Goal: Information Seeking & Learning: Learn about a topic

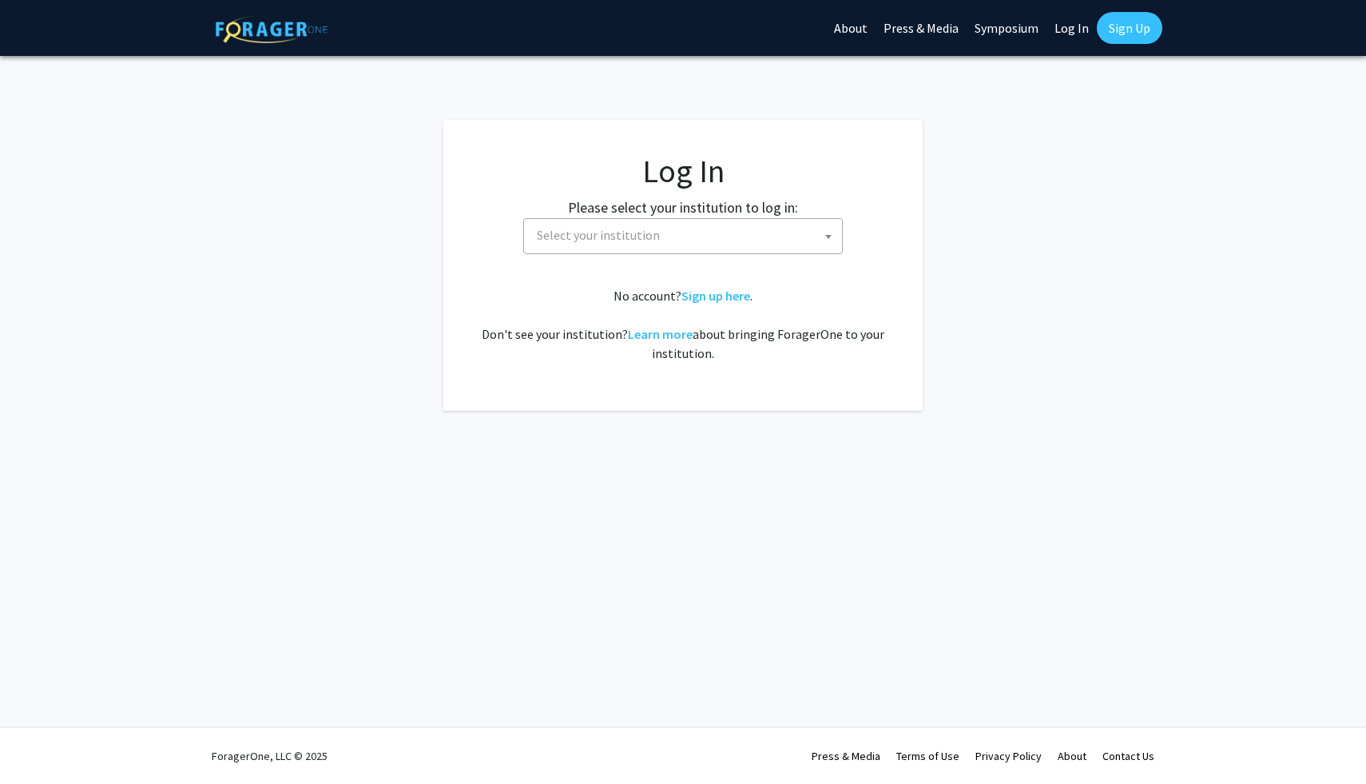
select select
click at [762, 238] on span "Select your institution" at bounding box center [686, 235] width 312 height 33
type input "u"
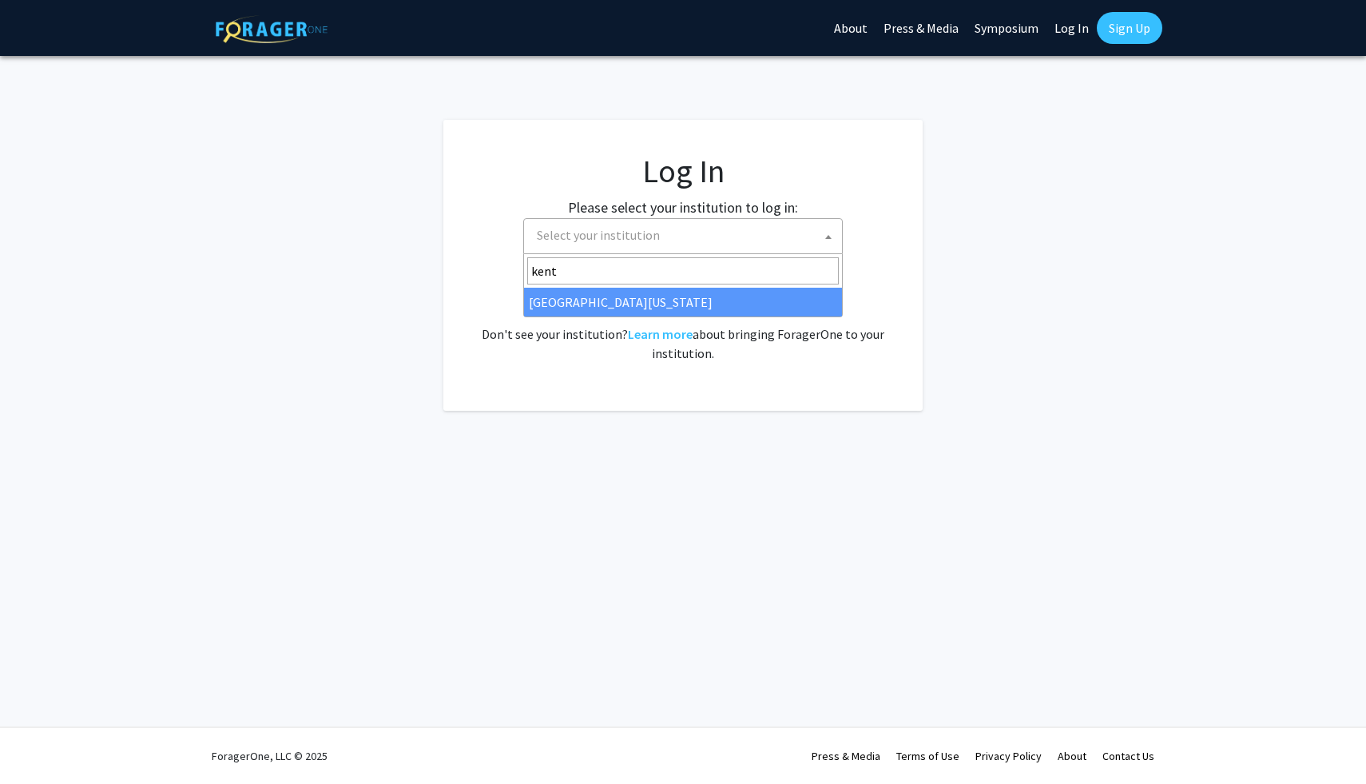
type input "kent"
select select "13"
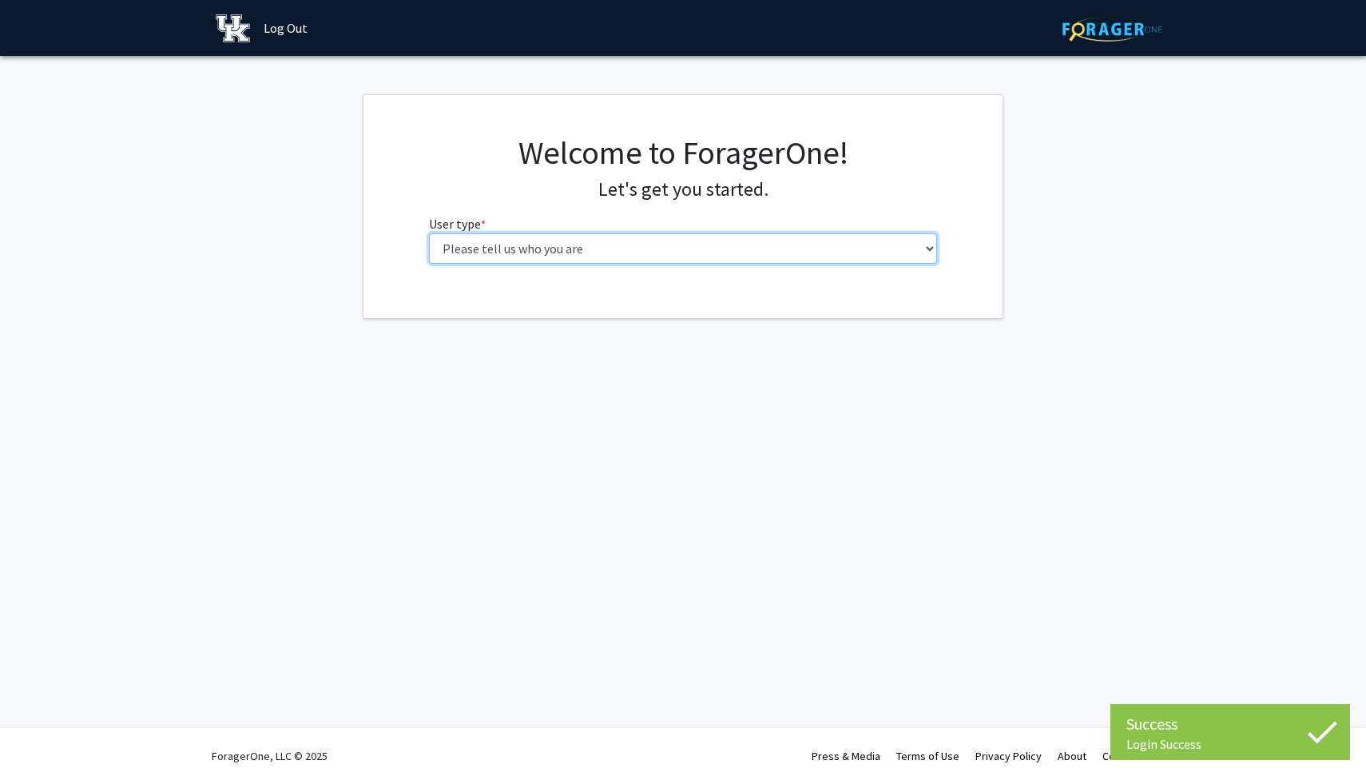
click at [709, 242] on select "Please tell us who you are Undergraduate Student Master's Student Doctoral Cand…" at bounding box center [683, 248] width 509 height 30
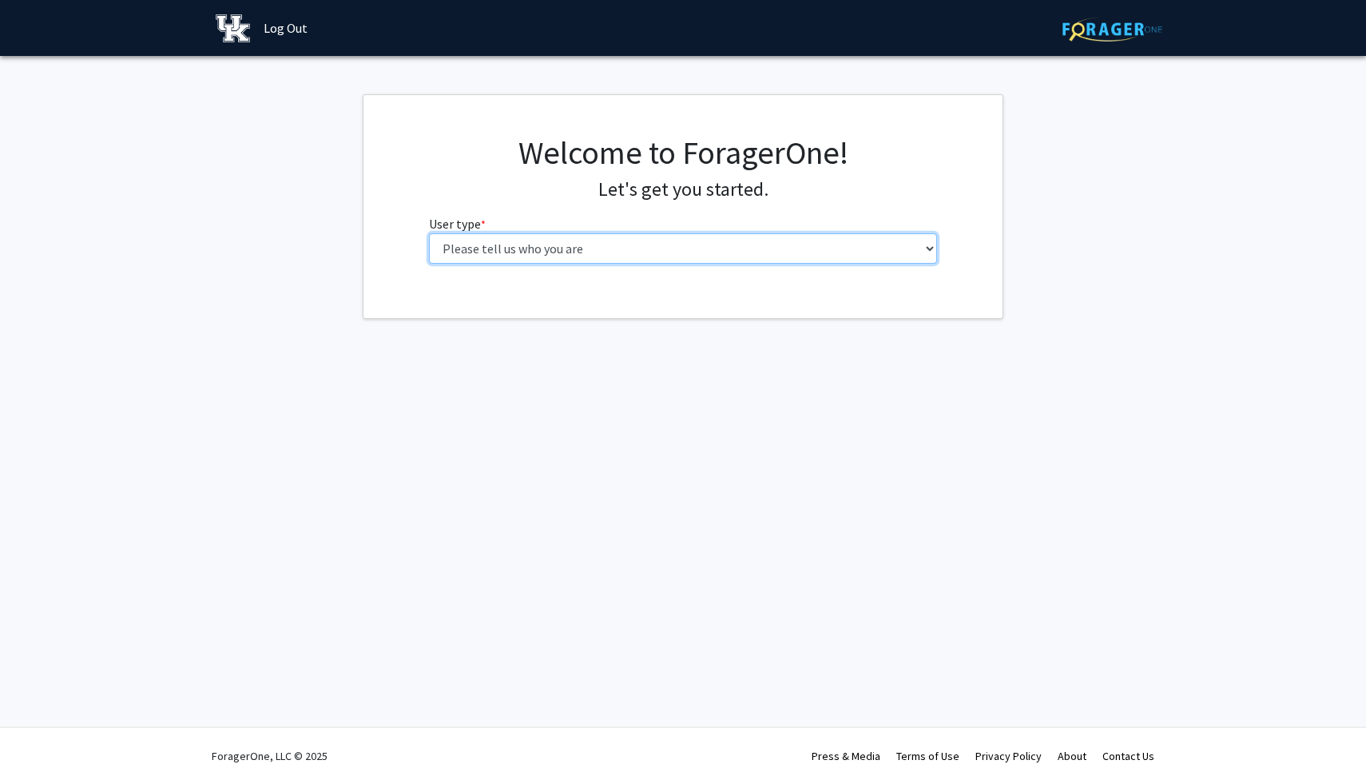
select select "1: undergrad"
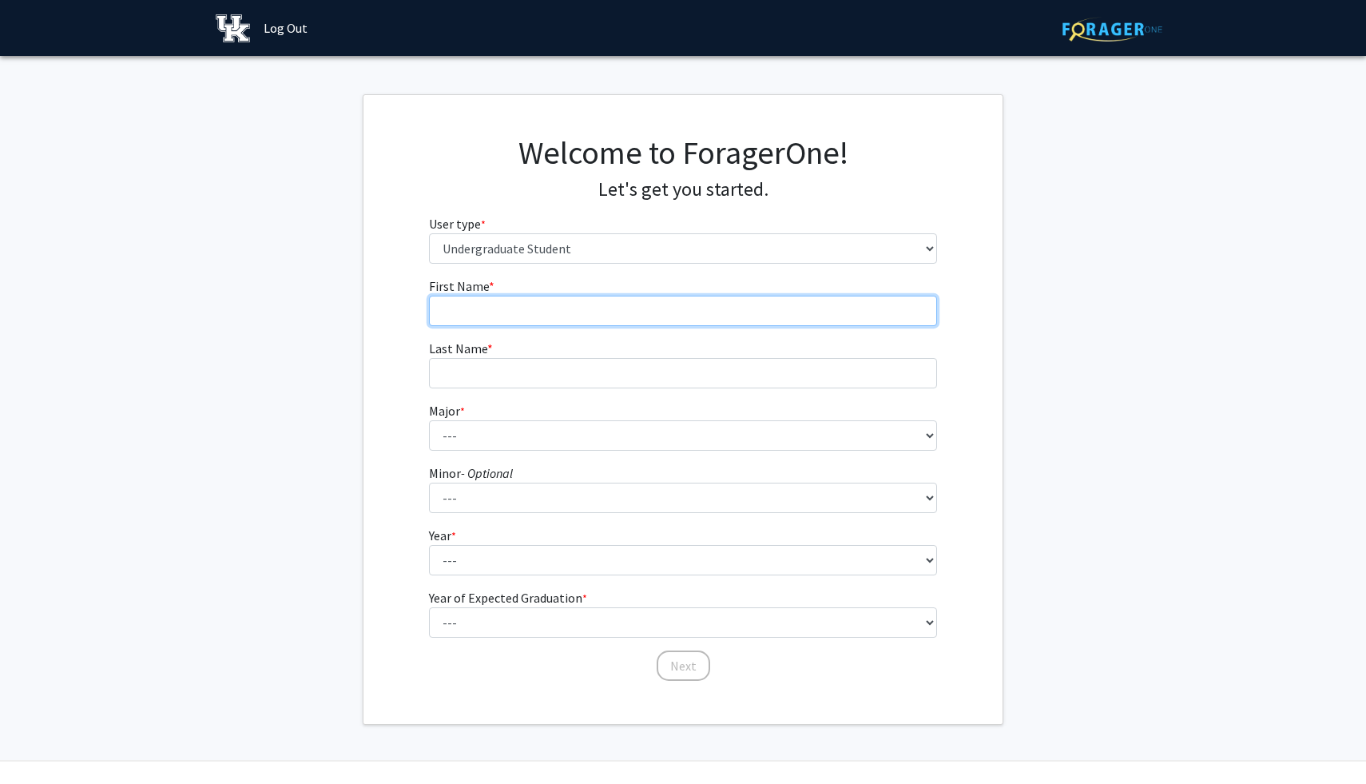
click at [777, 312] on input "First Name * required" at bounding box center [683, 311] width 509 height 30
type input "Brody"
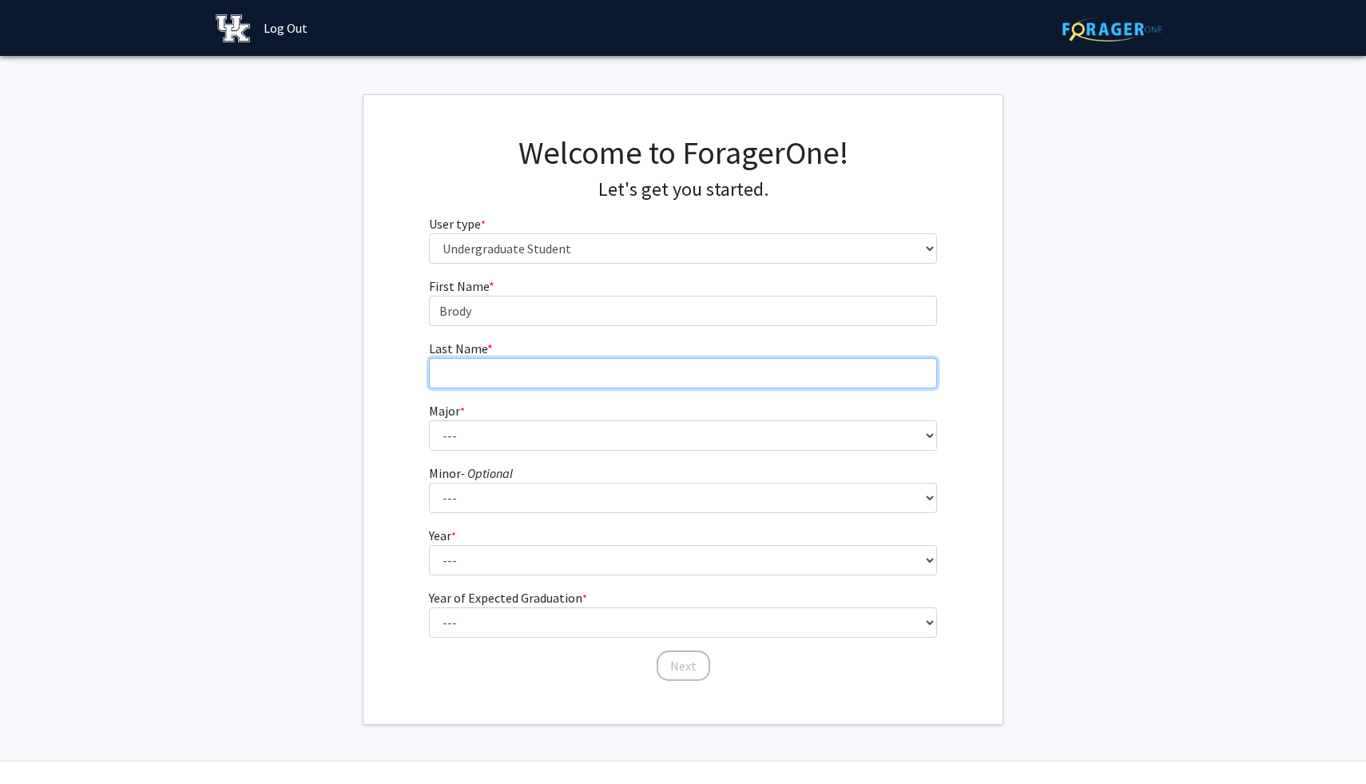
type input "[PERSON_NAME]"
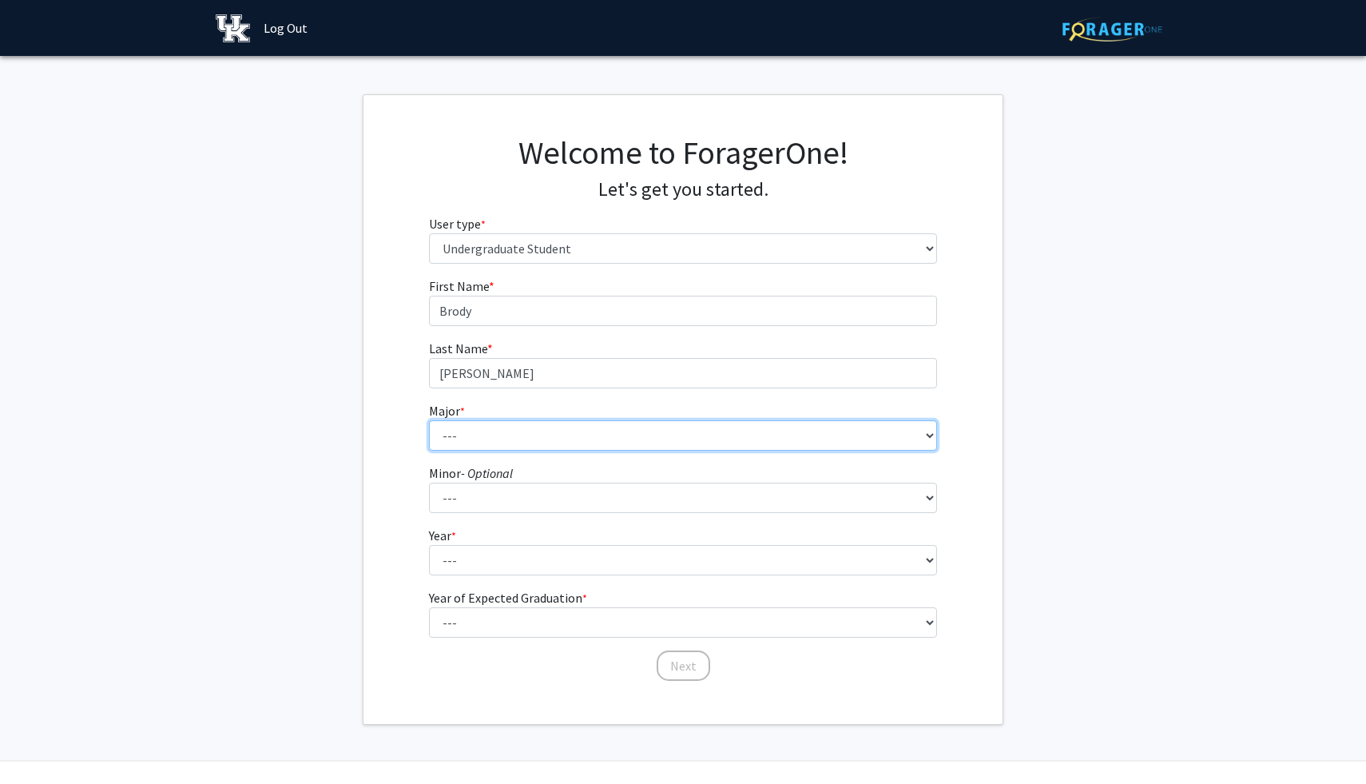
click at [470, 429] on select "--- Accounting Aerospace Engineering African American & Africana Studies Agricu…" at bounding box center [683, 435] width 509 height 30
select select "97: 934"
click at [562, 437] on select "--- Accounting Aerospace Engineering African American & Africana Studies Agricu…" at bounding box center [683, 435] width 509 height 30
click at [536, 481] on fg-select "Minor - Optional --- African American & Africana Studies Agricultural Economics…" at bounding box center [683, 488] width 509 height 50
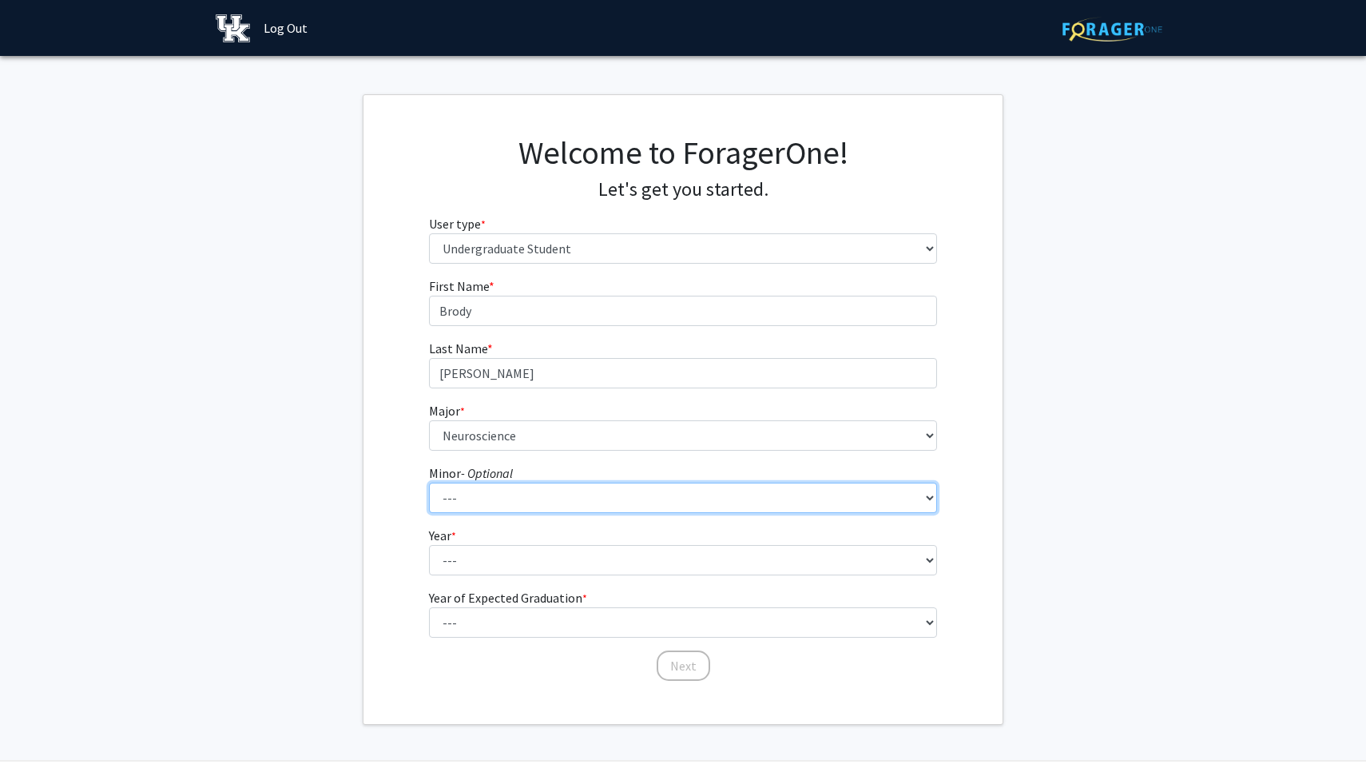
click at [528, 496] on select "--- African American & Africana Studies Agricultural Economics American Studies…" at bounding box center [683, 497] width 509 height 30
select select "61: 713"
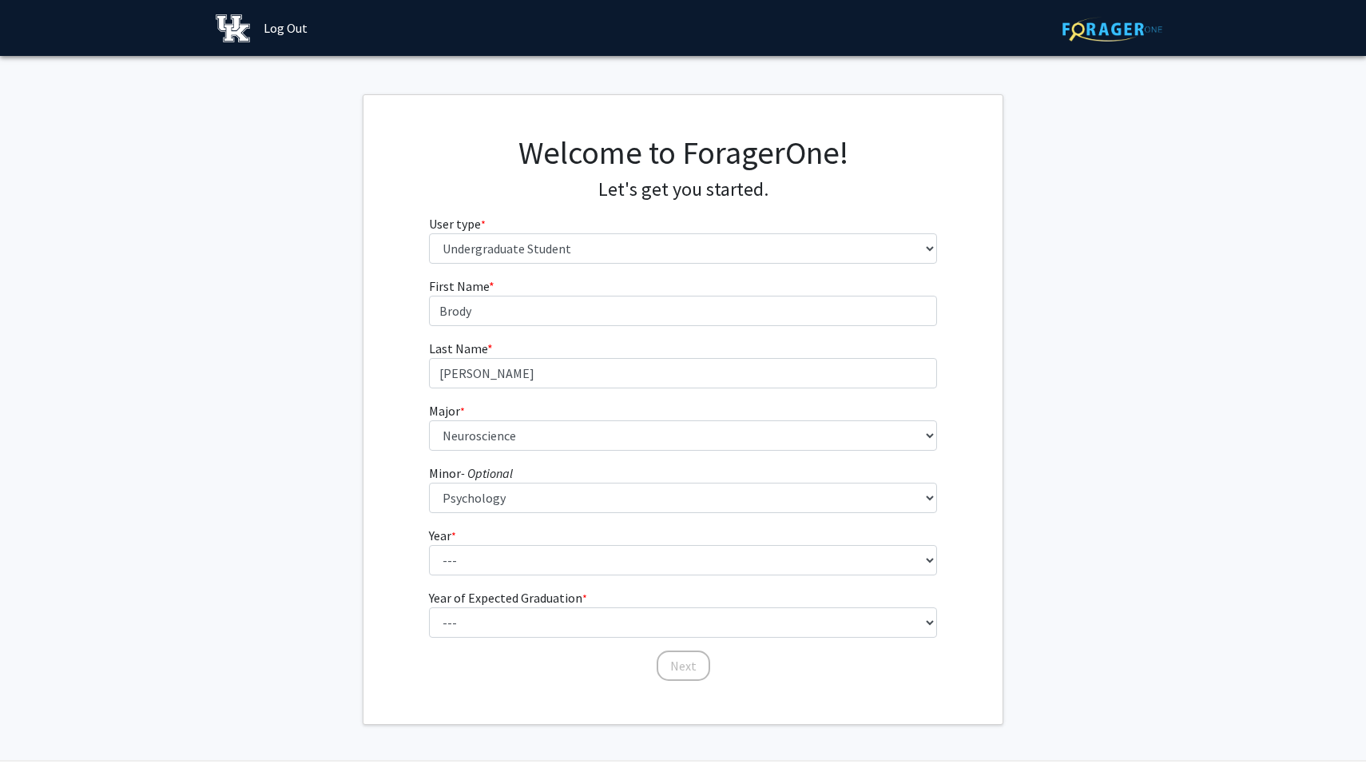
click at [394, 531] on div "First Name * required [PERSON_NAME] Last Name * required [PERSON_NAME] Major * …" at bounding box center [682, 479] width 639 height 406
click at [458, 548] on select "--- First-year Sophomore Junior Senior Postbaccalaureate Certificate" at bounding box center [683, 560] width 509 height 30
select select "1: first-year"
click at [546, 618] on select "--- 2025 2026 2027 2028 2029 2030 2031 2032 2033 2034" at bounding box center [683, 622] width 509 height 30
select select "5: 2029"
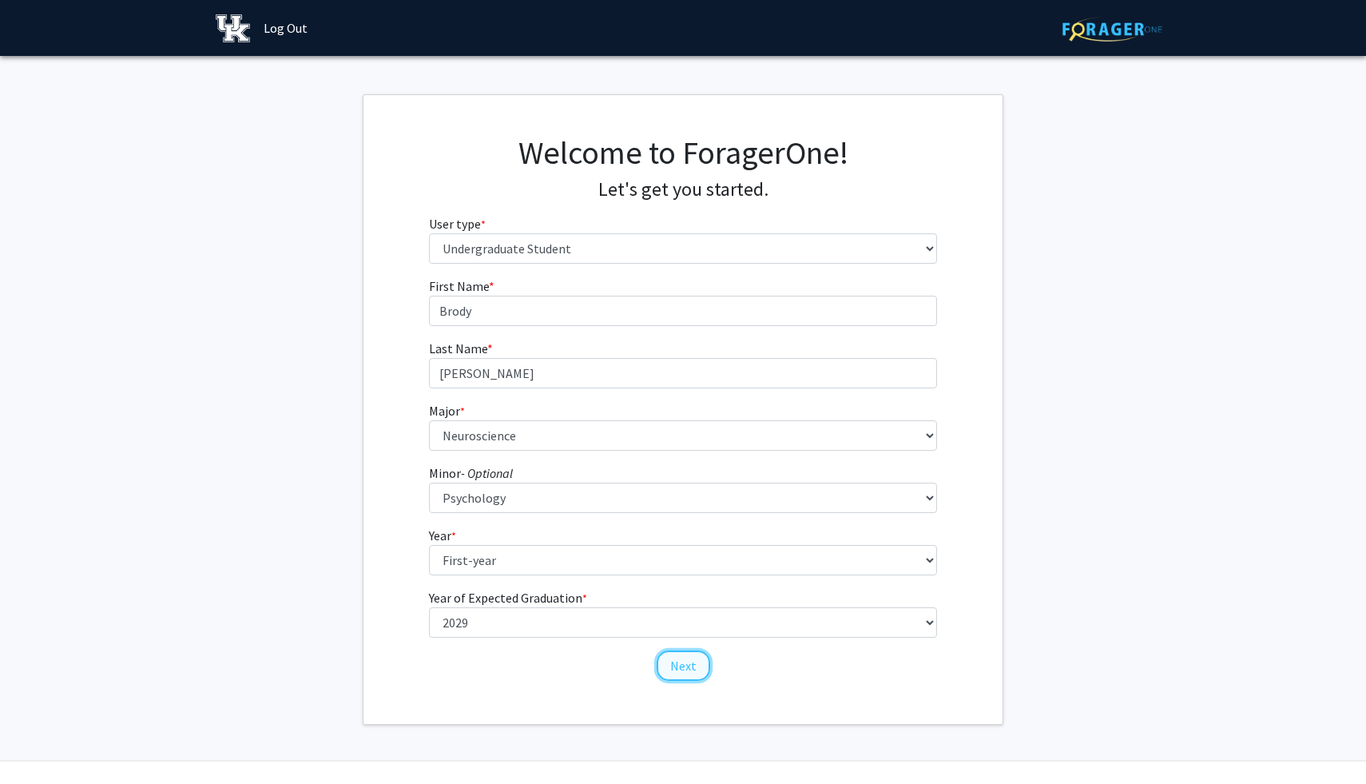
click at [697, 662] on button "Next" at bounding box center [684, 665] width 54 height 30
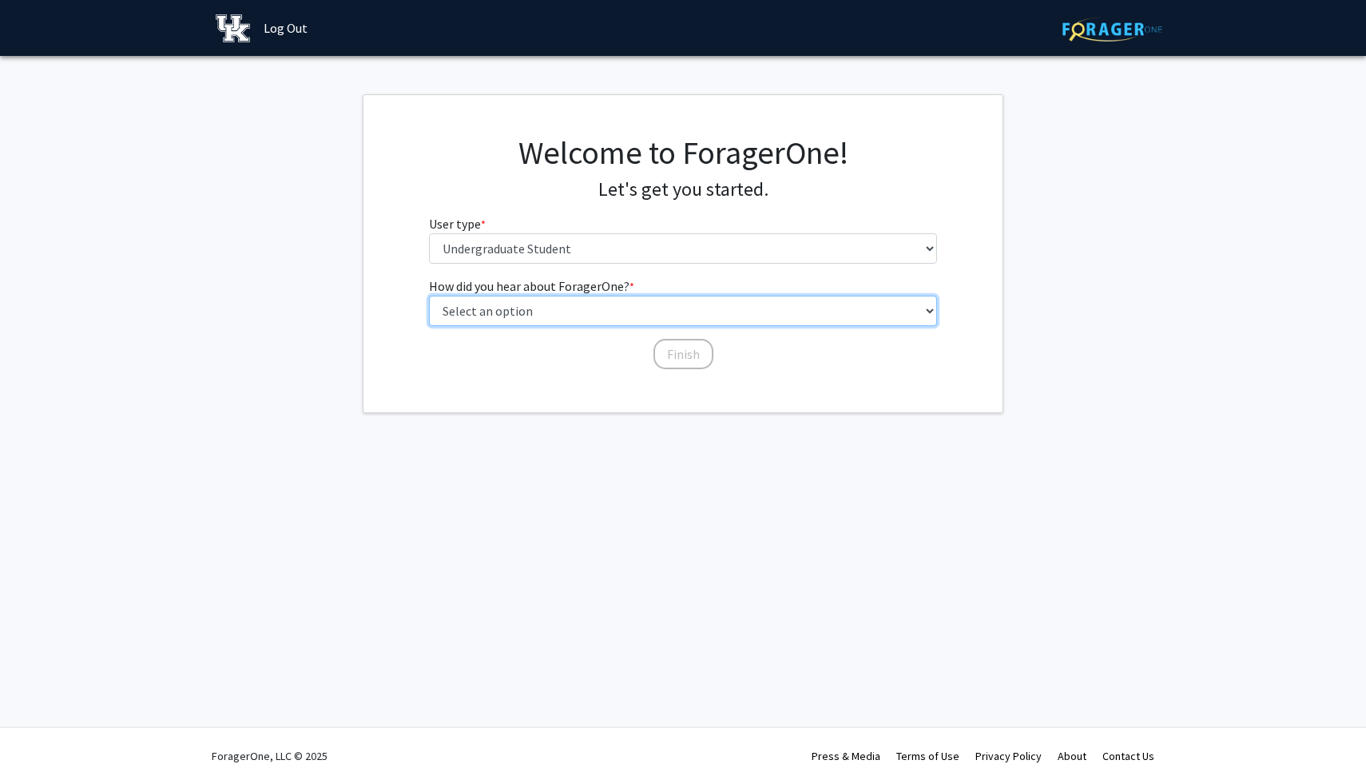
click at [597, 311] on select "Select an option Peer/student recommendation Faculty/staff recommendation Unive…" at bounding box center [683, 311] width 509 height 30
click at [556, 304] on select "Select an option Peer/student recommendation Faculty/staff recommendation Unive…" at bounding box center [683, 311] width 509 height 30
select select "1: peer_recommendation"
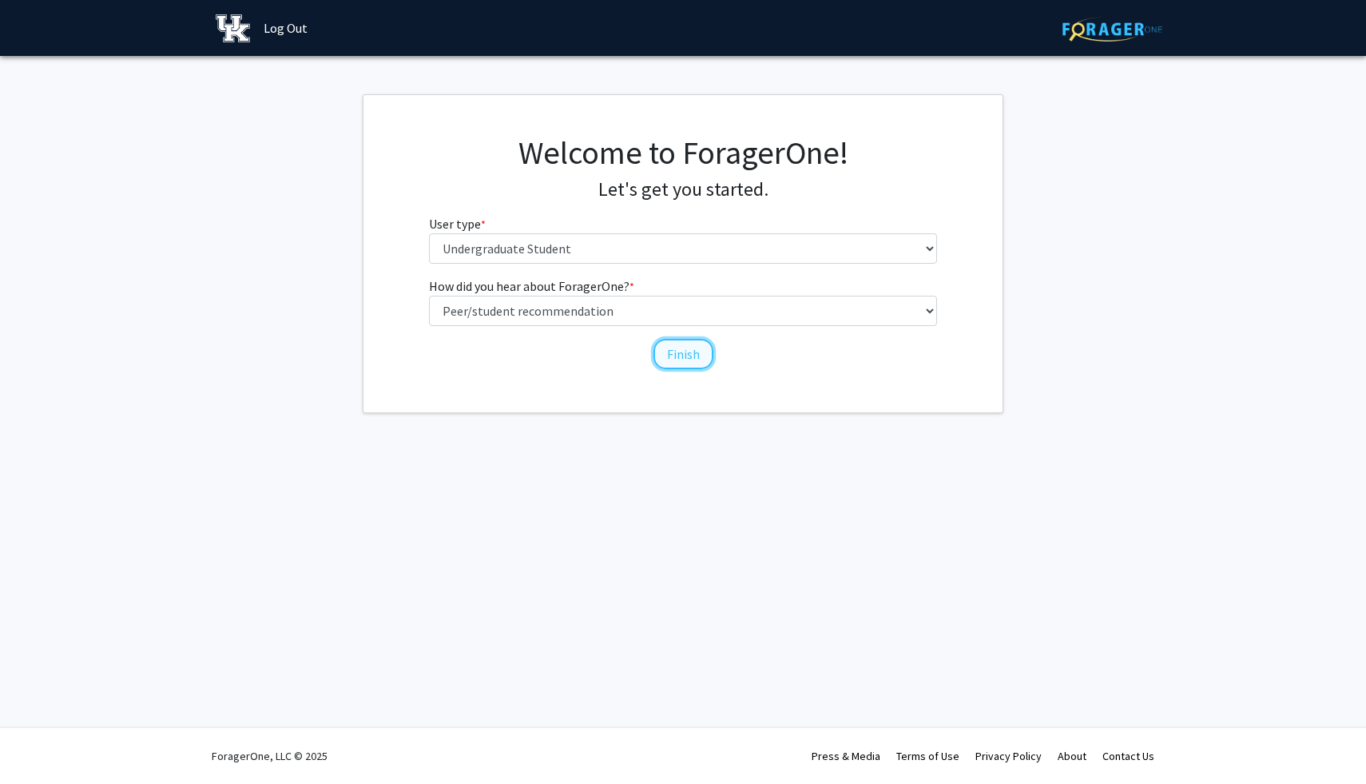
click at [674, 355] on button "Finish" at bounding box center [683, 354] width 60 height 30
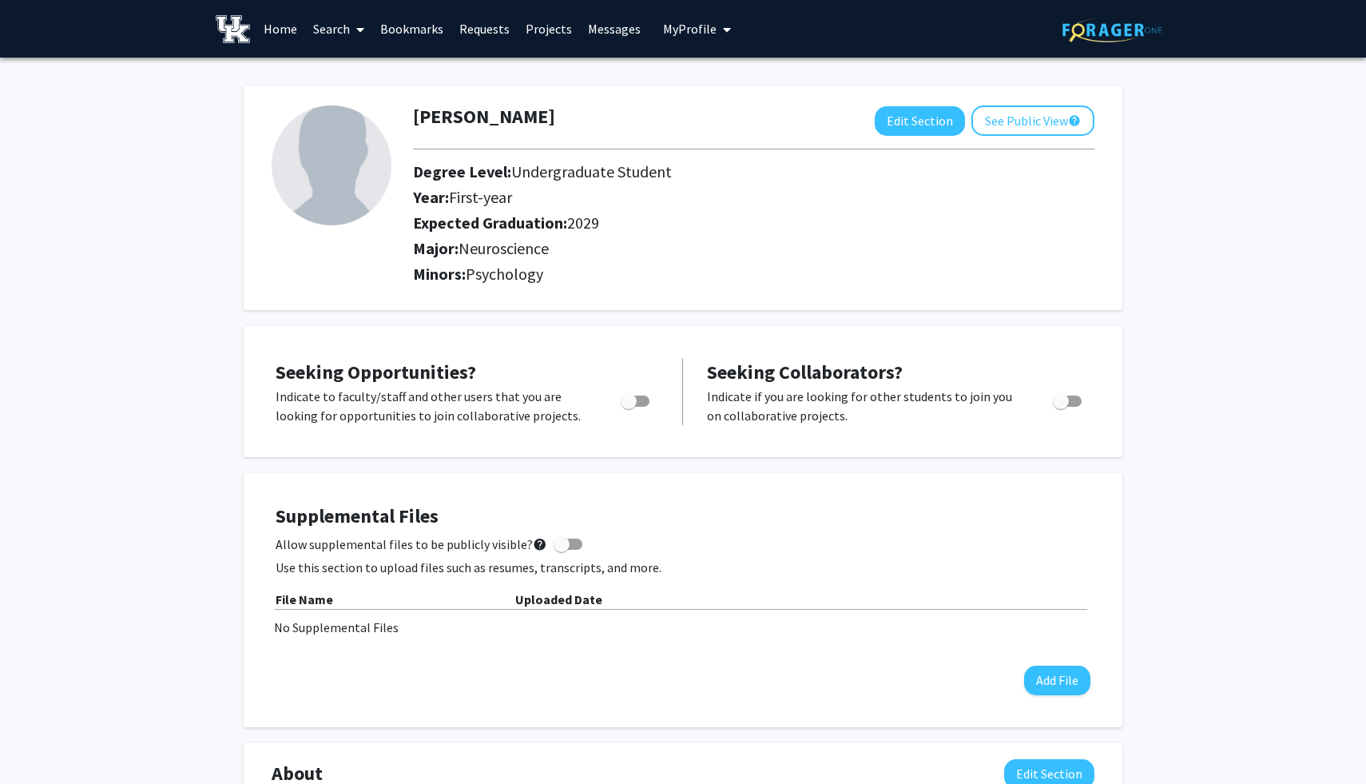
click at [637, 403] on span "Toggle" at bounding box center [635, 400] width 29 height 11
click at [629, 407] on input "Are you actively seeking opportunities?" at bounding box center [628, 407] width 1 height 1
checkbox input "true"
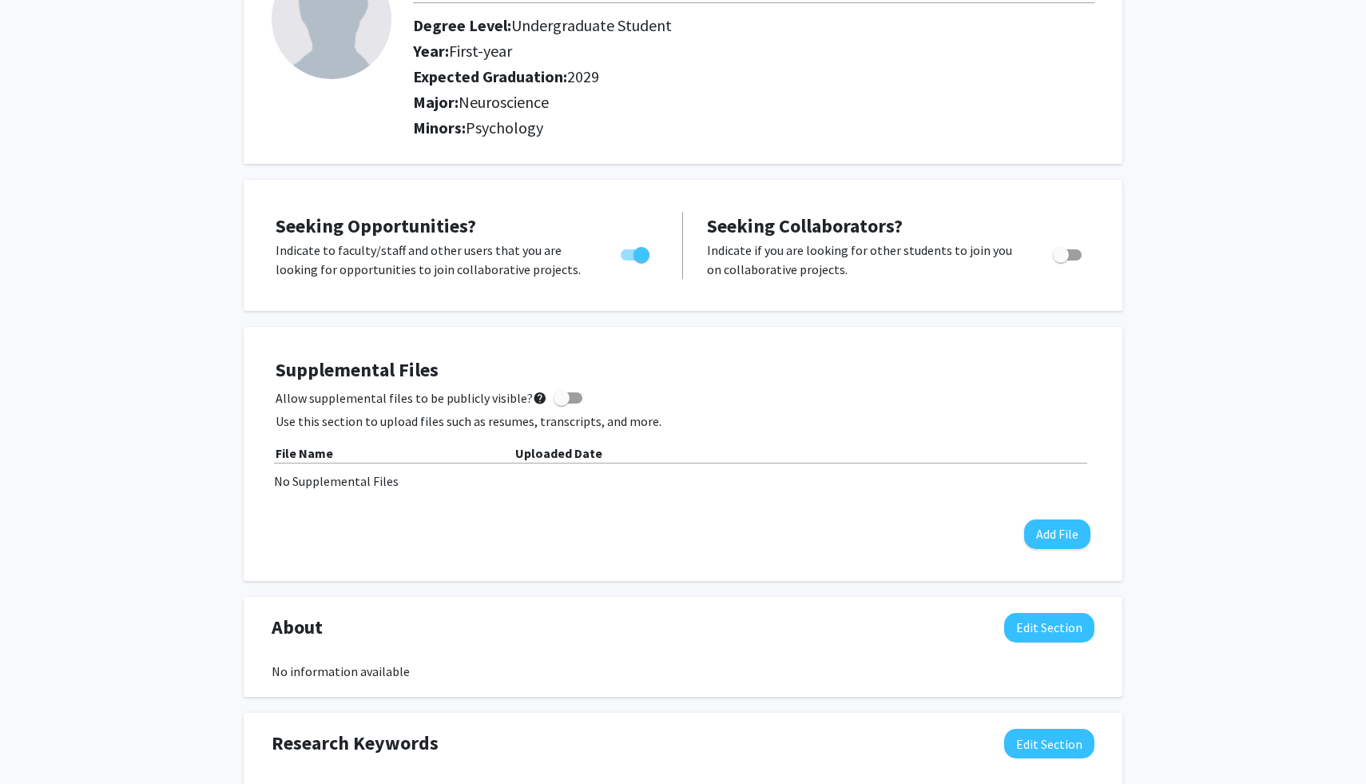
scroll to position [145, 0]
click at [391, 446] on div "File Name" at bounding box center [396, 453] width 240 height 19
click at [330, 448] on b "File Name" at bounding box center [305, 454] width 58 height 16
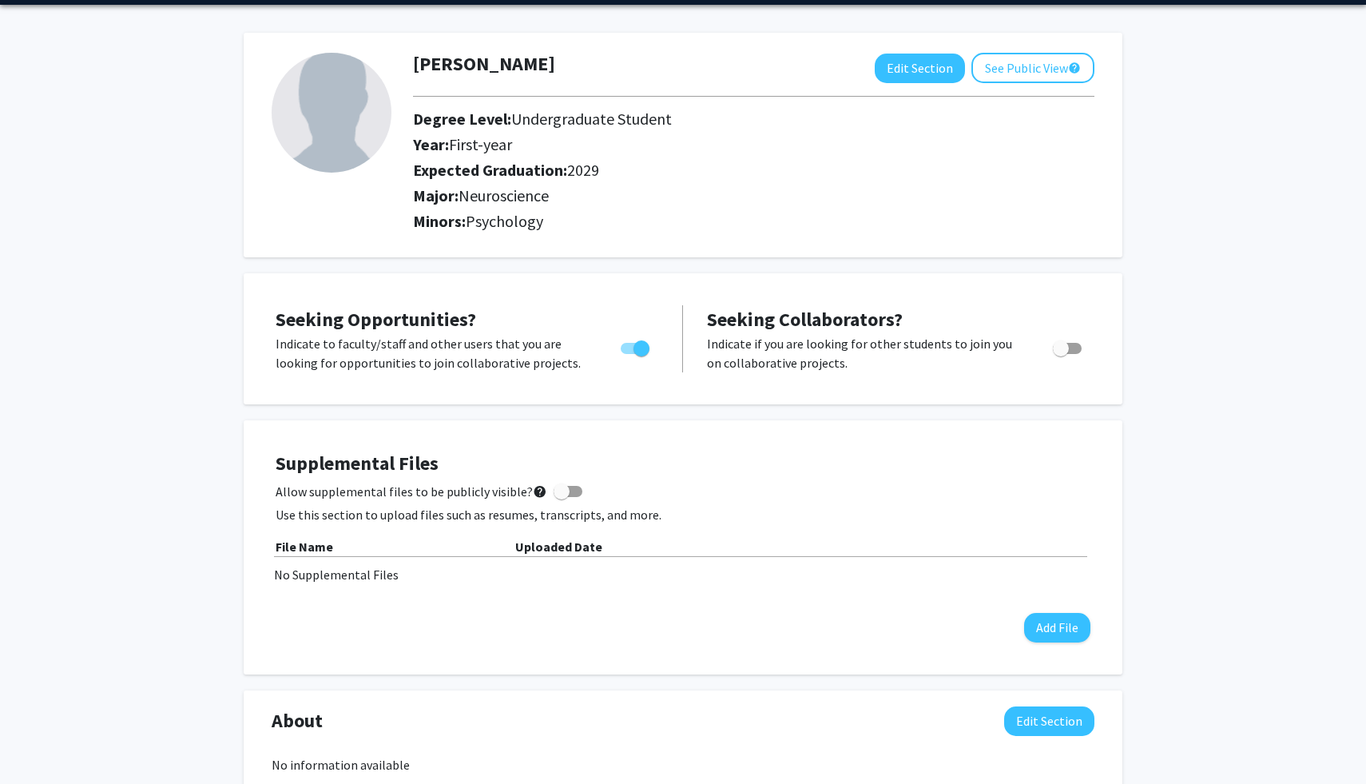
scroll to position [0, 0]
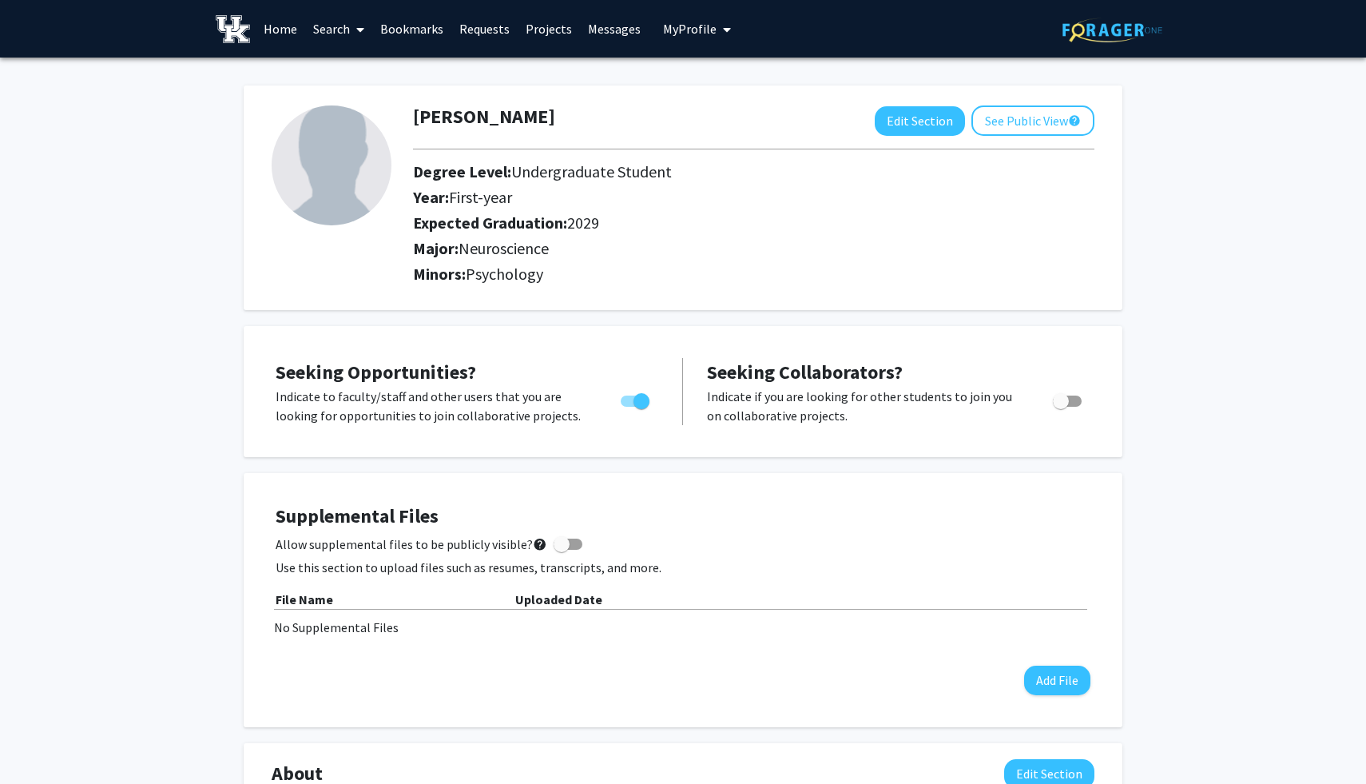
click at [293, 26] on link "Home" at bounding box center [281, 29] width 50 height 56
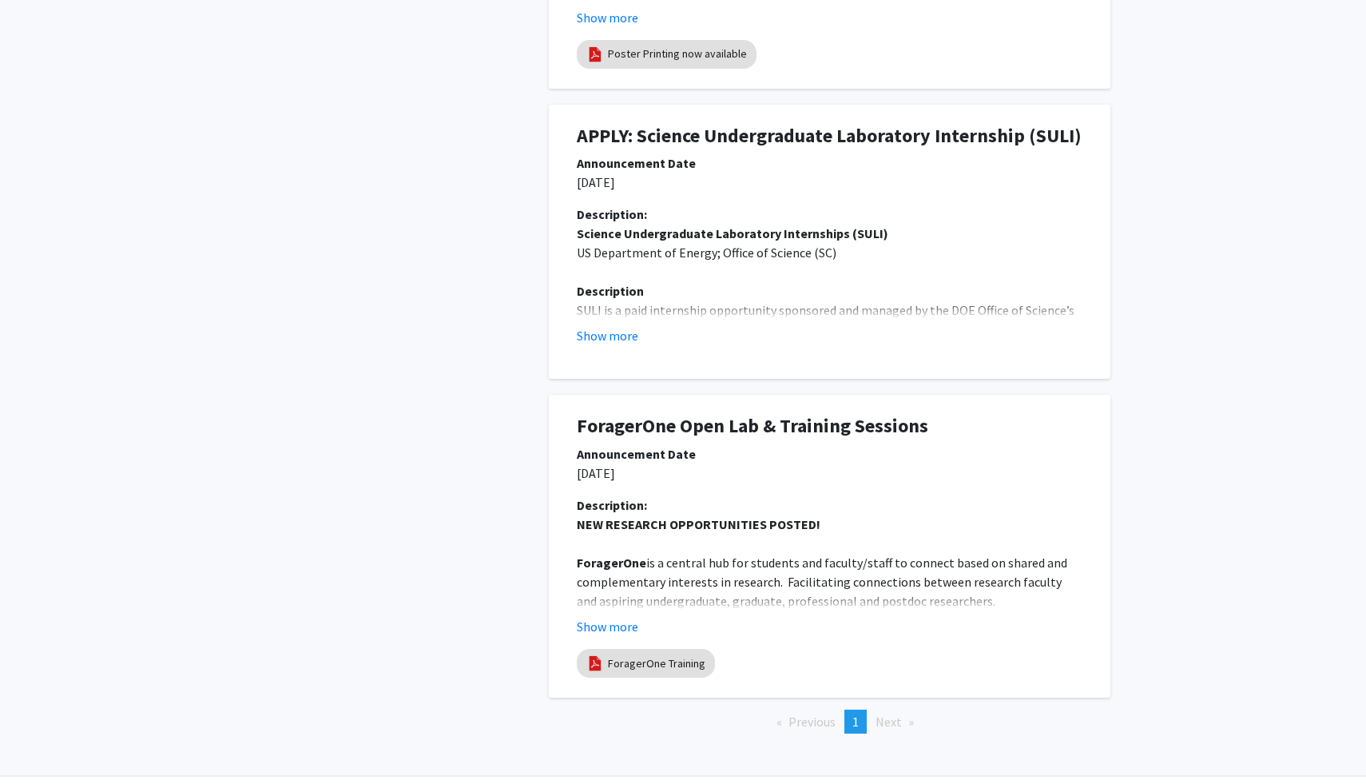
scroll to position [728, 0]
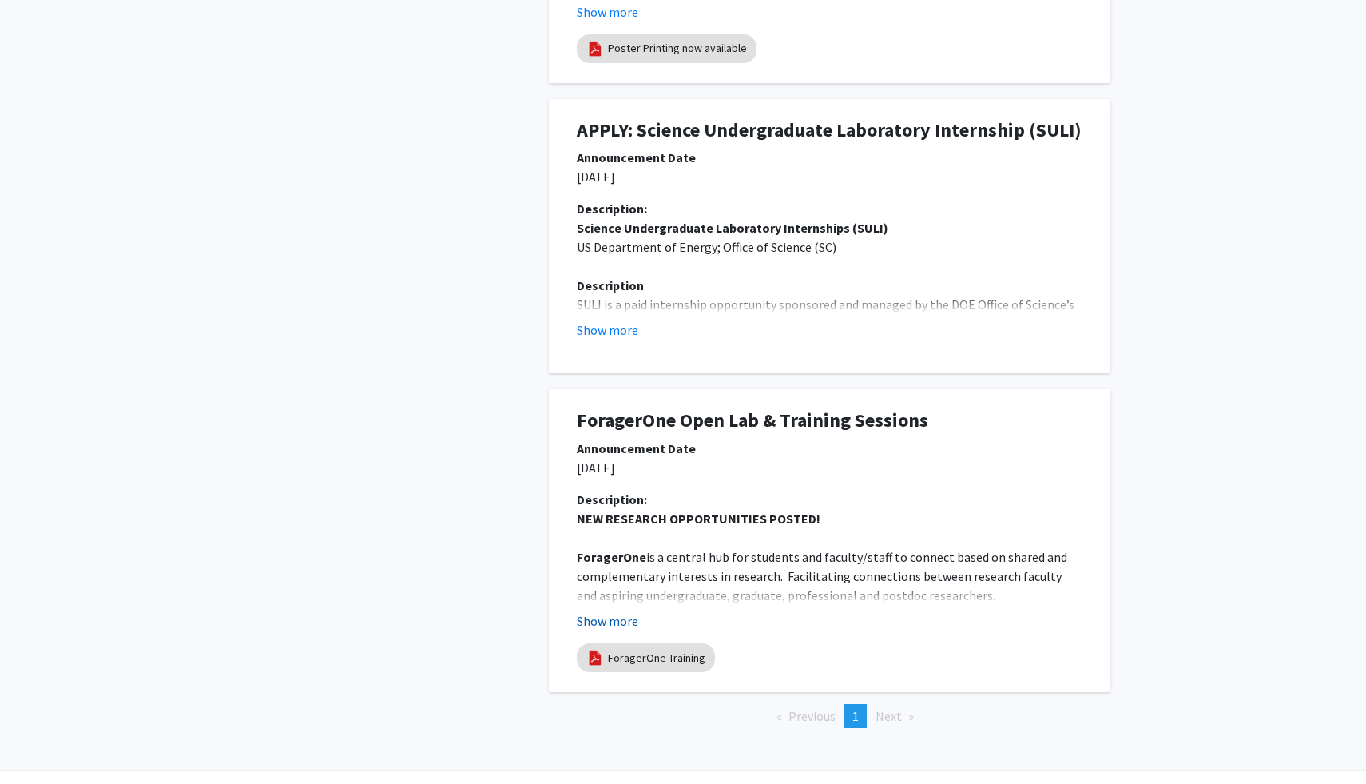
click at [625, 618] on button "Show more" at bounding box center [608, 620] width 62 height 19
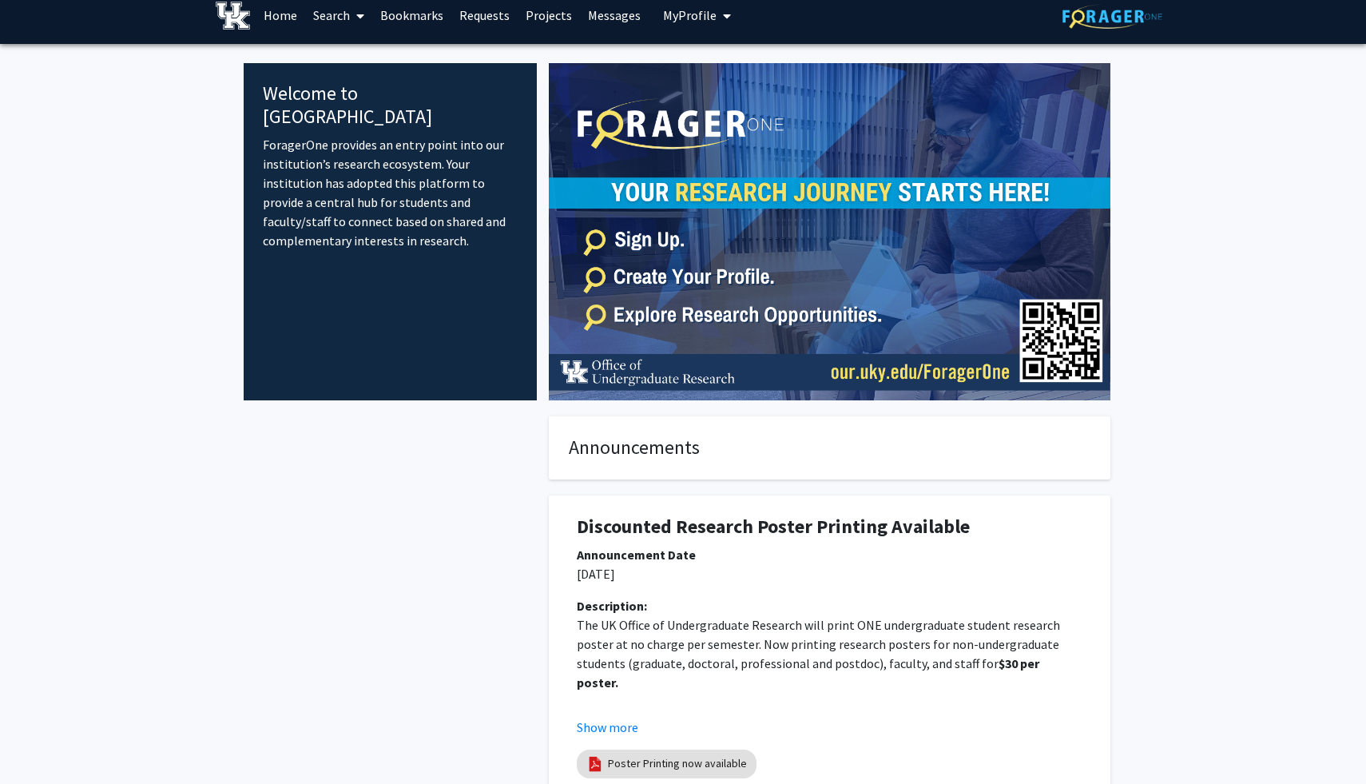
scroll to position [0, 0]
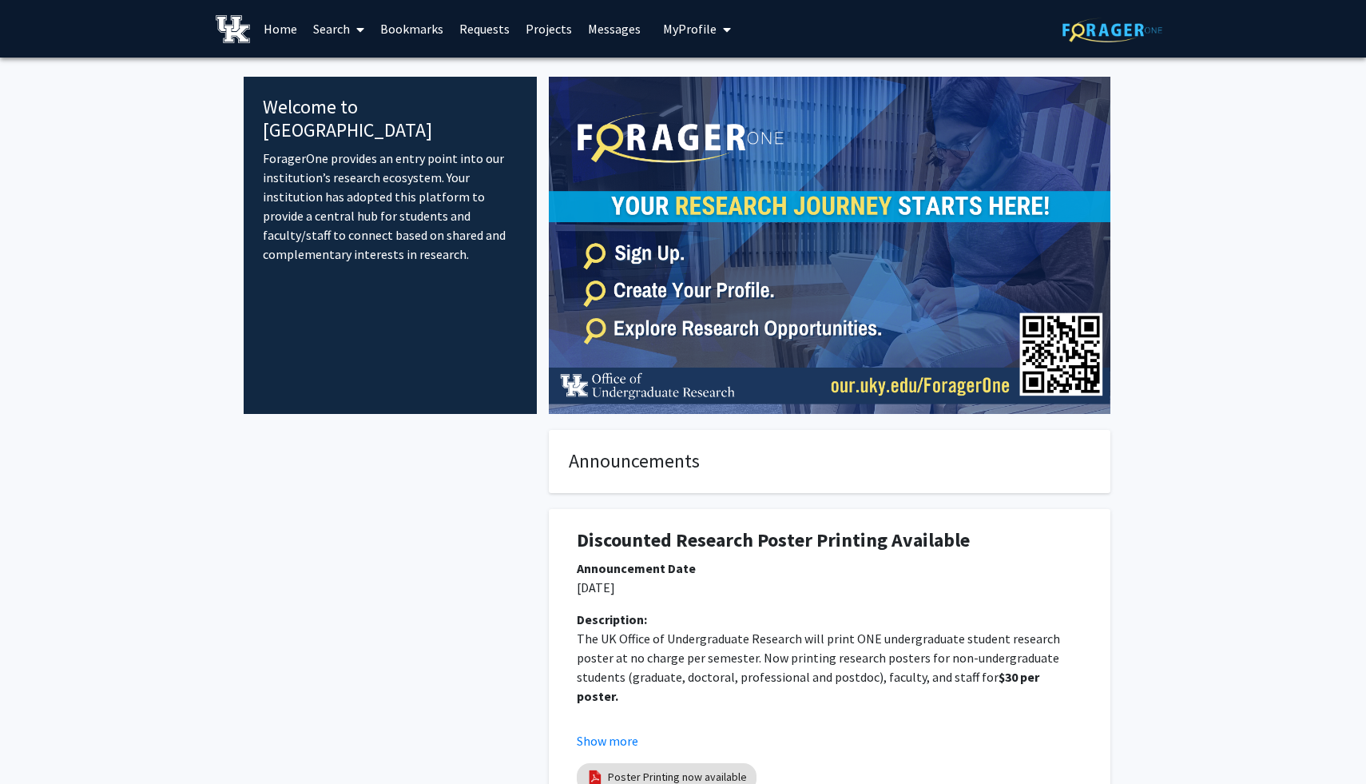
click at [548, 24] on link "Projects" at bounding box center [549, 29] width 62 height 56
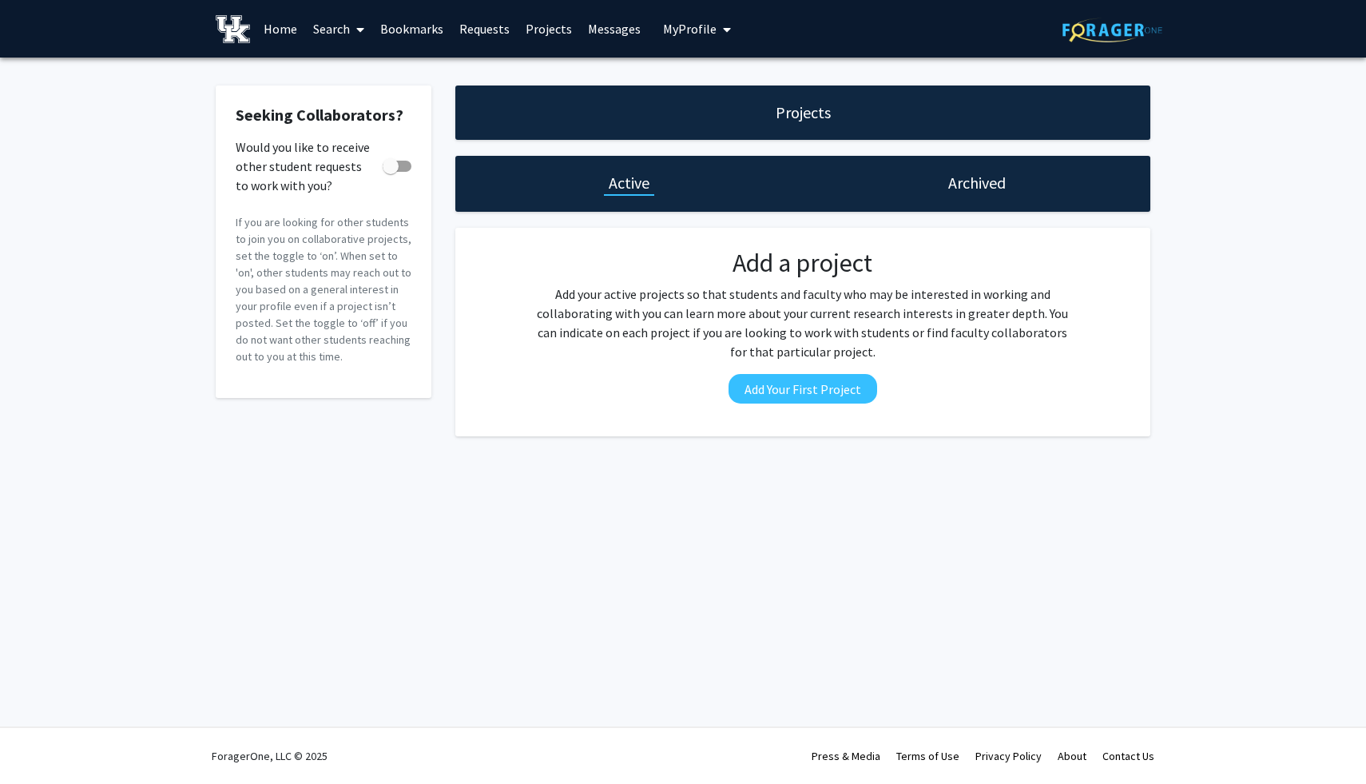
click at [490, 34] on link "Requests" at bounding box center [484, 29] width 66 height 56
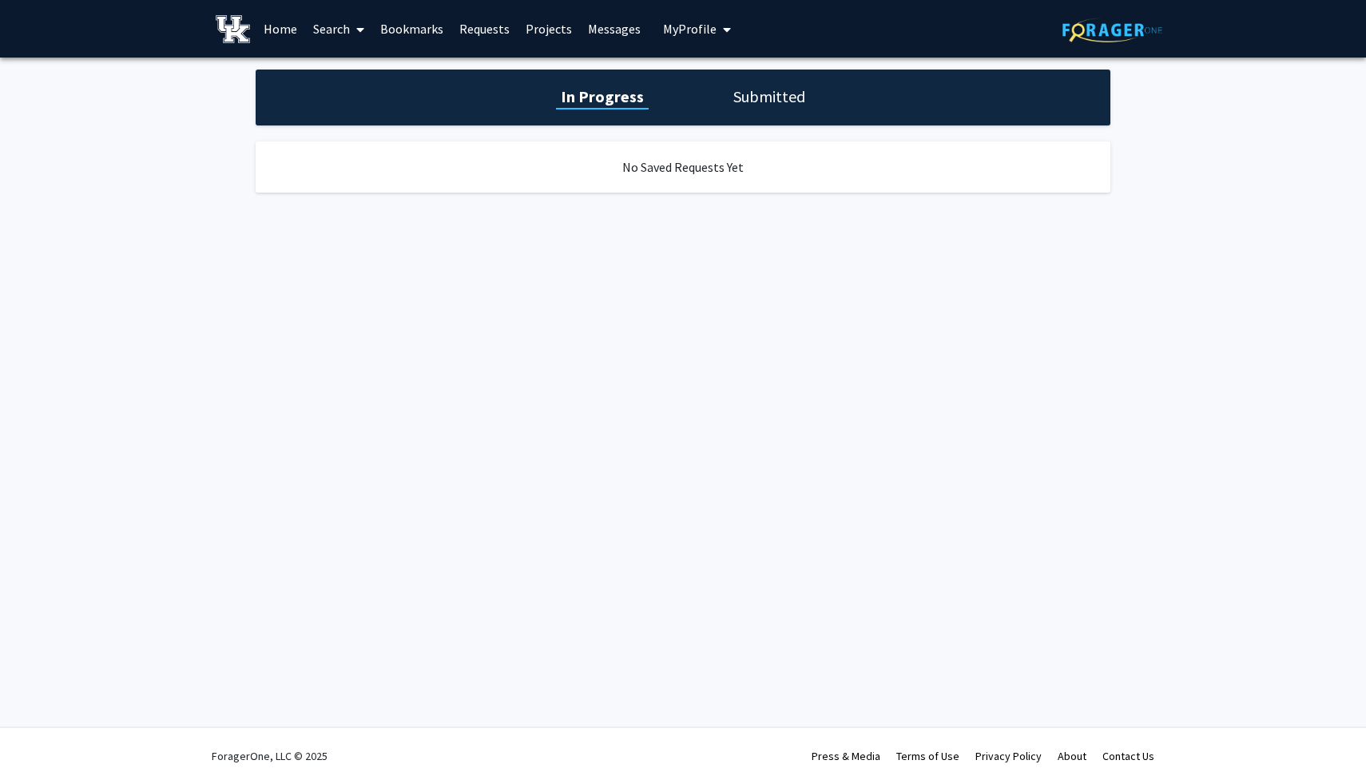
click at [422, 31] on link "Bookmarks" at bounding box center [411, 29] width 79 height 56
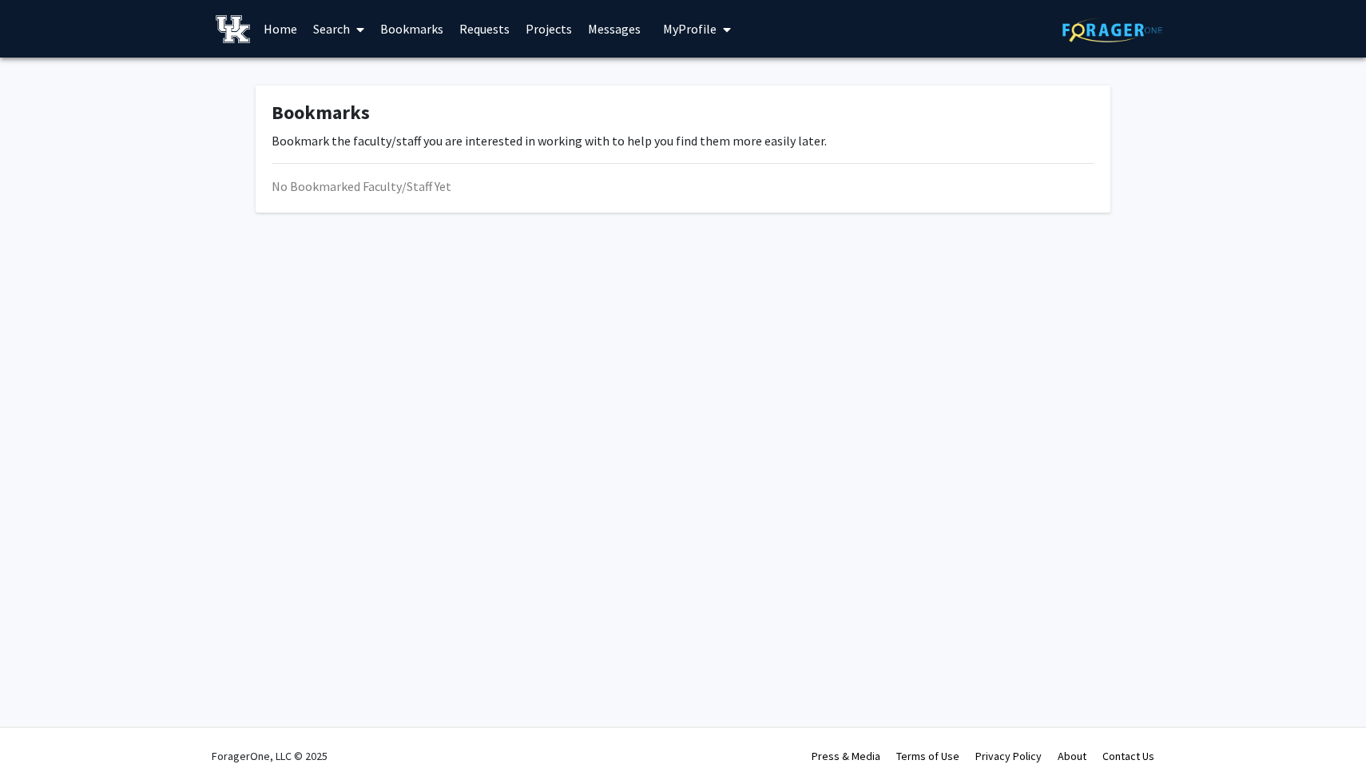
click at [327, 31] on link "Search" at bounding box center [338, 29] width 67 height 56
click at [357, 68] on span "Faculty/Staff" at bounding box center [363, 74] width 117 height 32
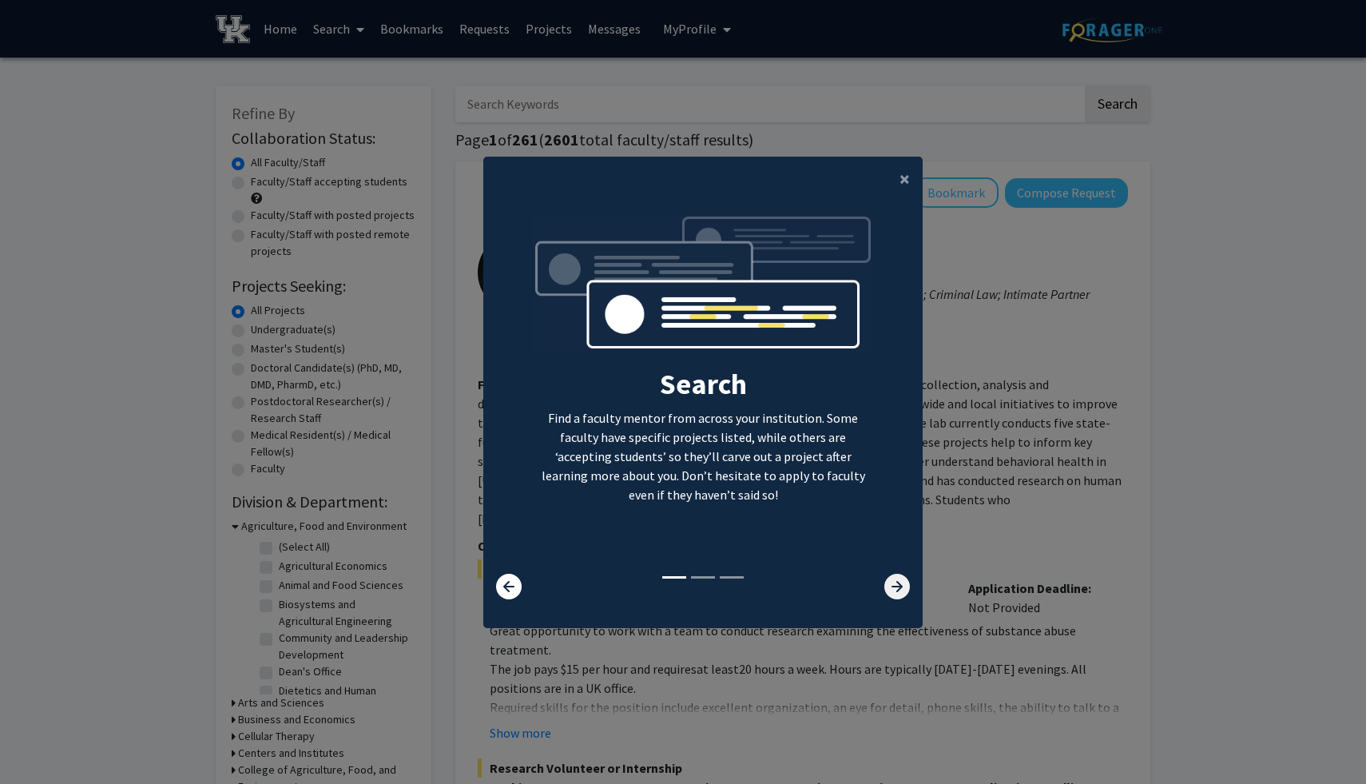
click at [899, 590] on icon at bounding box center [897, 587] width 26 height 26
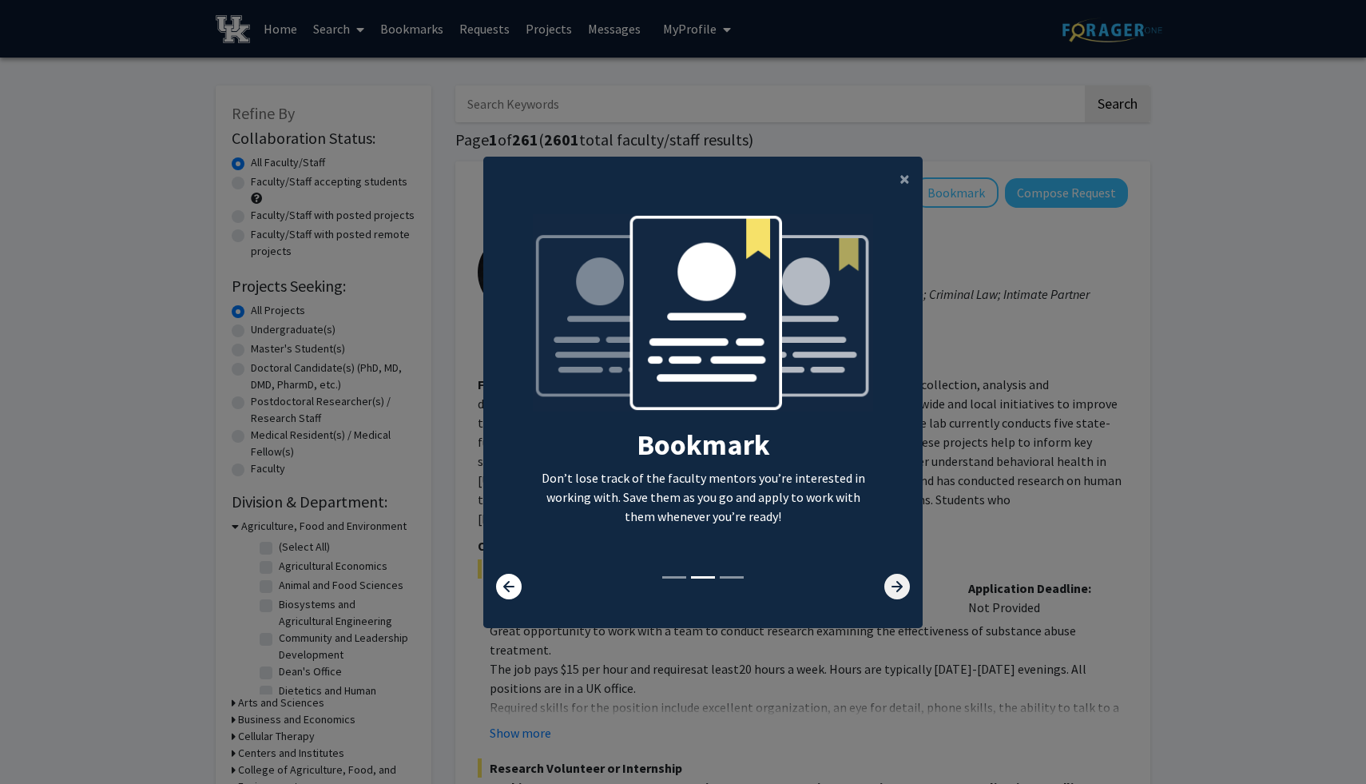
click at [899, 590] on icon at bounding box center [897, 587] width 26 height 26
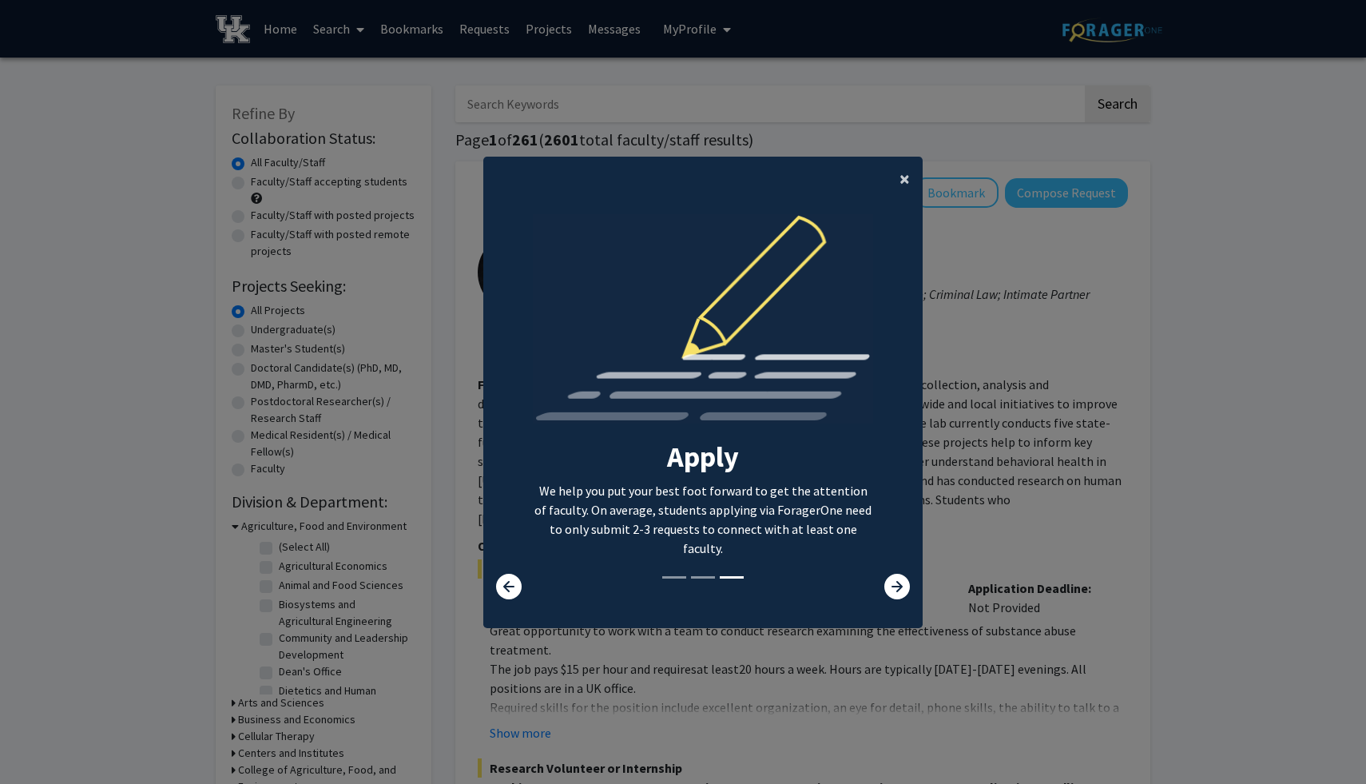
click at [896, 172] on button "×" at bounding box center [905, 179] width 36 height 45
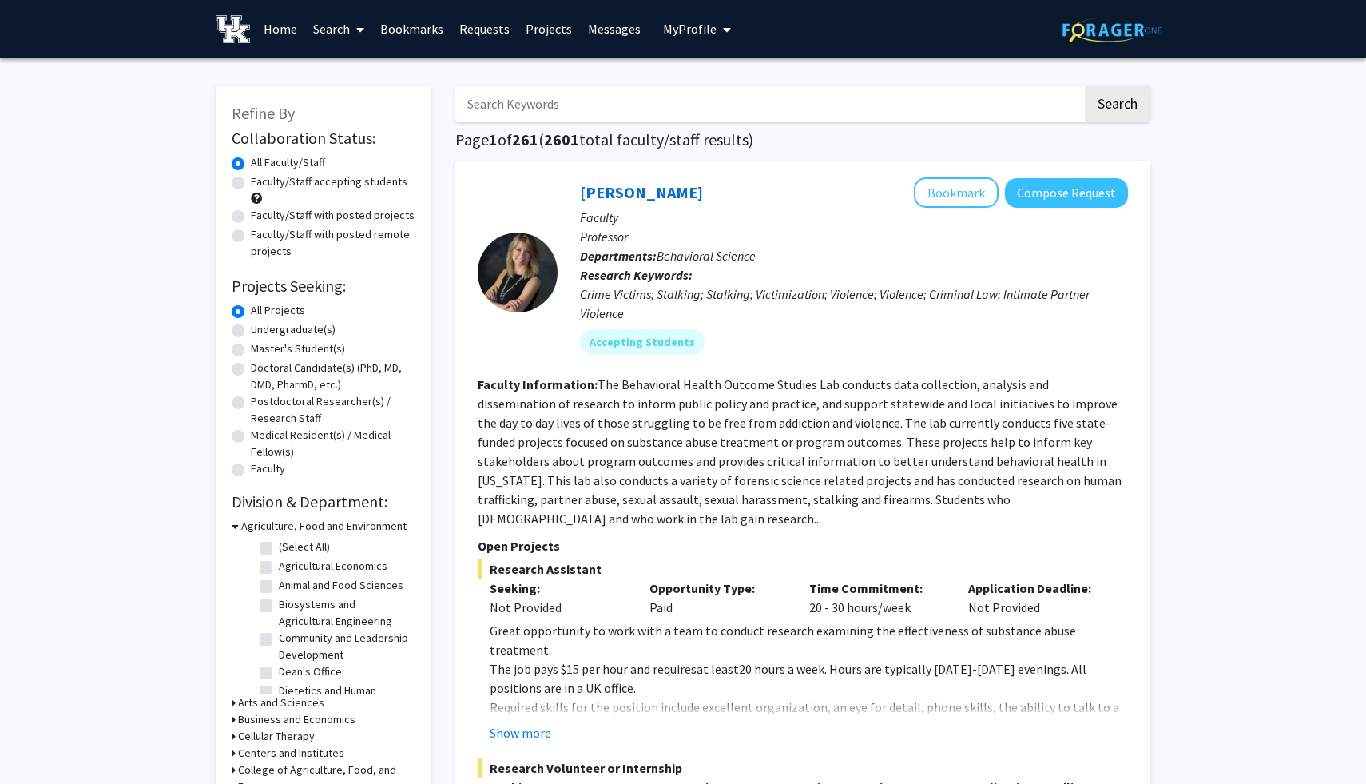
click at [658, 101] on input "Search Keywords" at bounding box center [768, 103] width 627 height 37
type input "neuroscience"
click at [1085, 85] on button "Search" at bounding box center [1117, 103] width 65 height 37
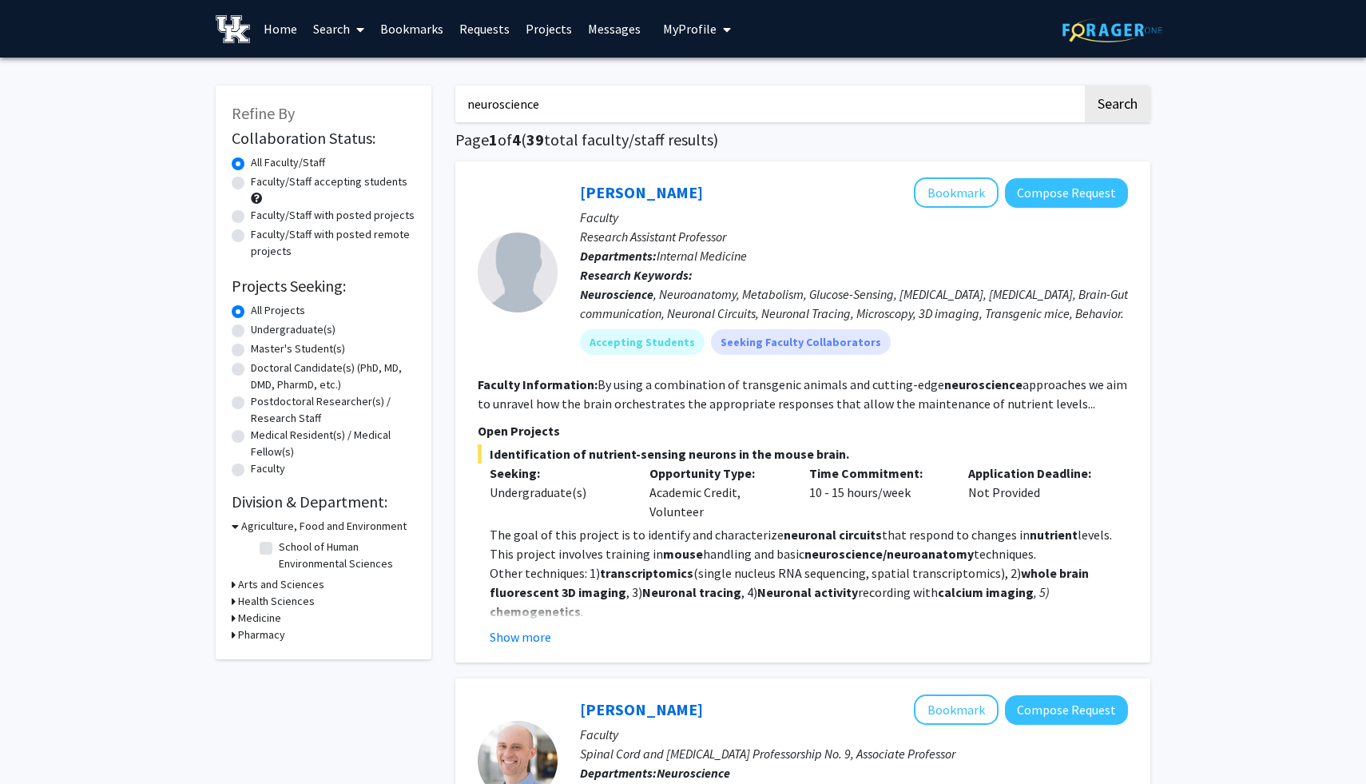
click at [1052, 408] on fg-read-more "By using a combination of transgenic animals and cutting-edge neuroscience appr…" at bounding box center [802, 393] width 649 height 35
click at [326, 181] on label "Faculty/Staff accepting students" at bounding box center [329, 181] width 157 height 17
click at [261, 181] on input "Faculty/Staff accepting students" at bounding box center [256, 178] width 10 height 10
radio input "true"
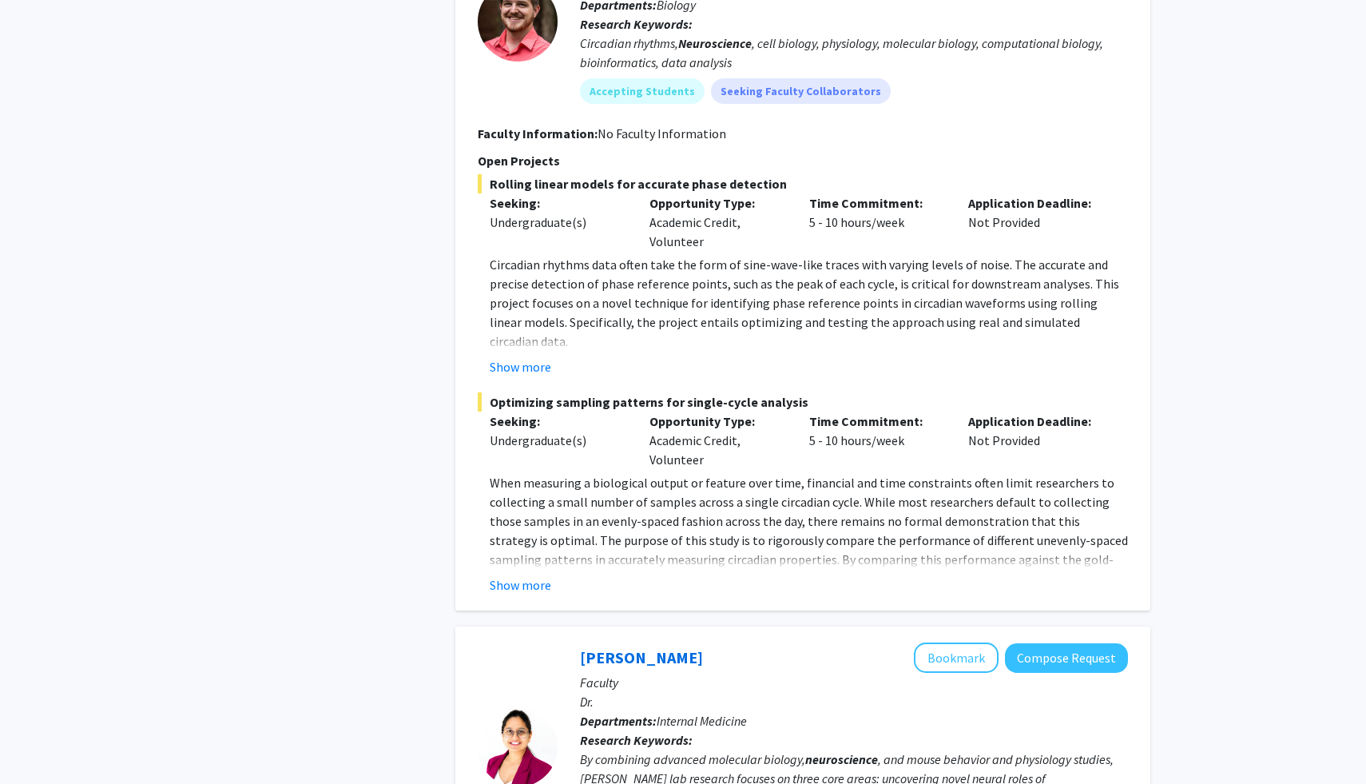
scroll to position [2542, 0]
click at [537, 574] on button "Show more" at bounding box center [521, 583] width 62 height 19
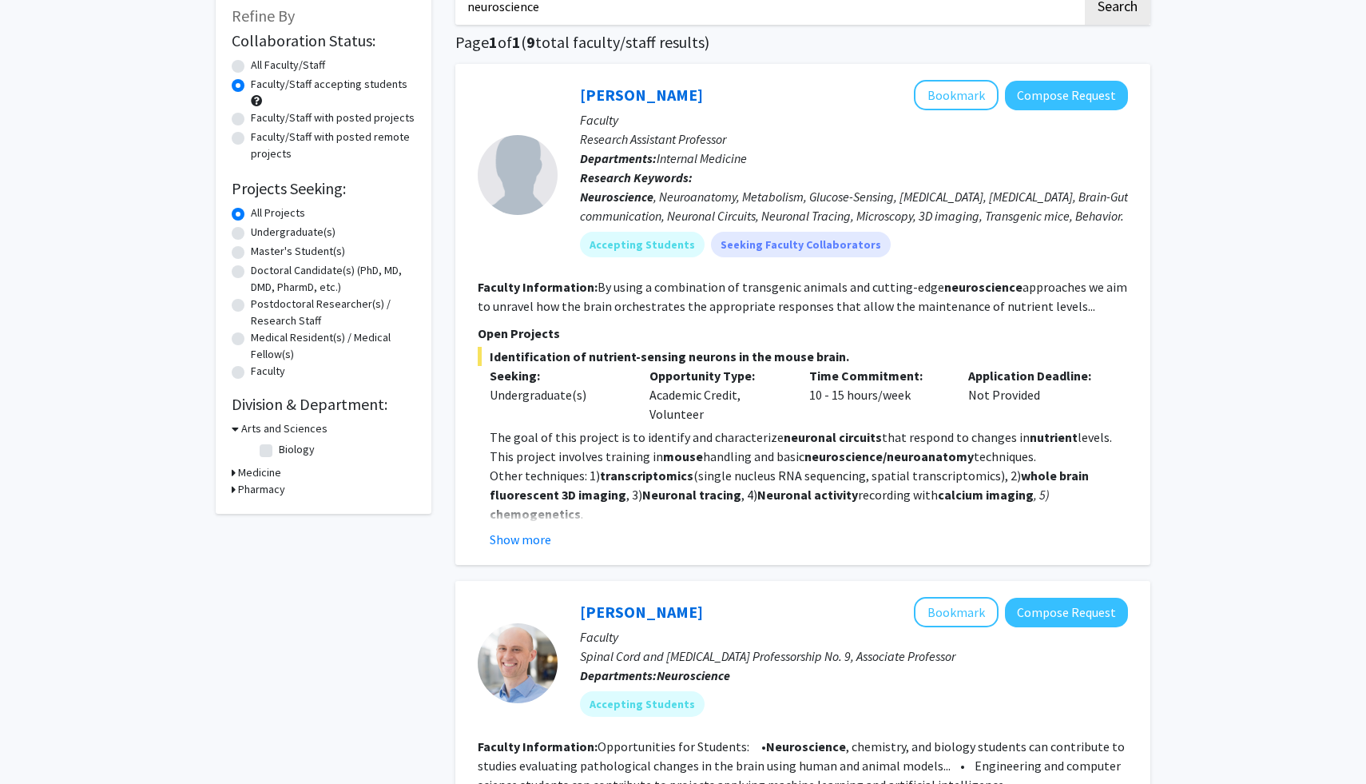
scroll to position [93, 0]
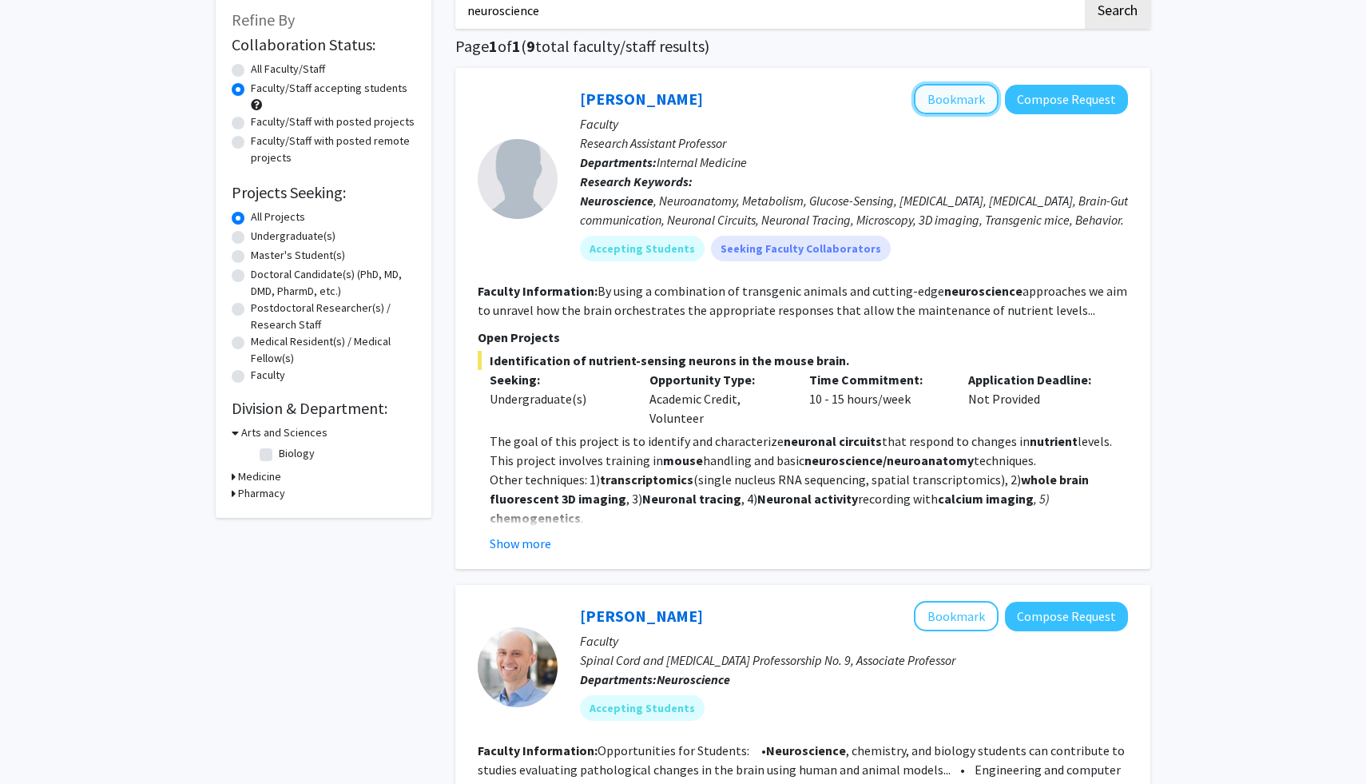
click at [943, 102] on button "Bookmark" at bounding box center [956, 99] width 85 height 30
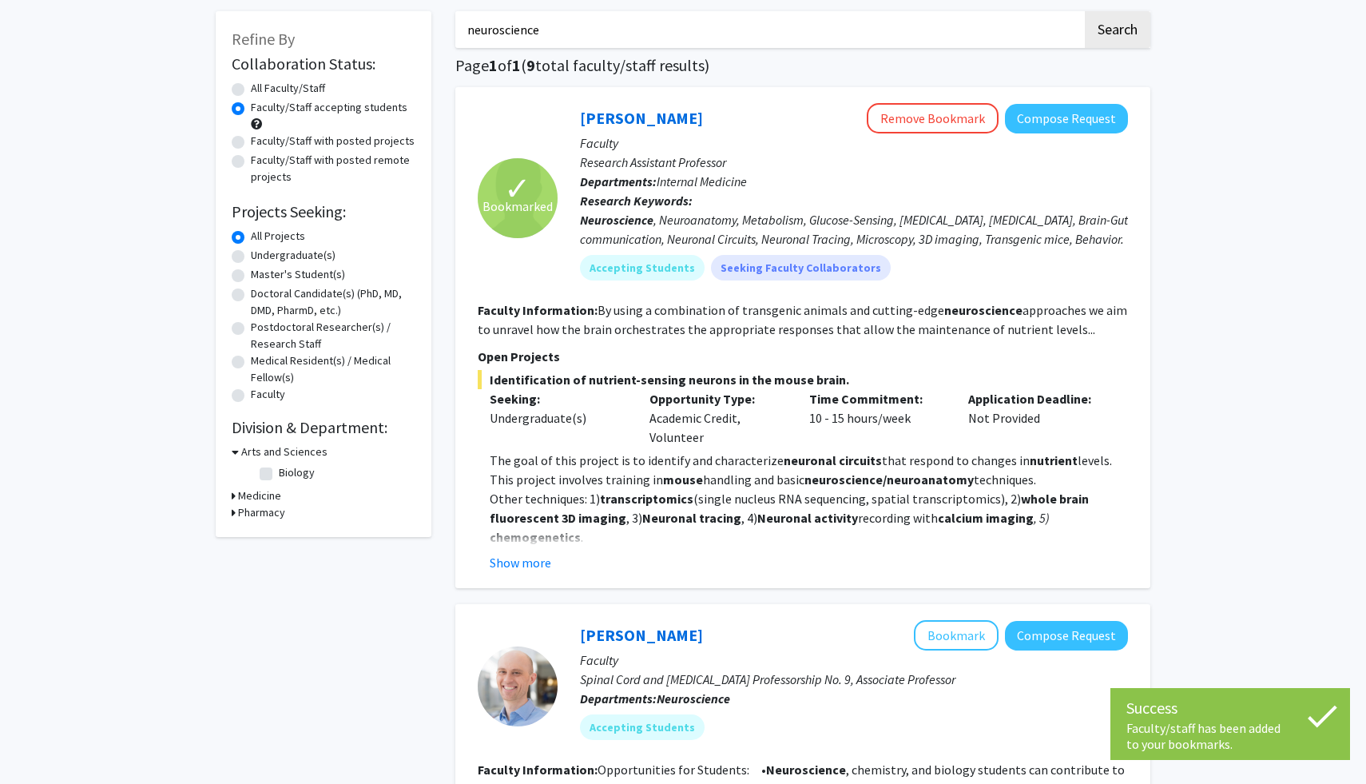
scroll to position [63, 0]
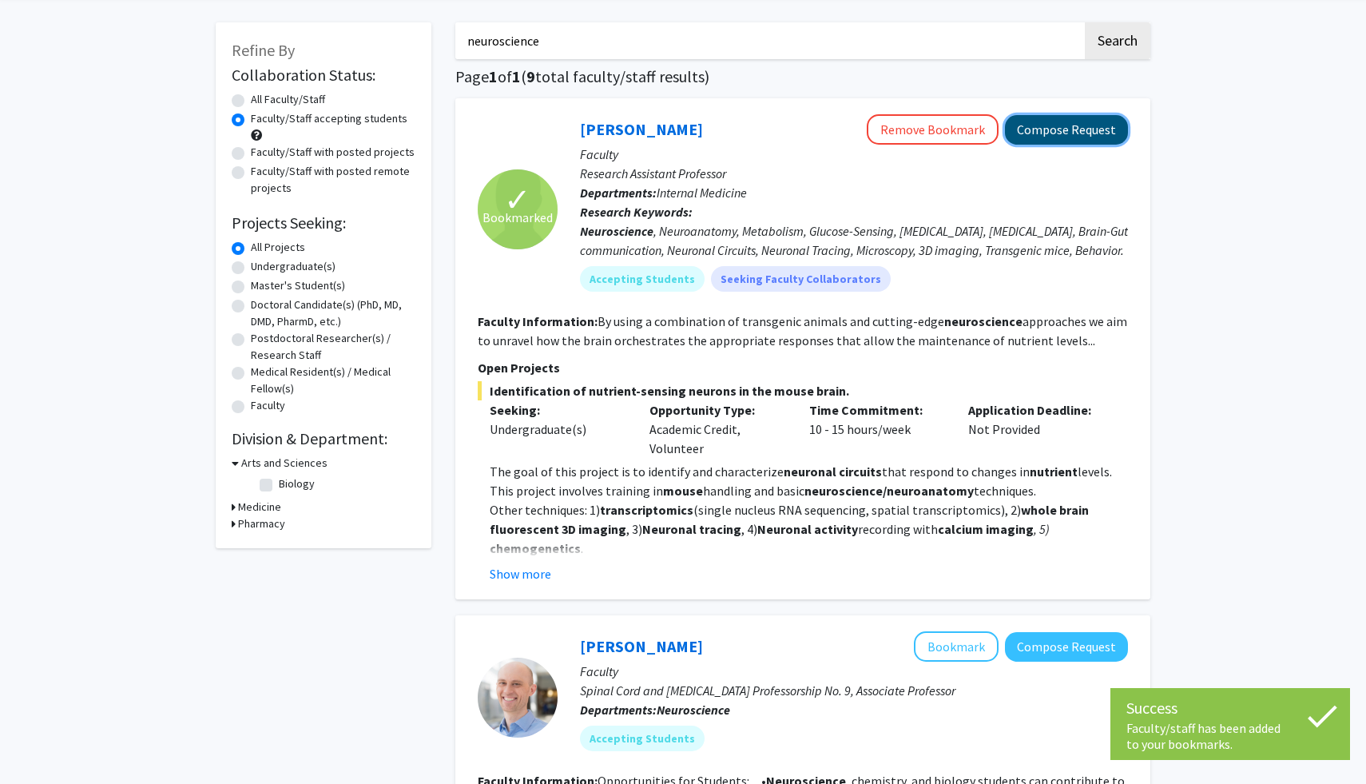
click at [1078, 126] on button "Compose Request" at bounding box center [1066, 130] width 123 height 30
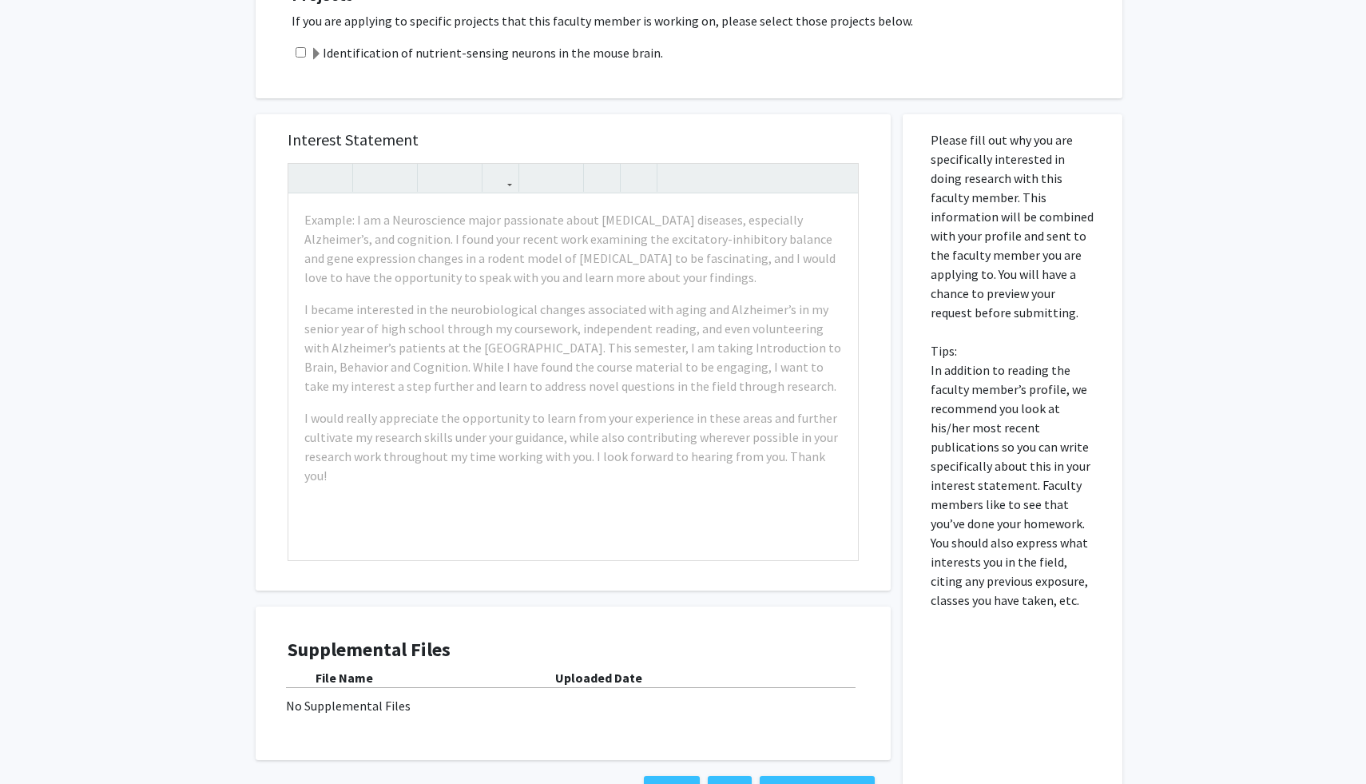
scroll to position [518, 0]
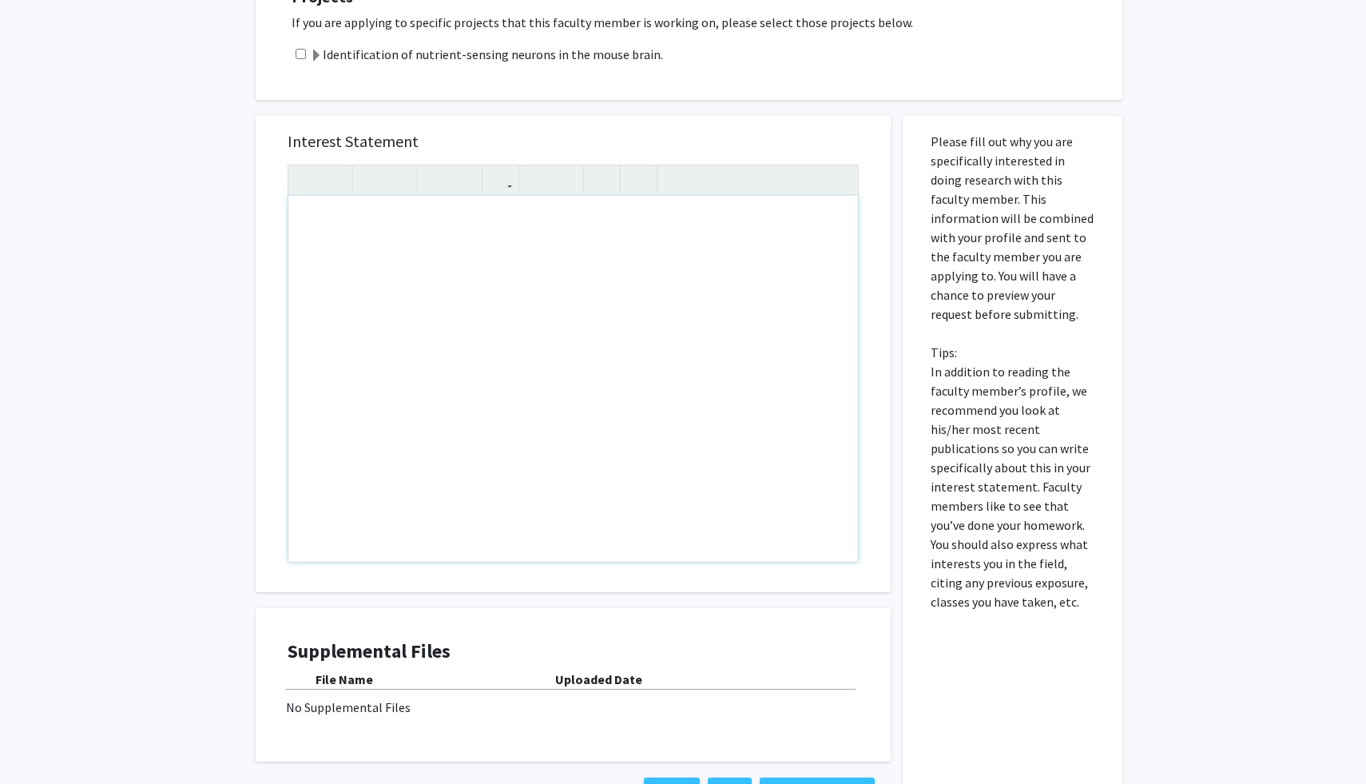
click at [795, 419] on div "Note to users with screen readers: Please press Alt+0 or Option+0 to deactivate…" at bounding box center [573, 379] width 570 height 366
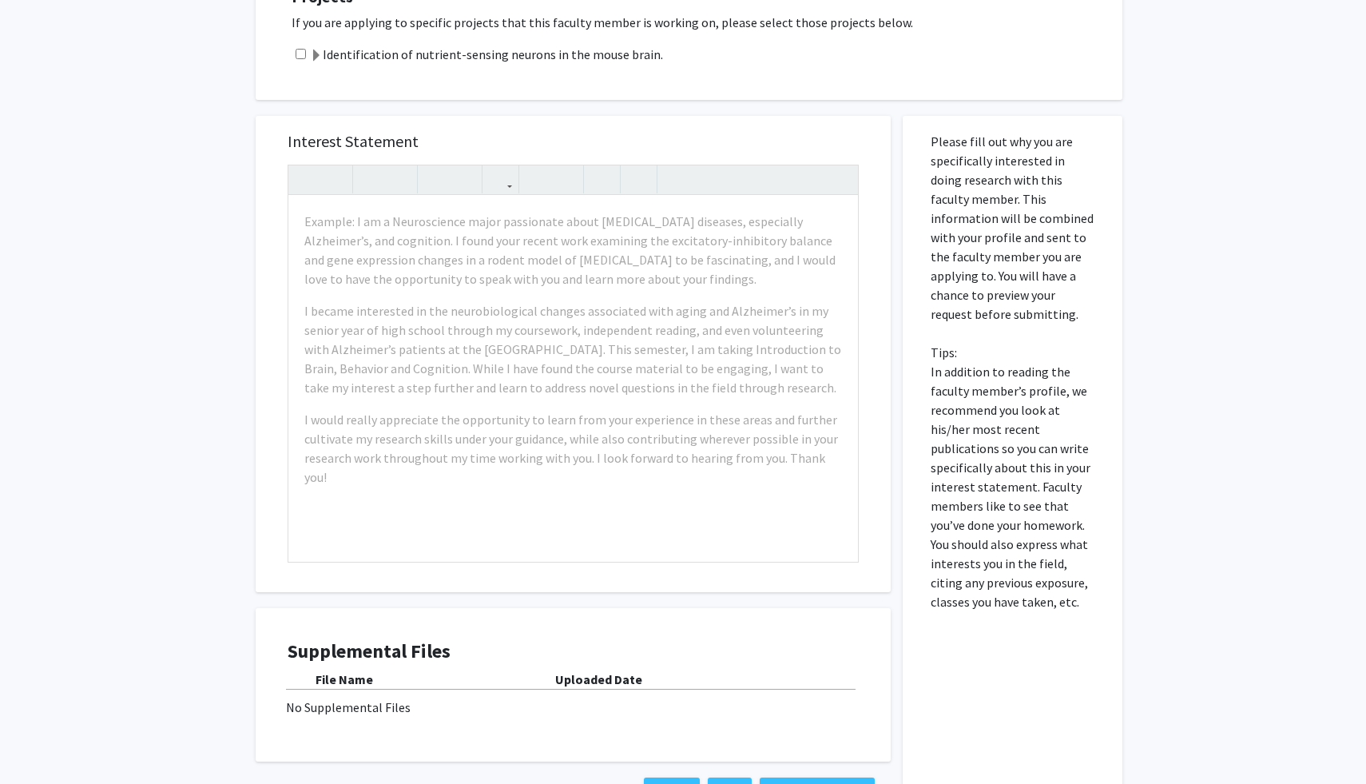
click at [901, 172] on div "Interest Statement Example: I am a Neuroscience major passionate about [MEDICAL…" at bounding box center [573, 461] width 659 height 722
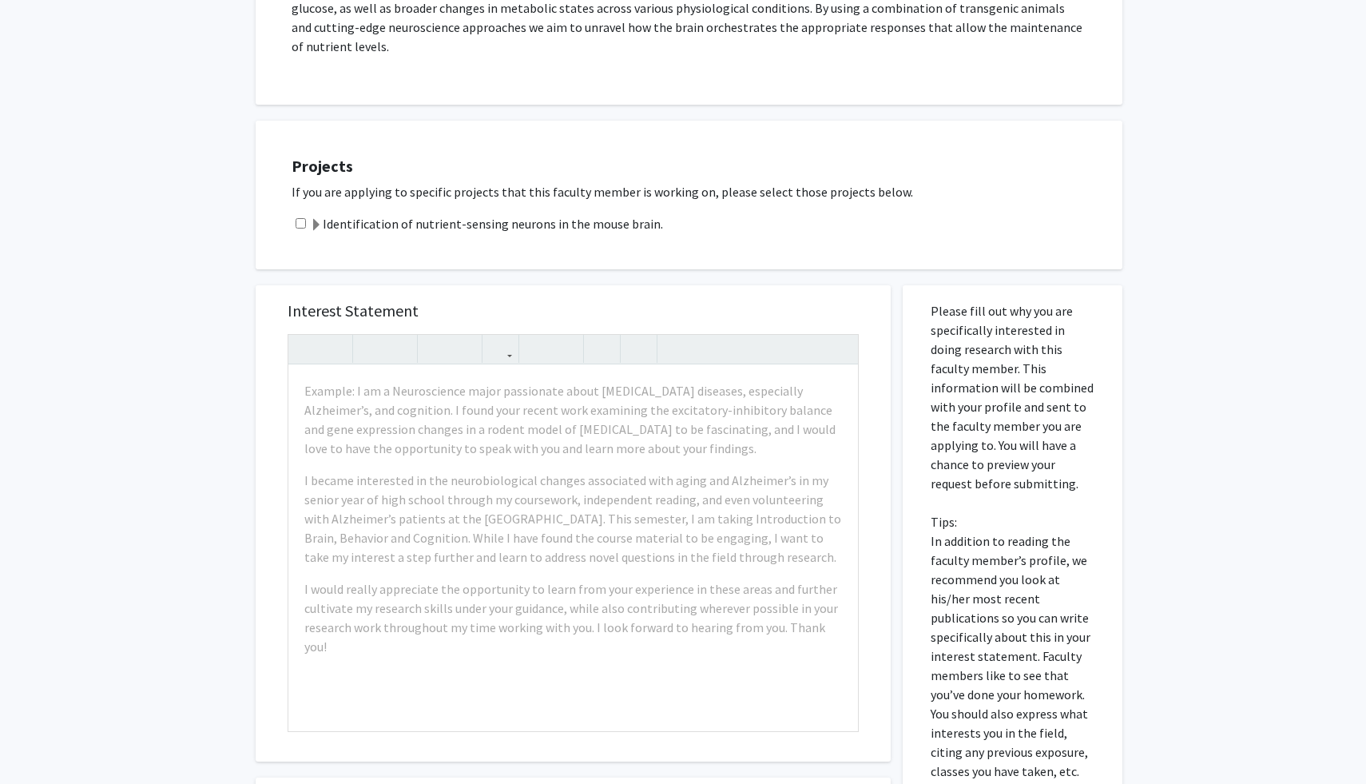
scroll to position [365, 0]
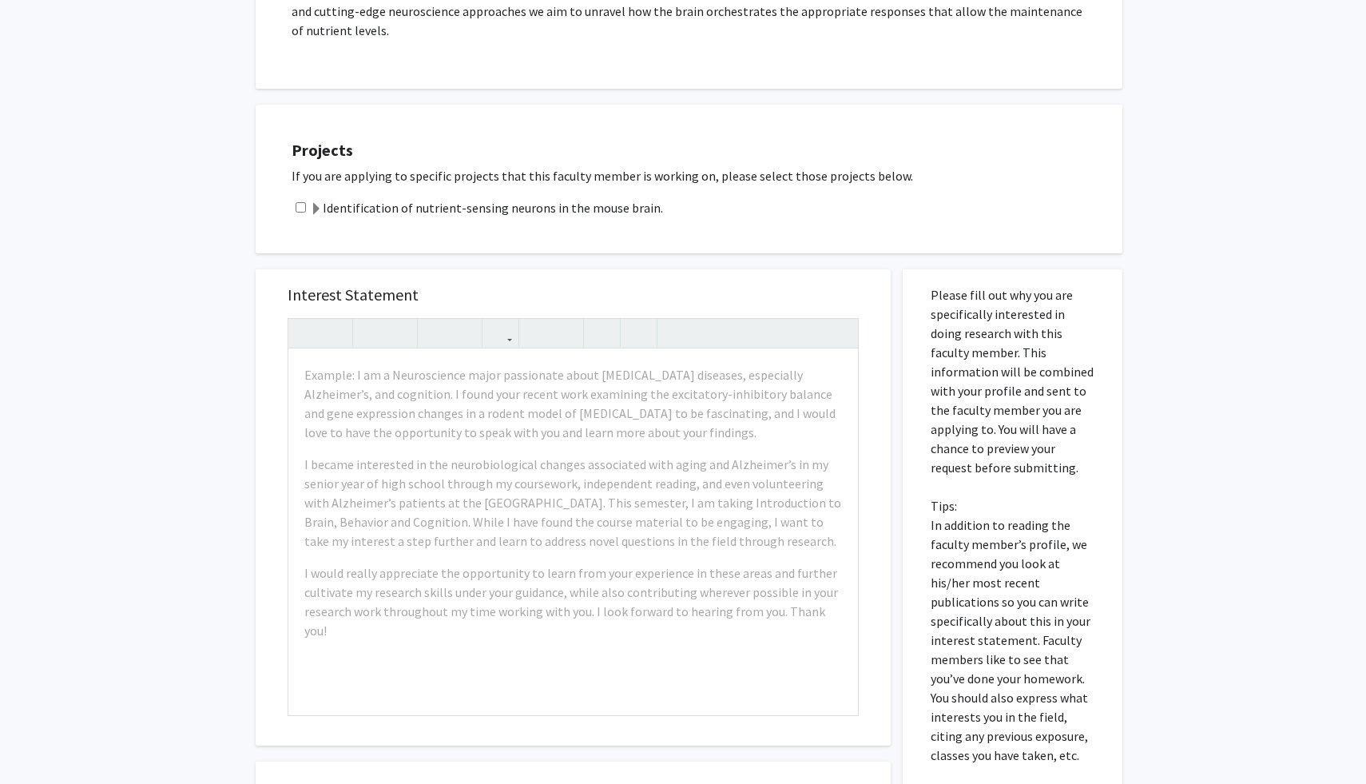
click at [472, 207] on label "Identification of nutrient-sensing neurons in the mouse brain." at bounding box center [486, 207] width 353 height 19
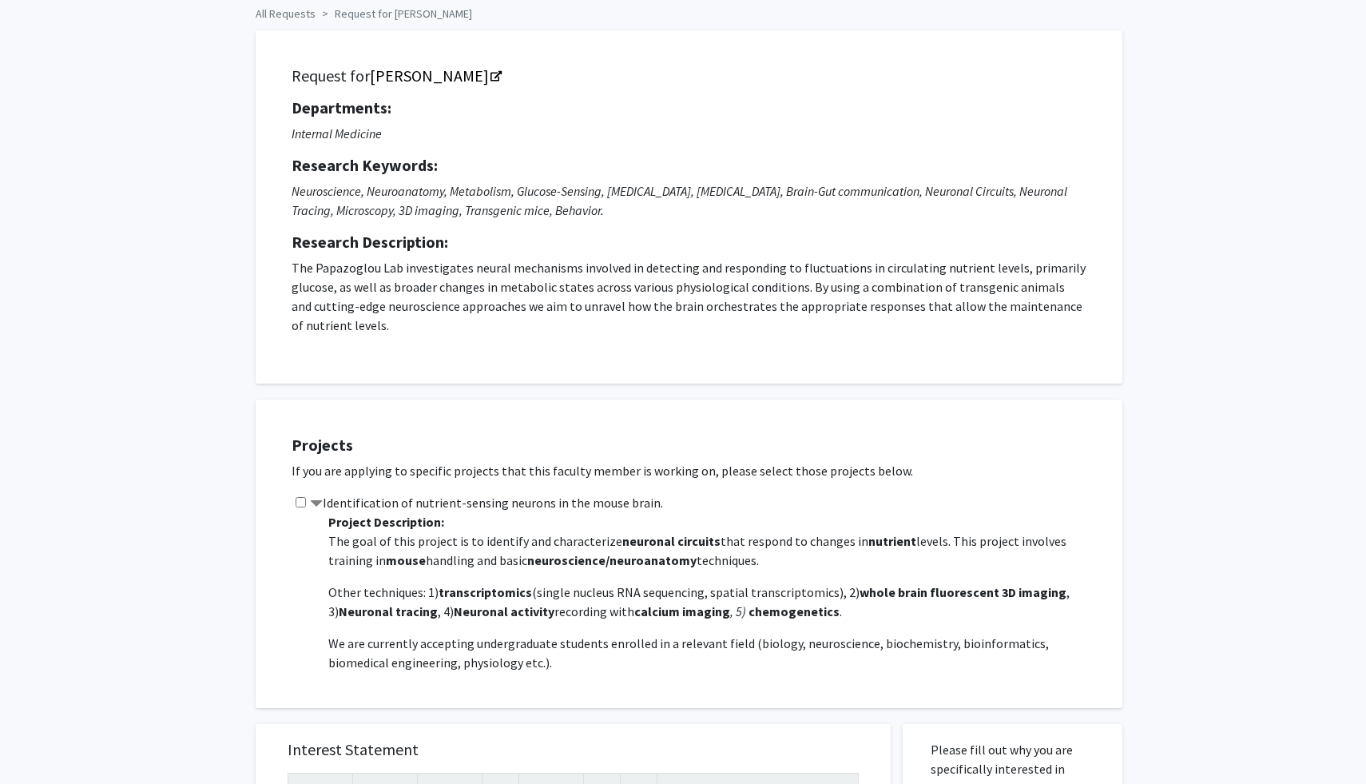
scroll to position [0, 0]
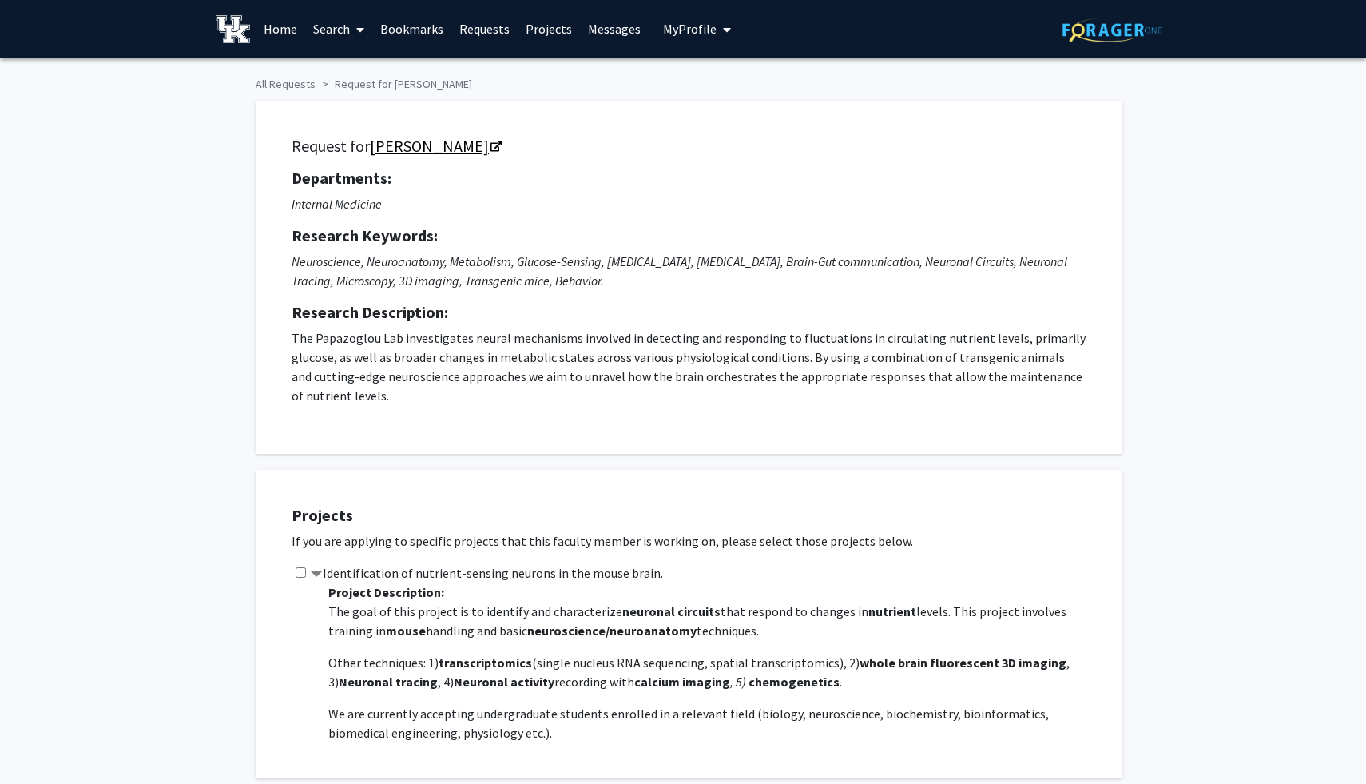
click at [419, 144] on link "[PERSON_NAME]" at bounding box center [435, 146] width 130 height 20
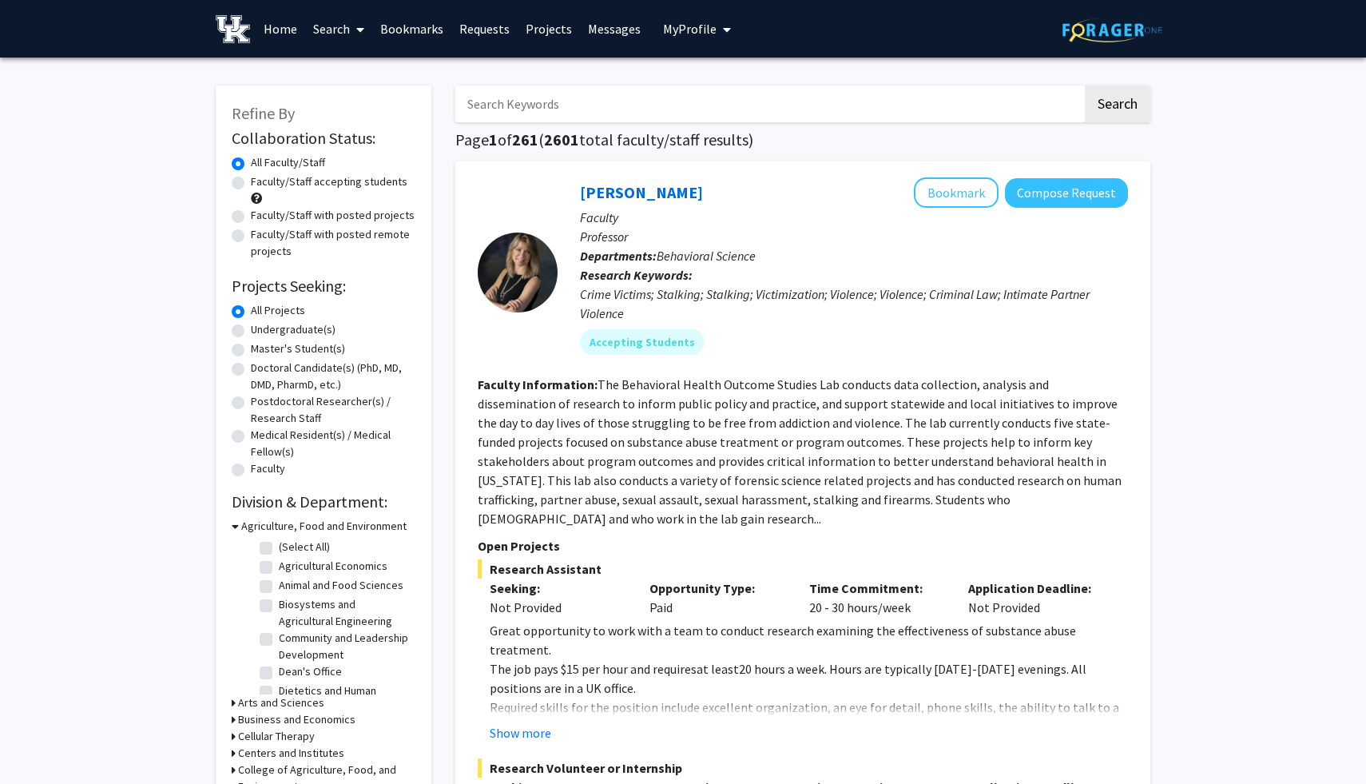
click at [665, 115] on input "Search Keywords" at bounding box center [768, 103] width 627 height 37
type input "cognitive"
click at [1085, 85] on button "Search" at bounding box center [1117, 103] width 65 height 37
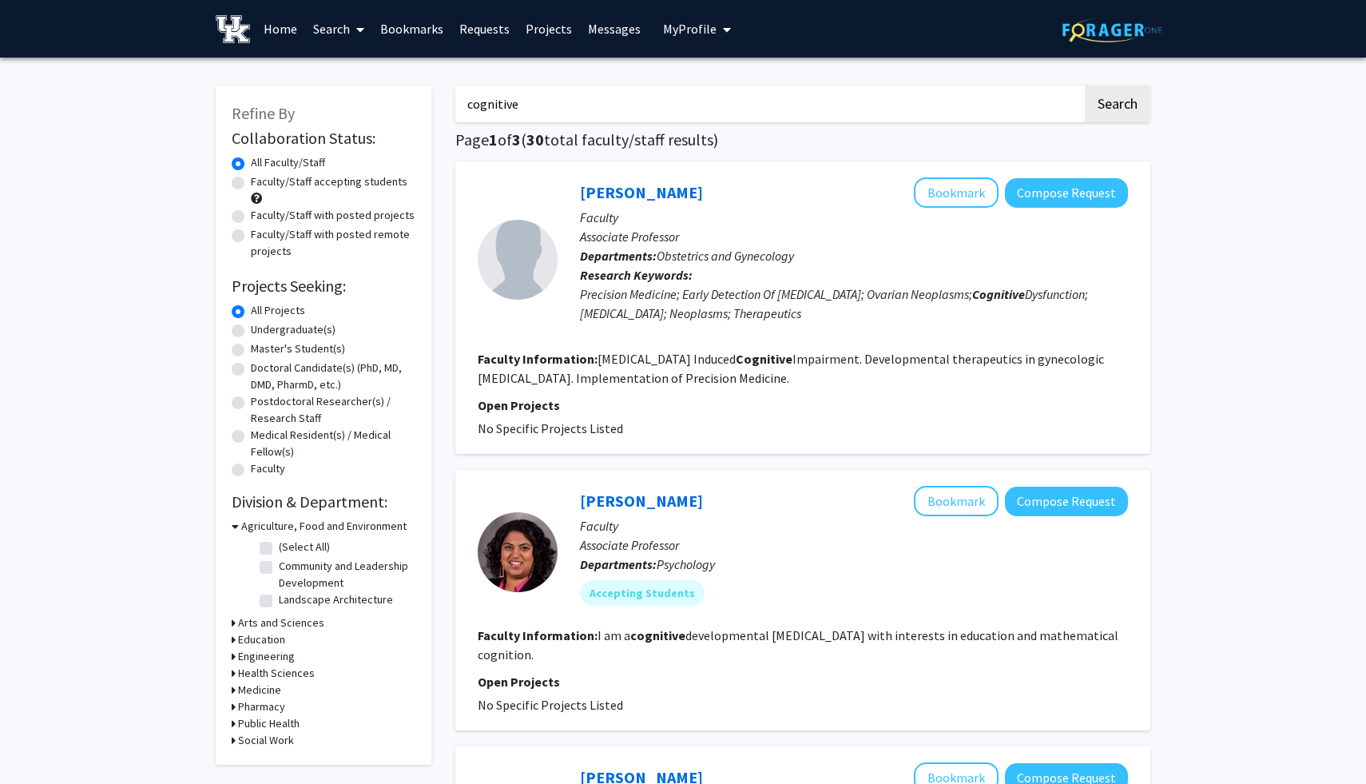
click at [387, 216] on label "Faculty/Staff with posted projects" at bounding box center [333, 215] width 164 height 17
click at [261, 216] on input "Faculty/Staff with posted projects" at bounding box center [256, 212] width 10 height 10
radio input "true"
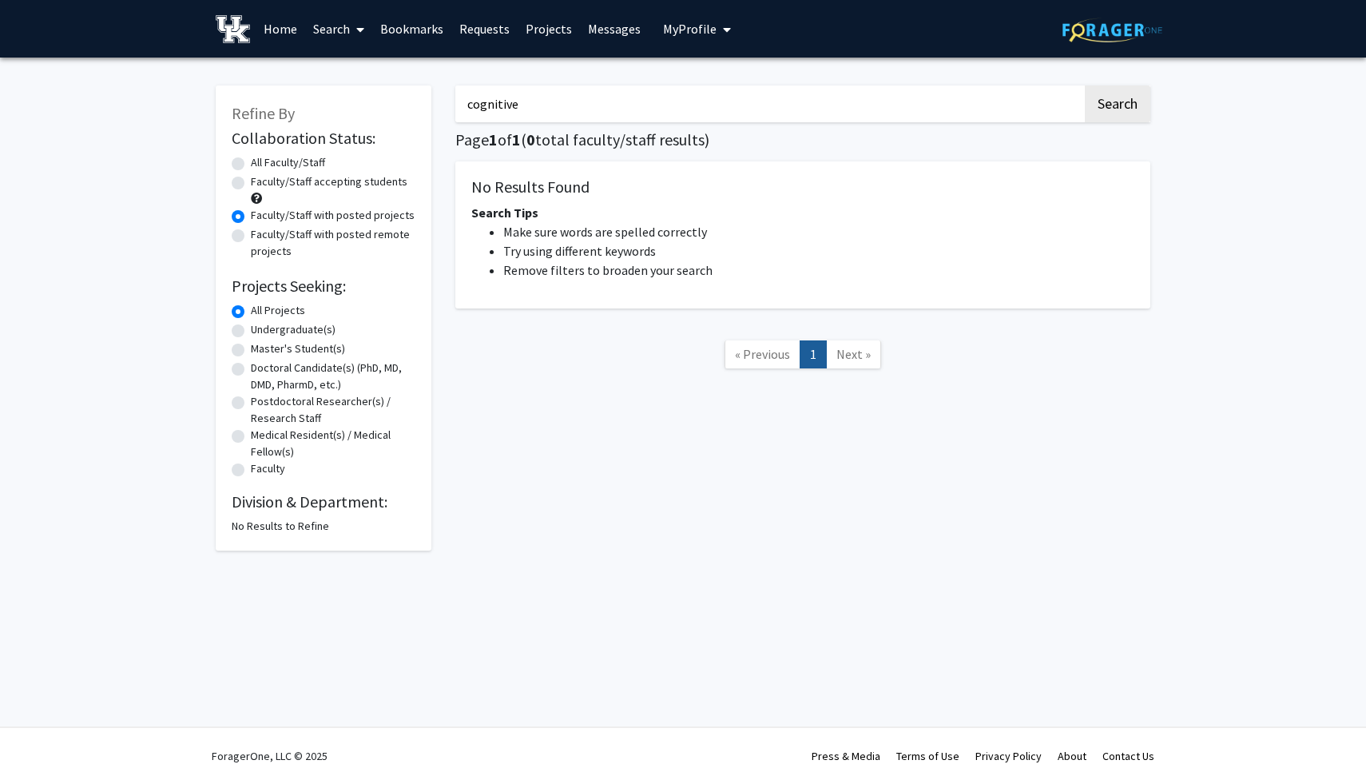
drag, startPoint x: 577, startPoint y: 110, endPoint x: 448, endPoint y: 110, distance: 128.6
click at [448, 110] on div "cognitive Search Page 1 of 1 ( 0 total faculty/staff results) No Results Found …" at bounding box center [802, 309] width 719 height 481
type input "spinal"
click at [1085, 85] on button "Search" at bounding box center [1117, 103] width 65 height 37
radio input "true"
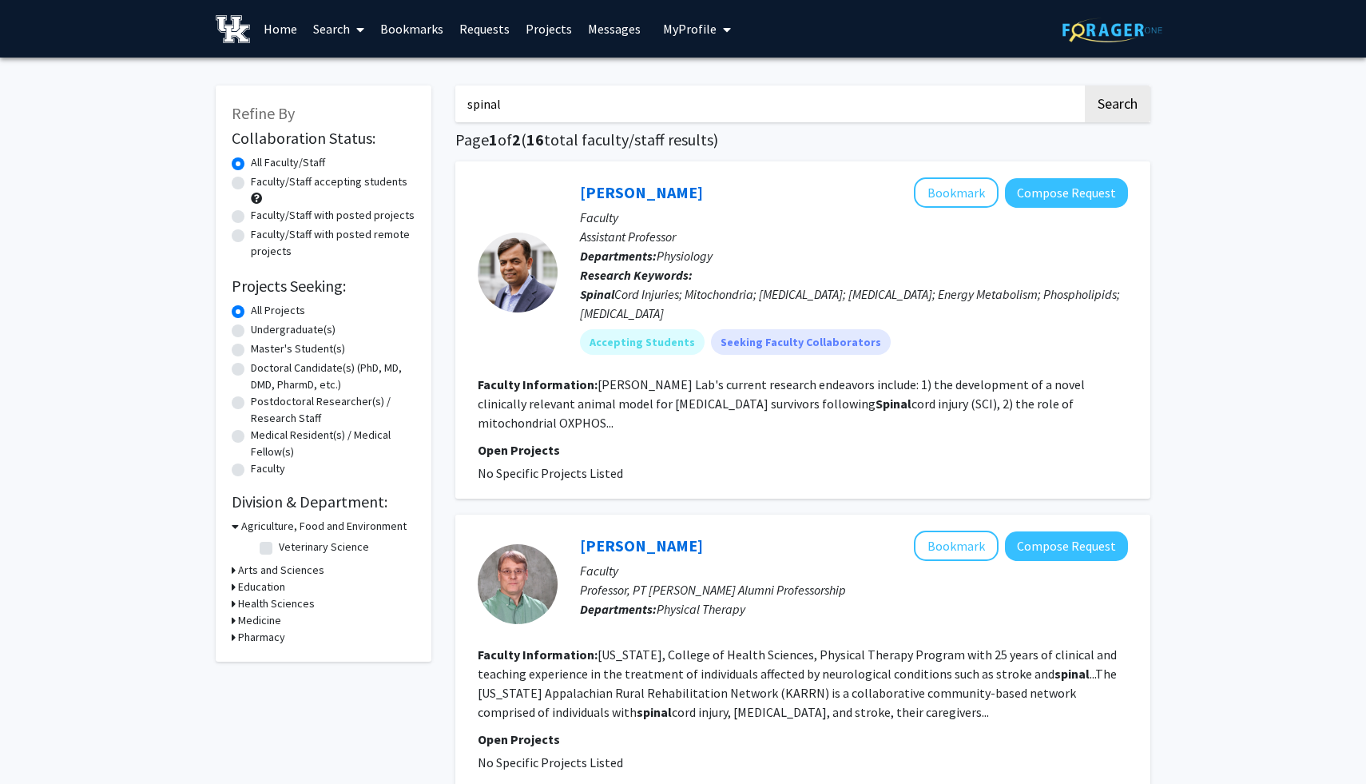
click at [278, 216] on label "Faculty/Staff with posted projects" at bounding box center [333, 215] width 164 height 17
click at [261, 216] on input "Faculty/Staff with posted projects" at bounding box center [256, 212] width 10 height 10
radio input "true"
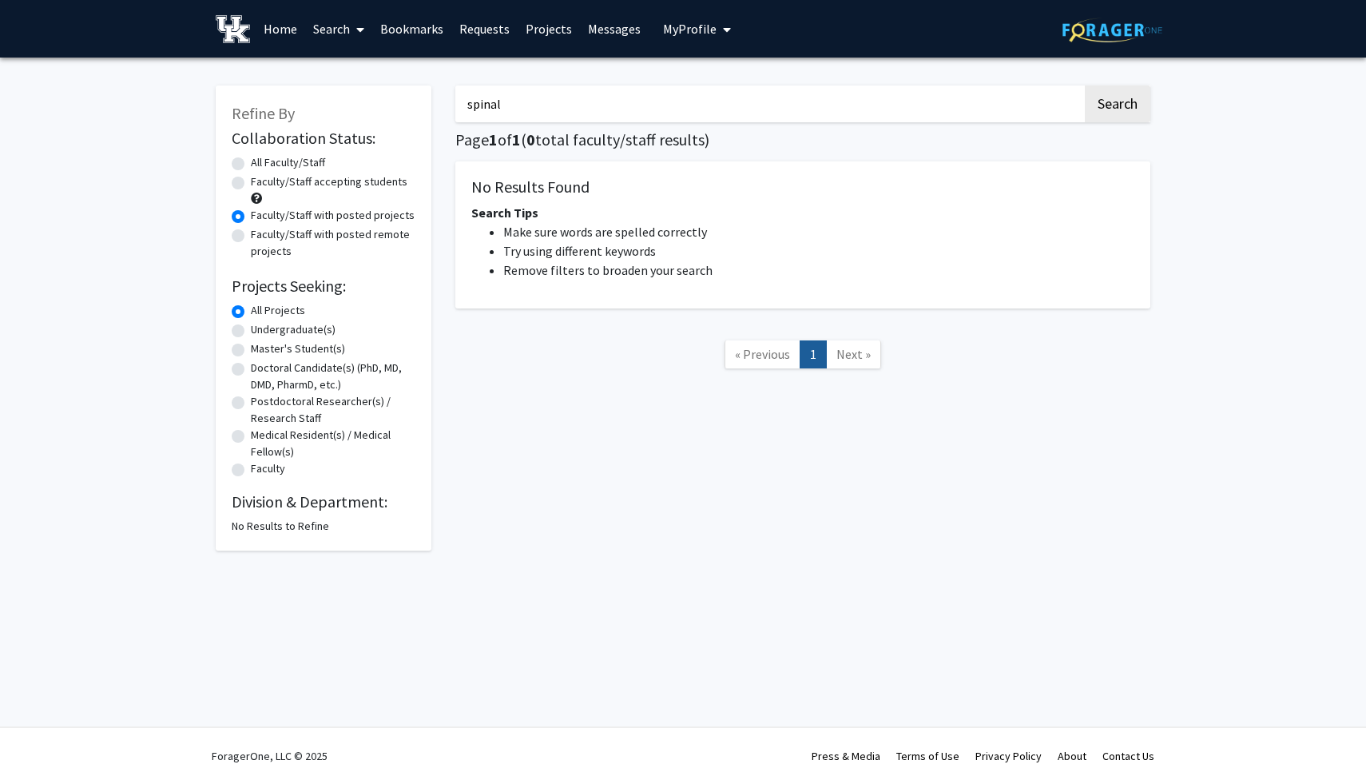
drag, startPoint x: 569, startPoint y: 104, endPoint x: 439, endPoint y: 104, distance: 129.4
click at [439, 104] on div "Refine By Collaboration Status: Collaboration Status All Faculty/Staff Collabor…" at bounding box center [683, 309] width 959 height 481
type input "medicine"
click at [1085, 85] on button "Search" at bounding box center [1117, 103] width 65 height 37
radio input "true"
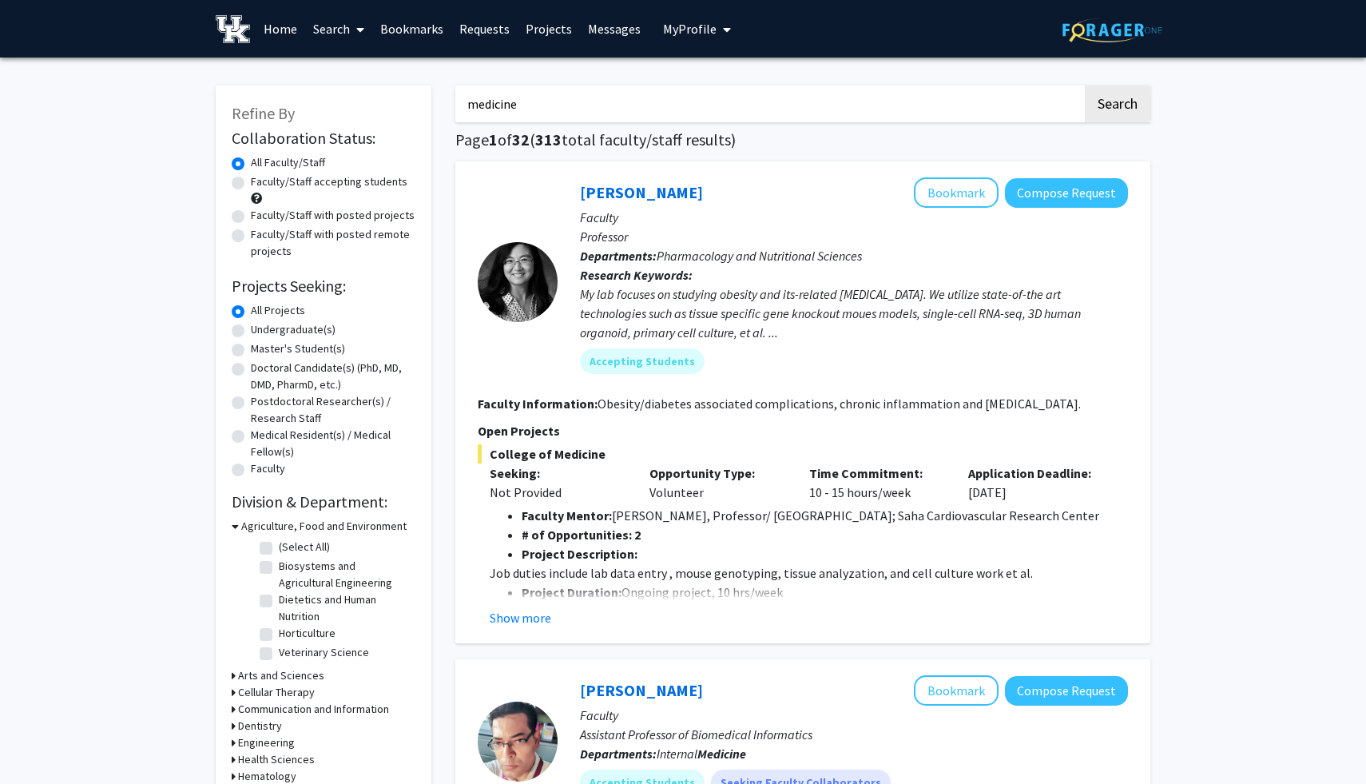
click at [260, 212] on label "Faculty/Staff with posted projects" at bounding box center [333, 215] width 164 height 17
click at [260, 212] on input "Faculty/Staff with posted projects" at bounding box center [256, 212] width 10 height 10
radio input "true"
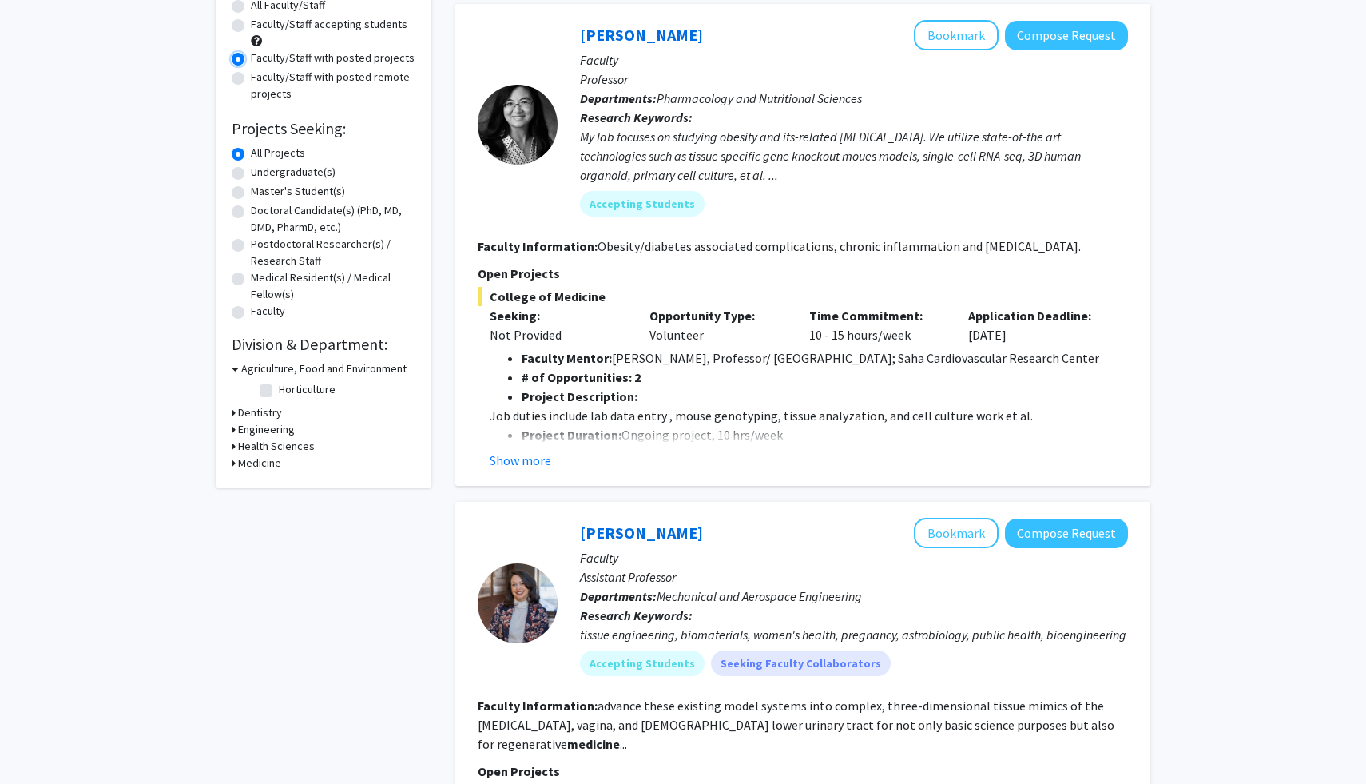
scroll to position [158, 0]
click at [537, 455] on button "Show more" at bounding box center [521, 459] width 62 height 19
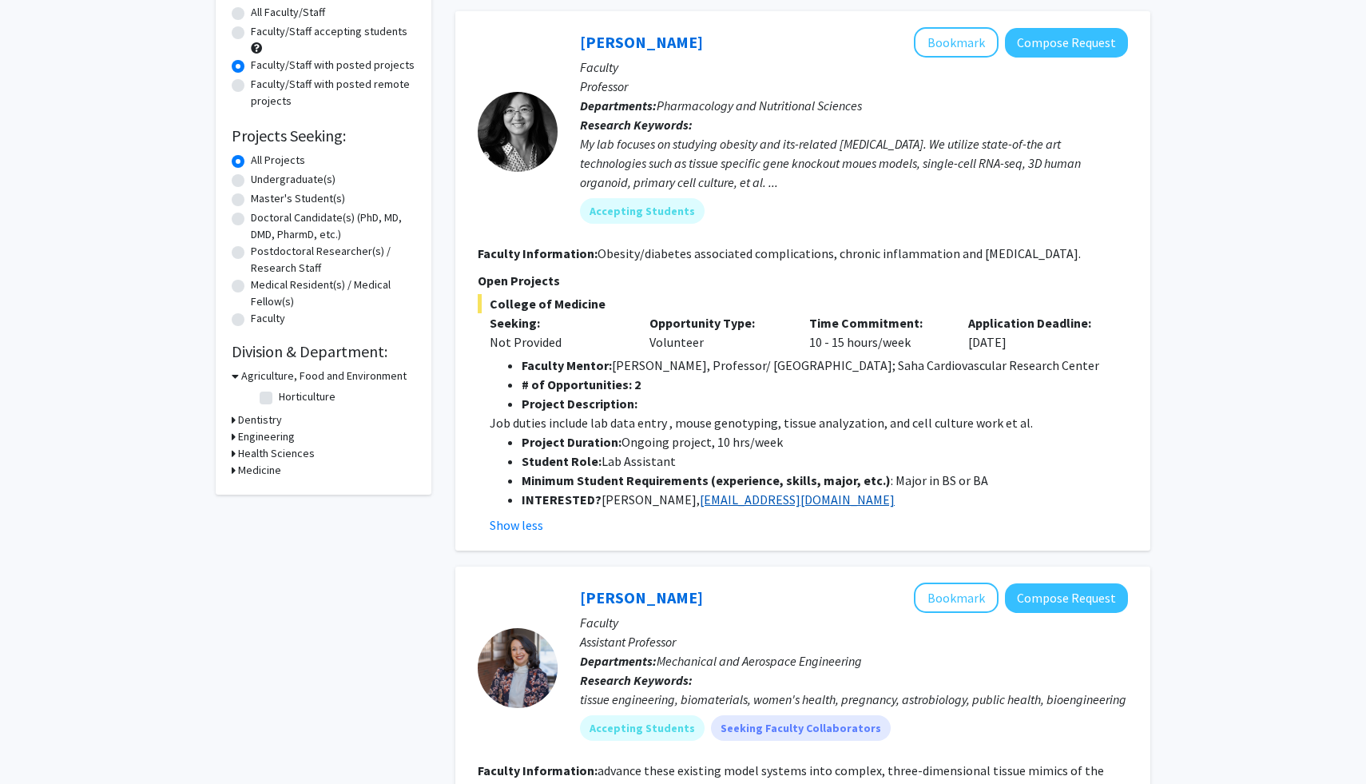
scroll to position [151, 0]
click at [520, 521] on button "Show less" at bounding box center [517, 523] width 54 height 19
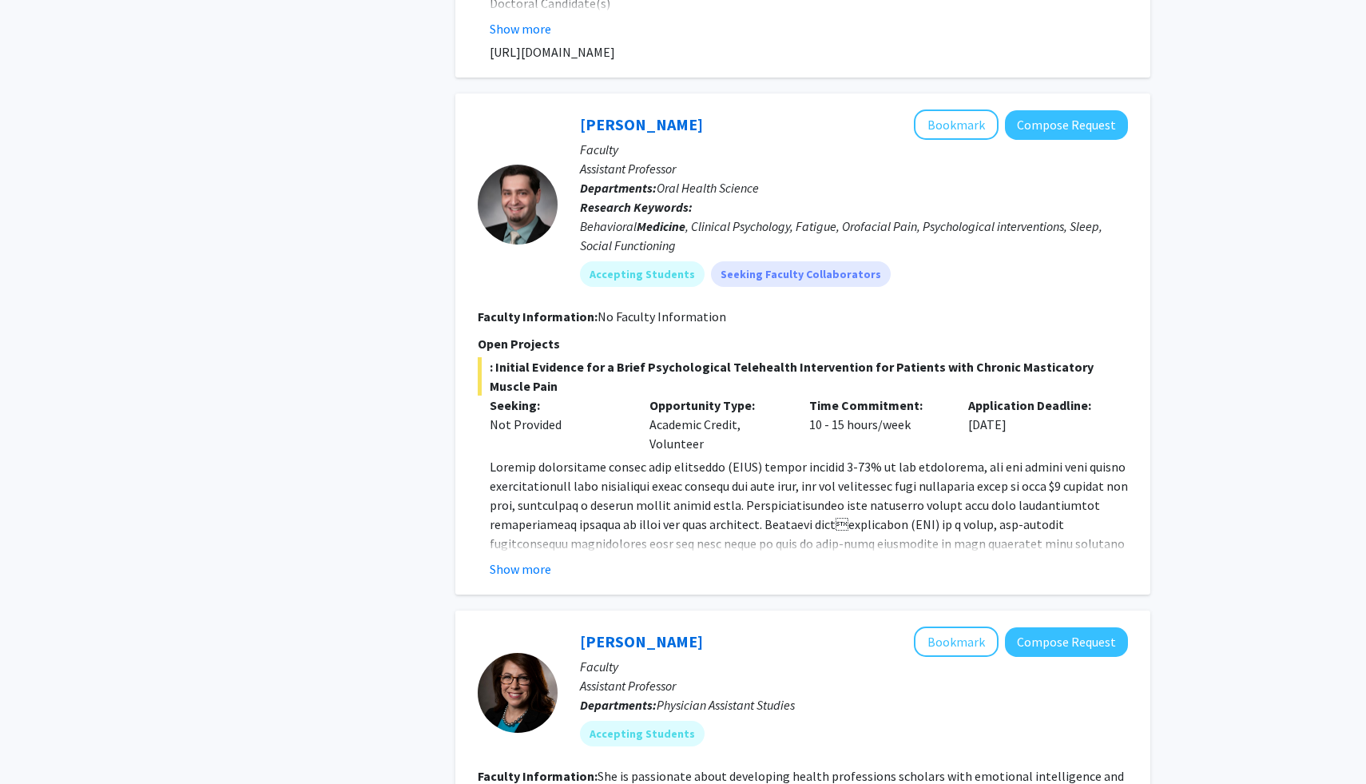
scroll to position [2860, 0]
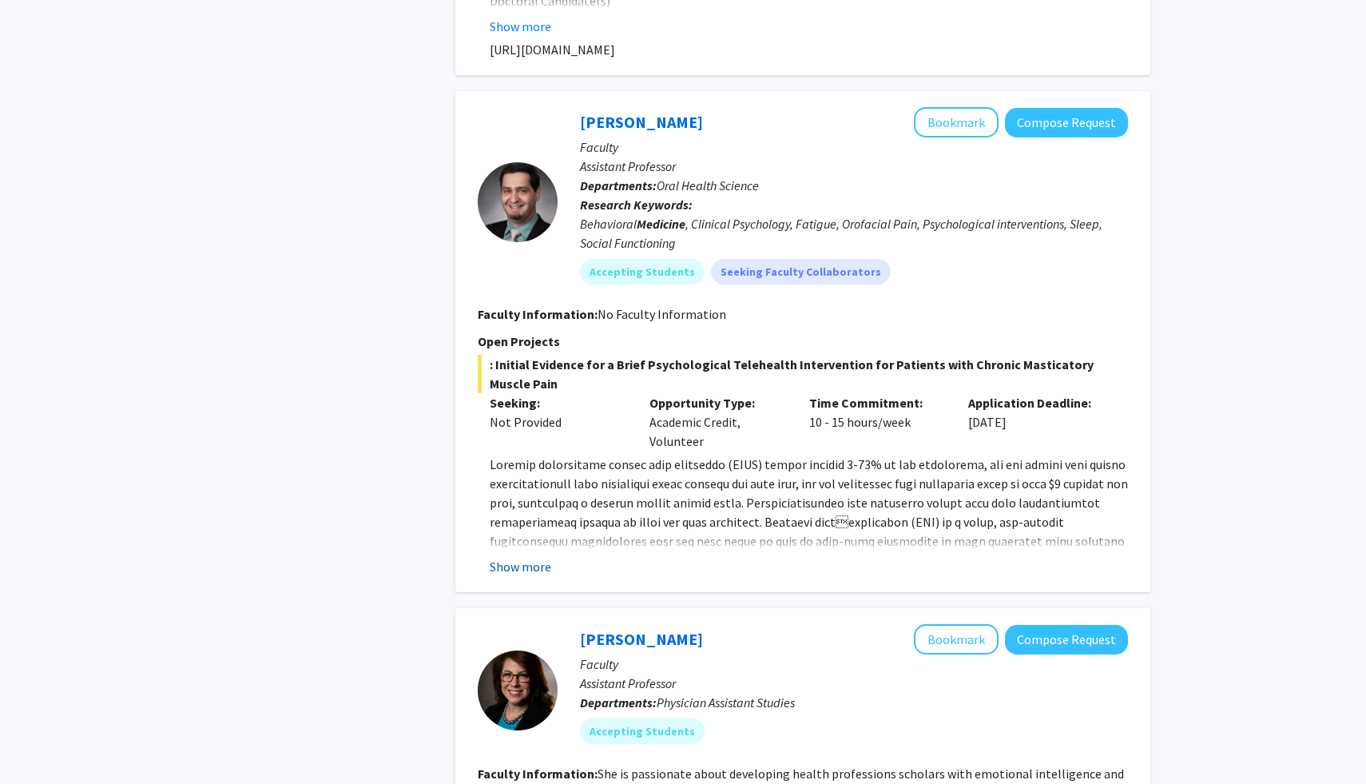
click at [526, 557] on button "Show more" at bounding box center [521, 566] width 62 height 19
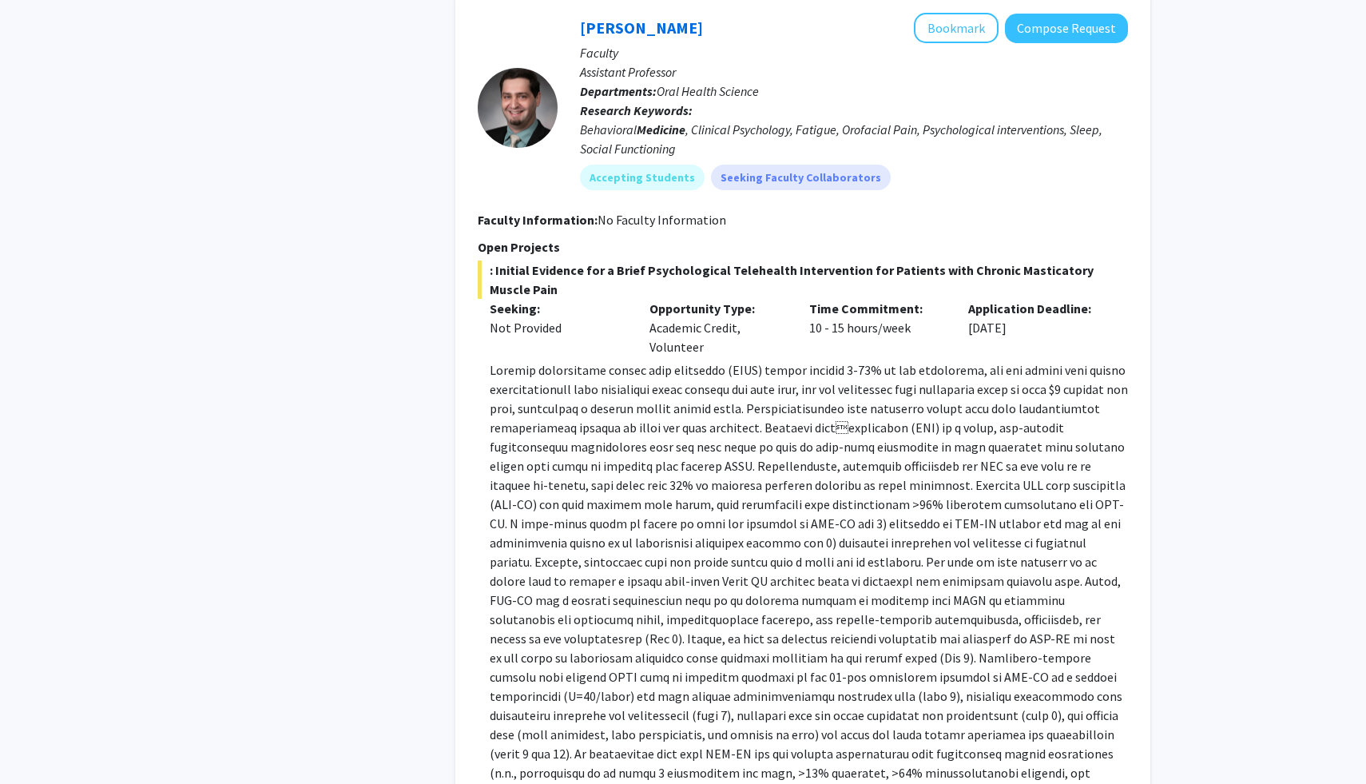
scroll to position [2942, 0]
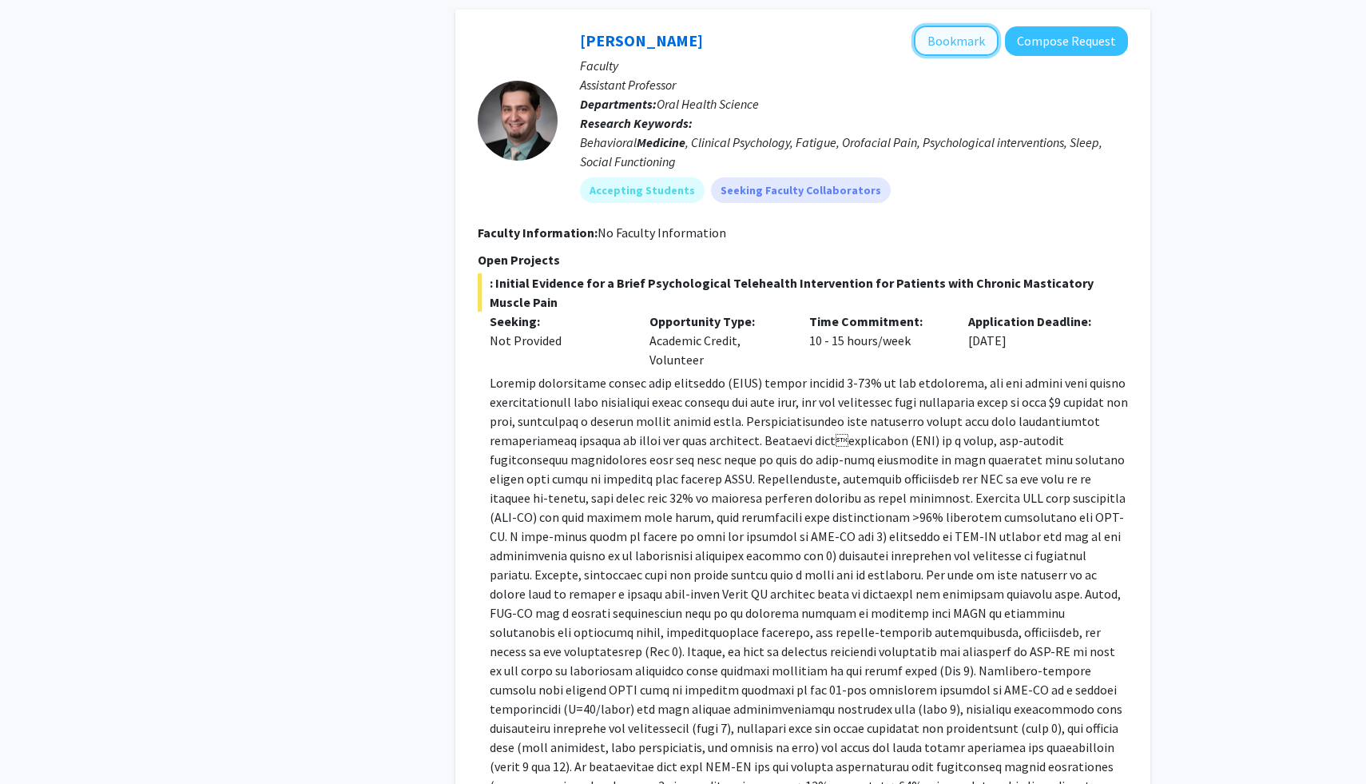
click at [967, 26] on button "Bookmark" at bounding box center [956, 41] width 85 height 30
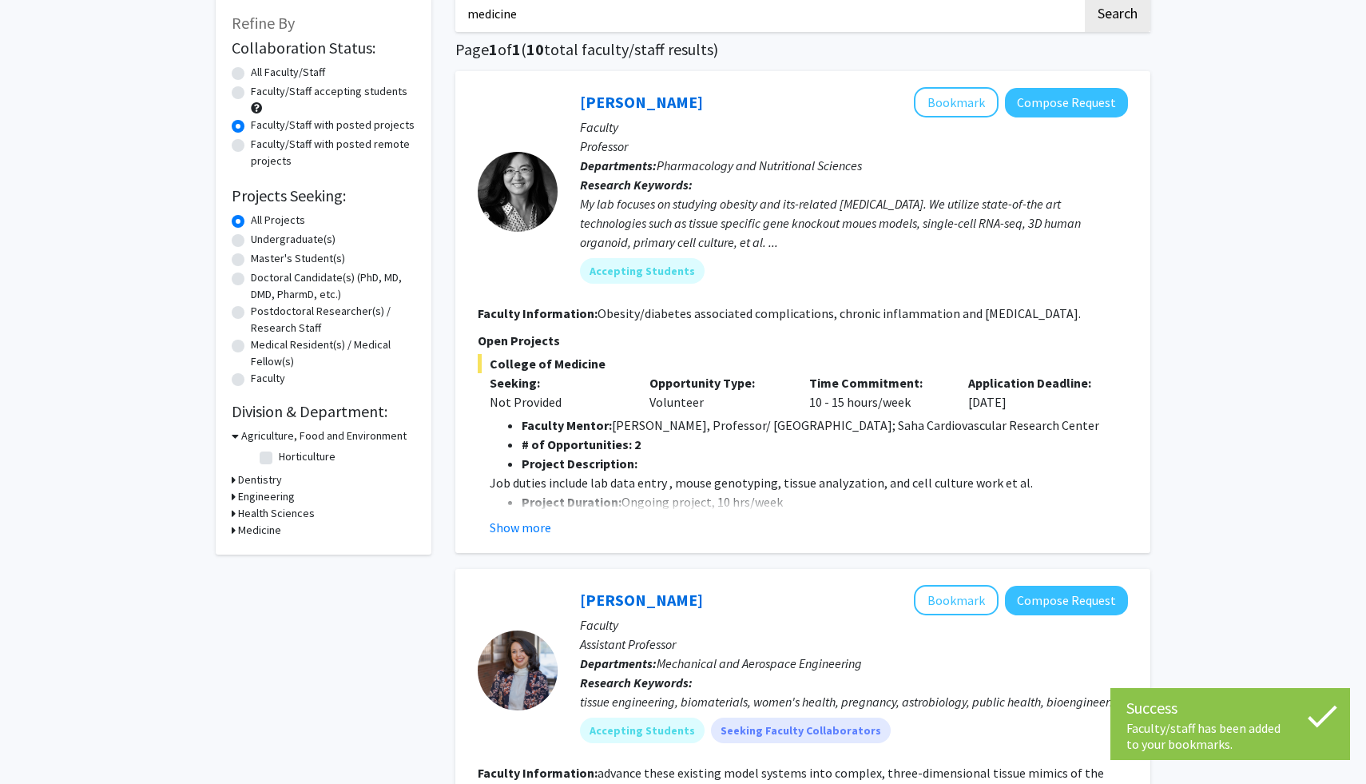
scroll to position [0, 0]
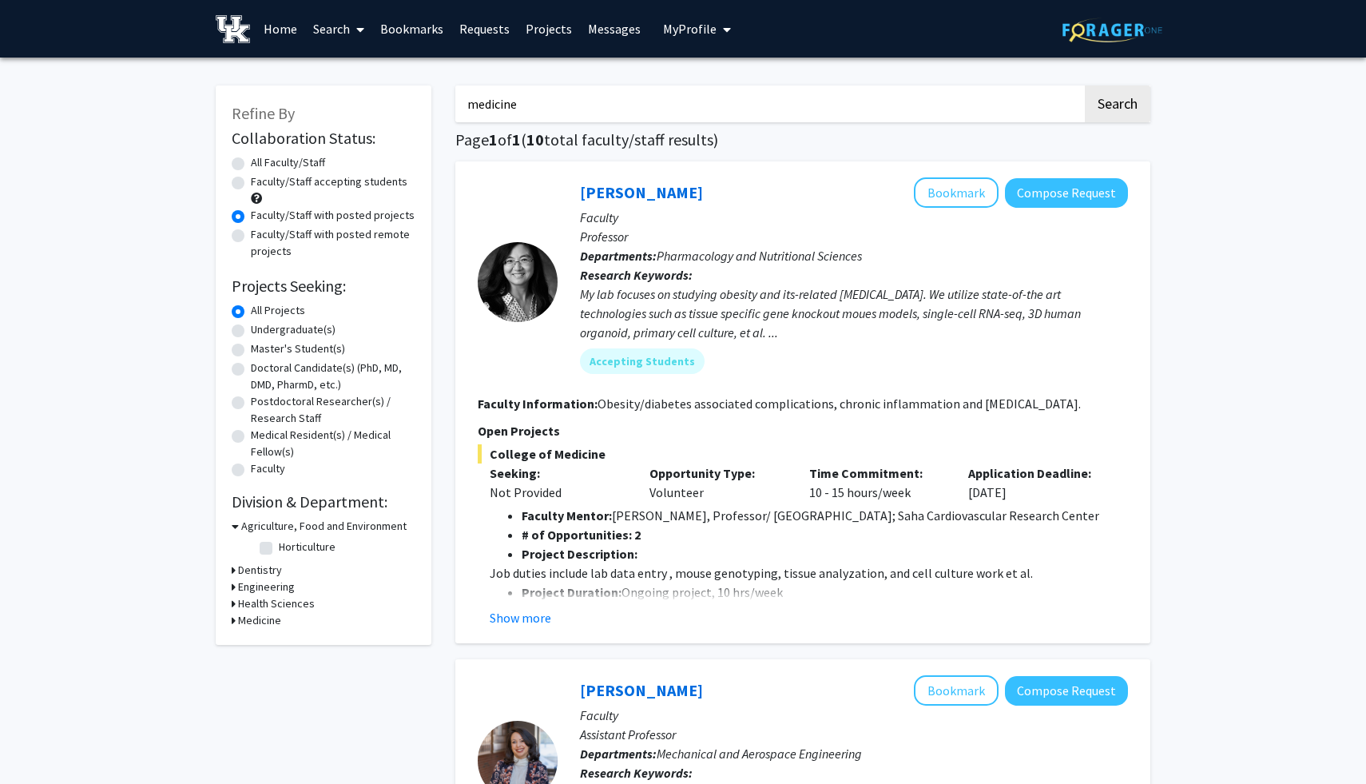
click at [433, 26] on link "Bookmarks" at bounding box center [411, 29] width 79 height 56
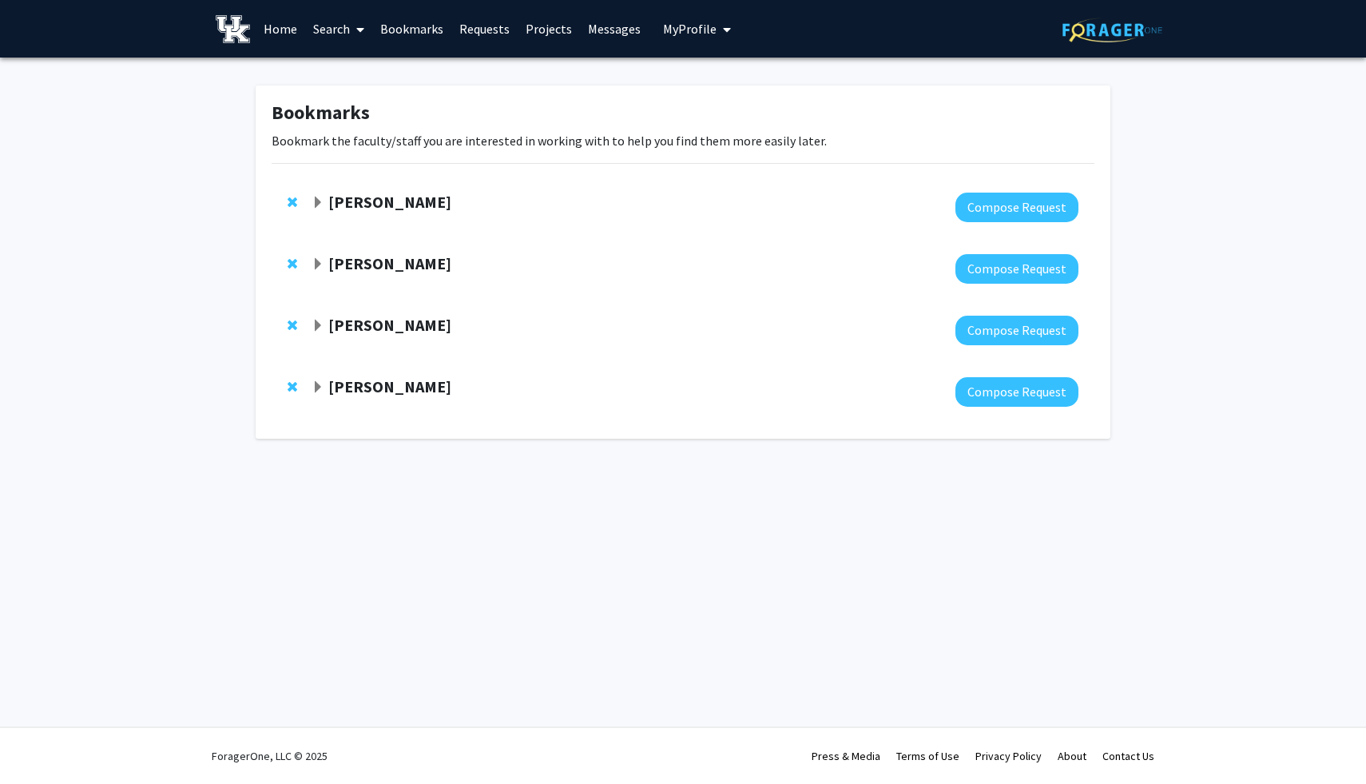
click at [387, 386] on strong "Sarah D'Orazio" at bounding box center [389, 386] width 123 height 20
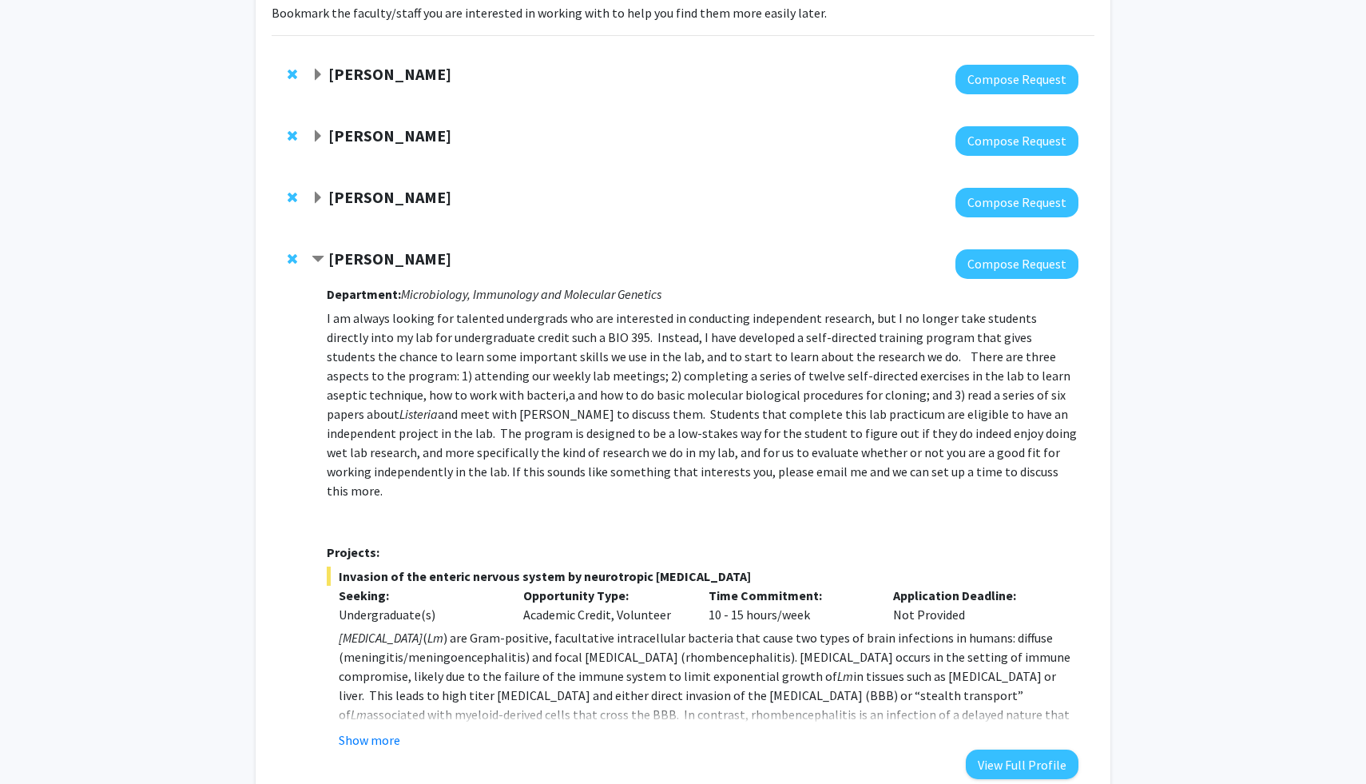
scroll to position [220, 0]
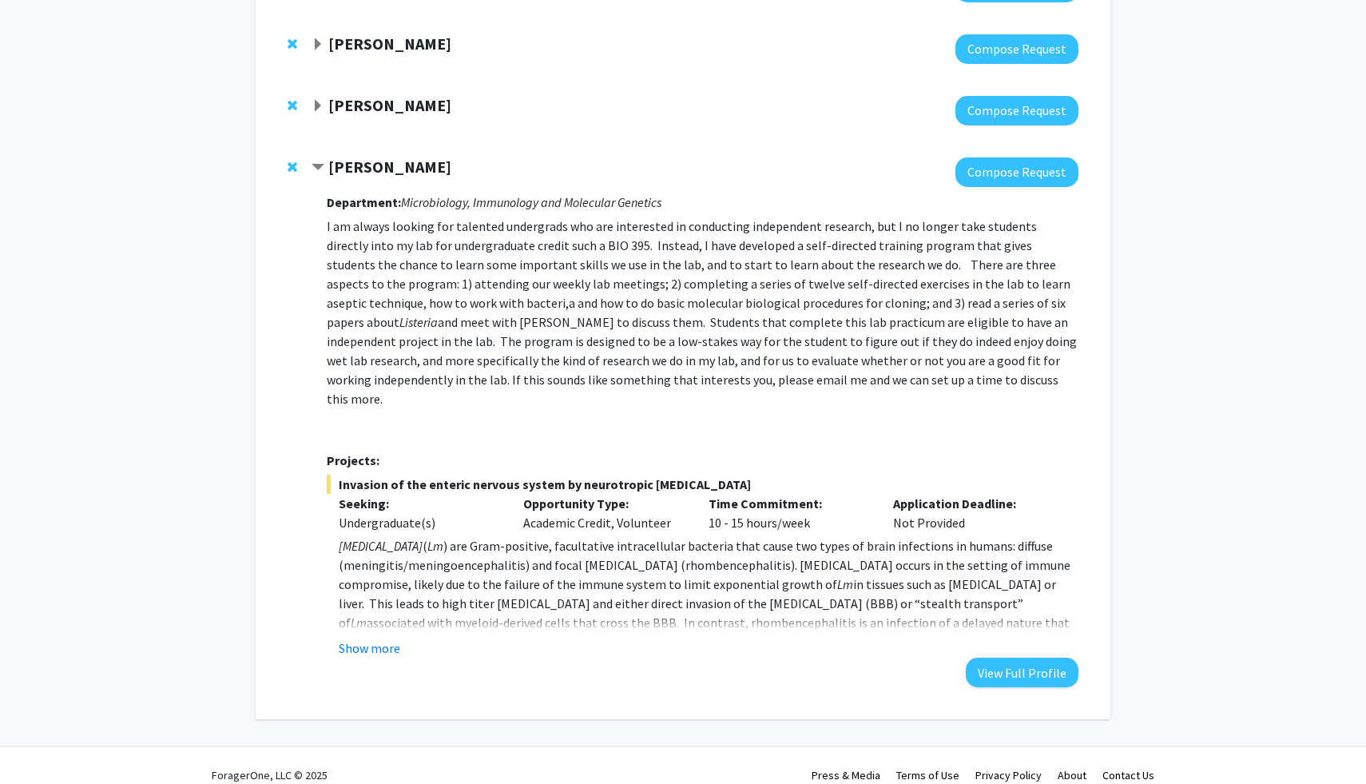
click at [384, 105] on strong "Ian Boggero" at bounding box center [389, 105] width 123 height 20
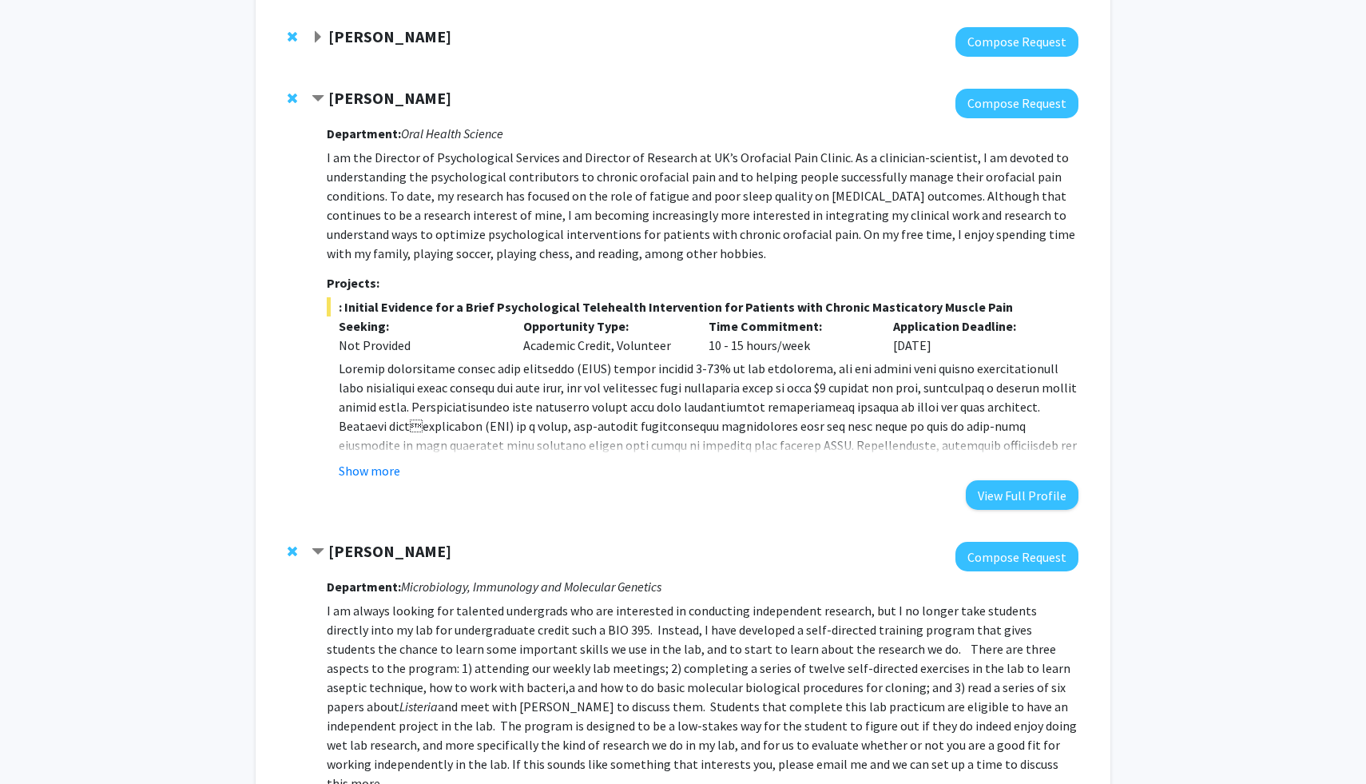
scroll to position [268, 0]
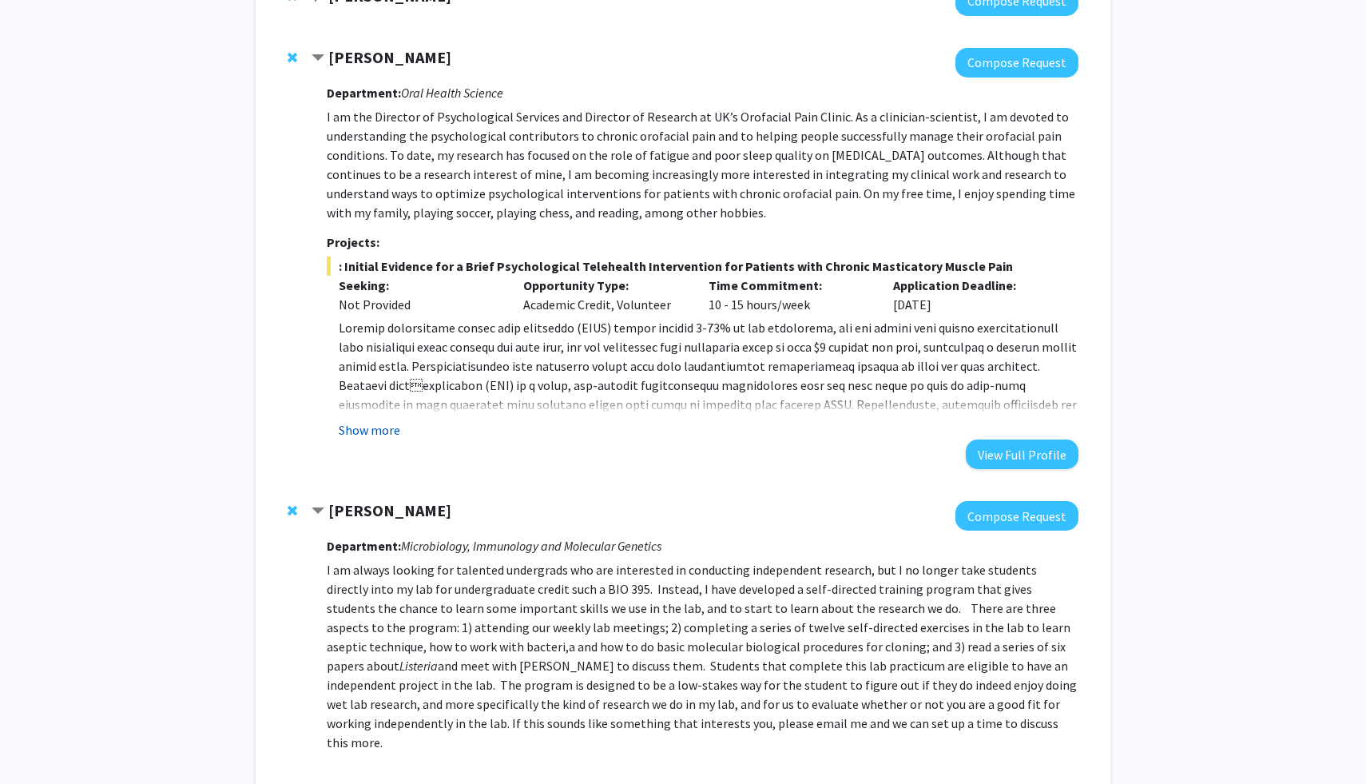
click at [389, 433] on button "Show more" at bounding box center [370, 429] width 62 height 19
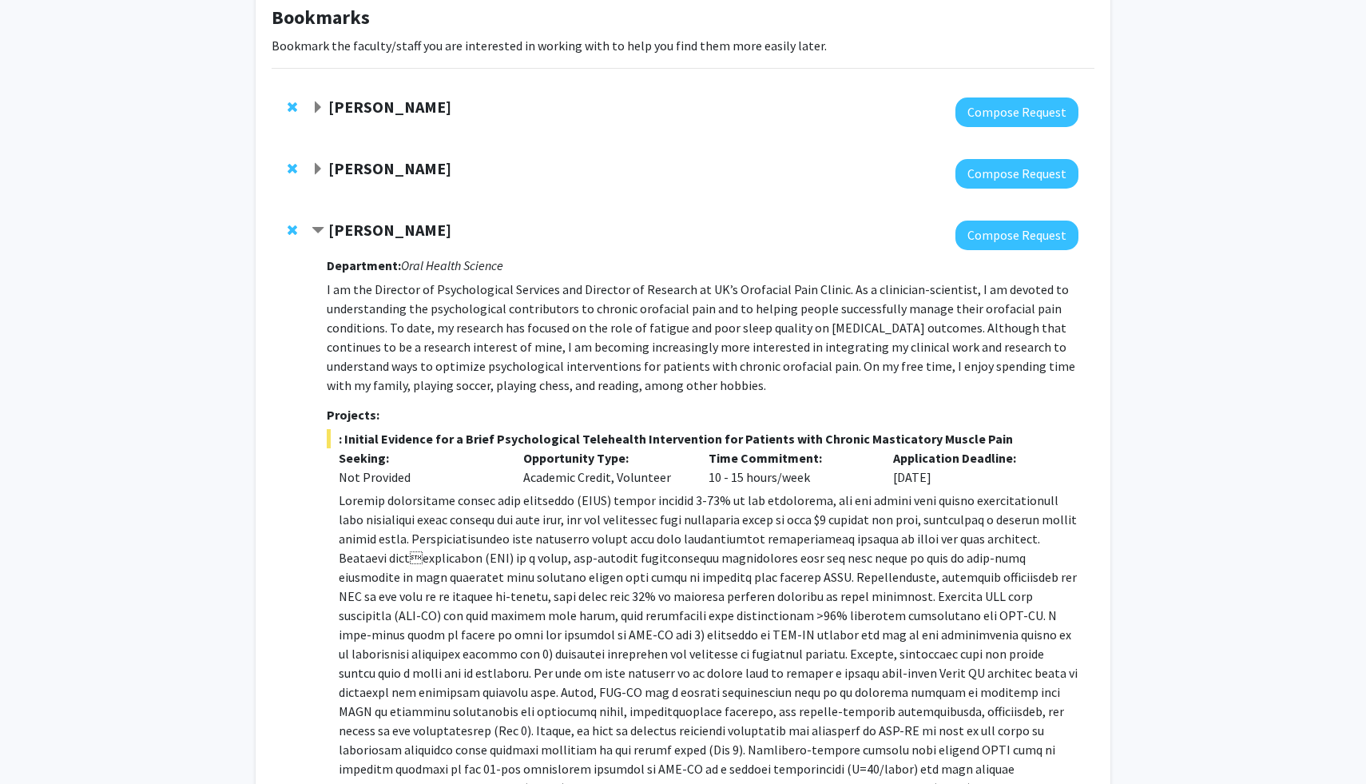
scroll to position [87, 0]
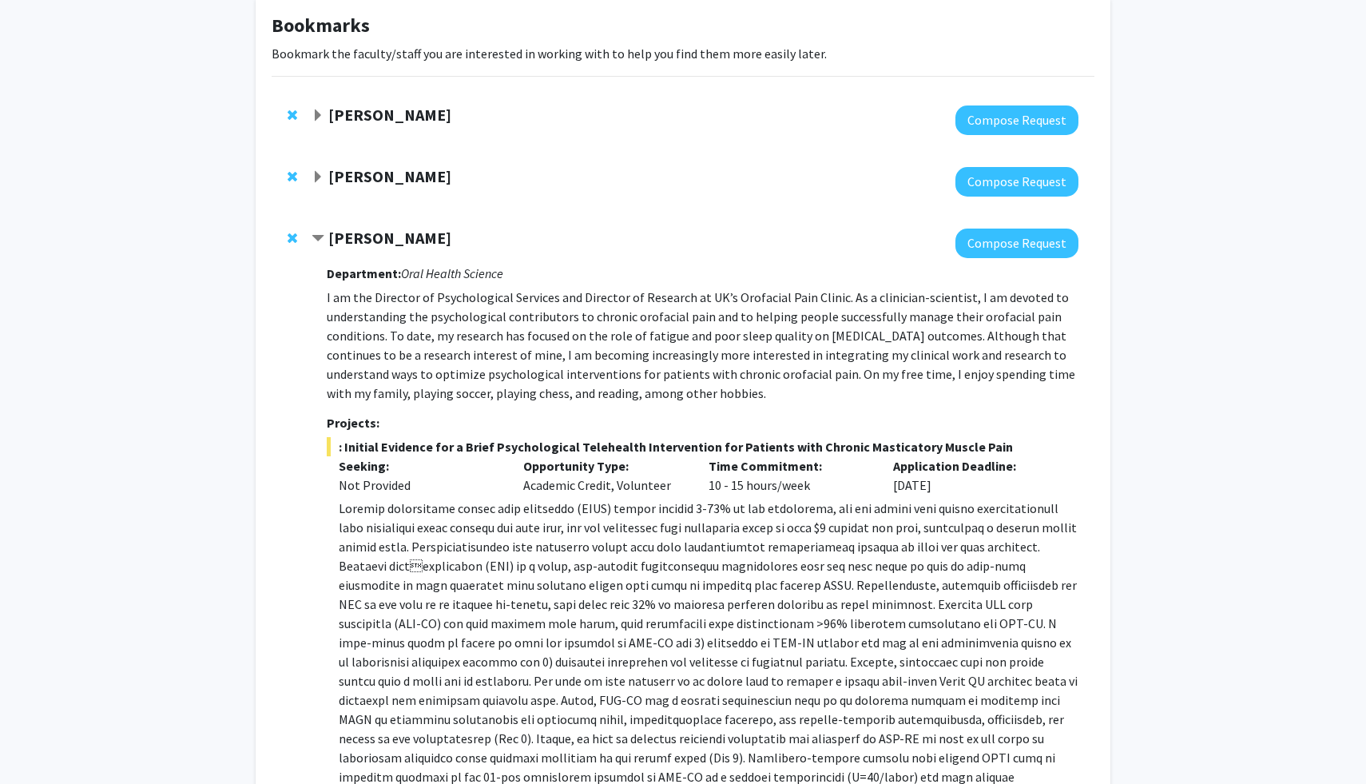
click at [363, 175] on strong "Joseph Hammer" at bounding box center [389, 176] width 123 height 20
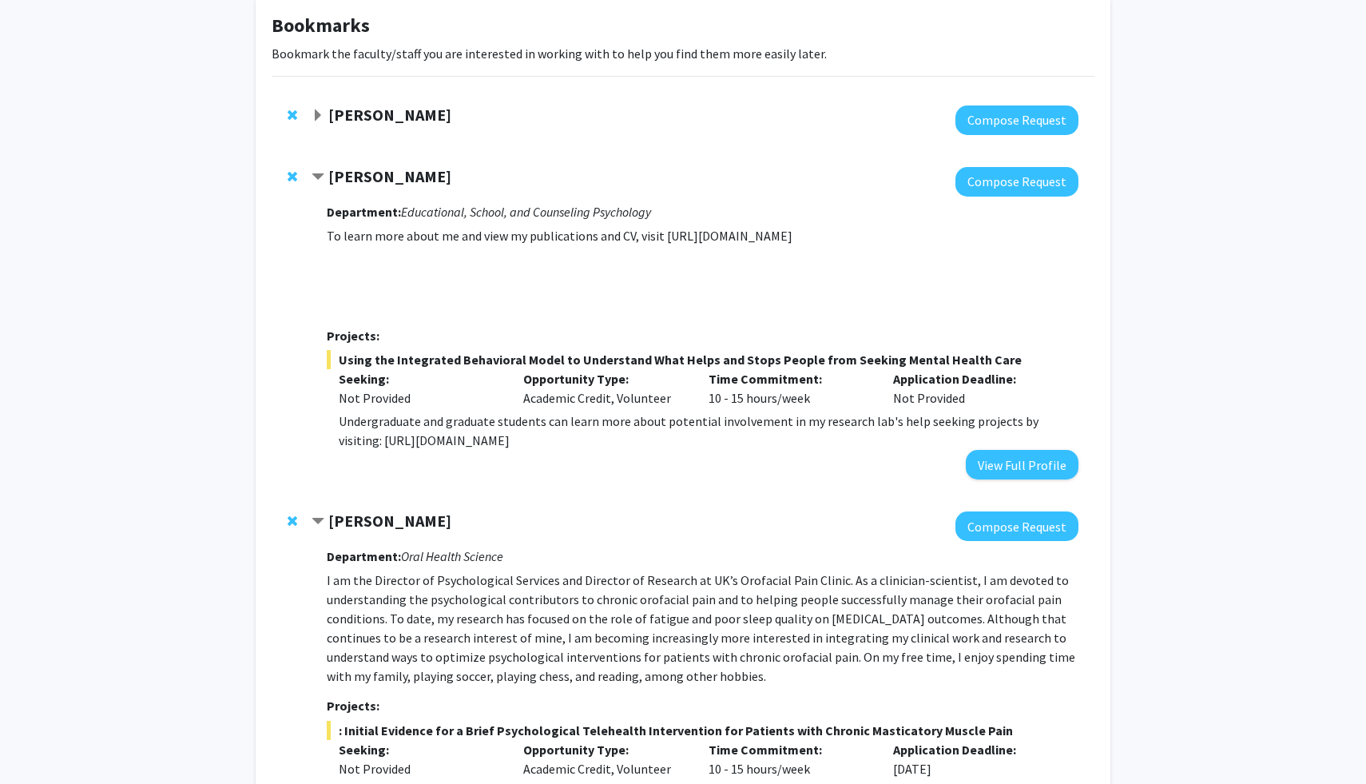
scroll to position [81, 0]
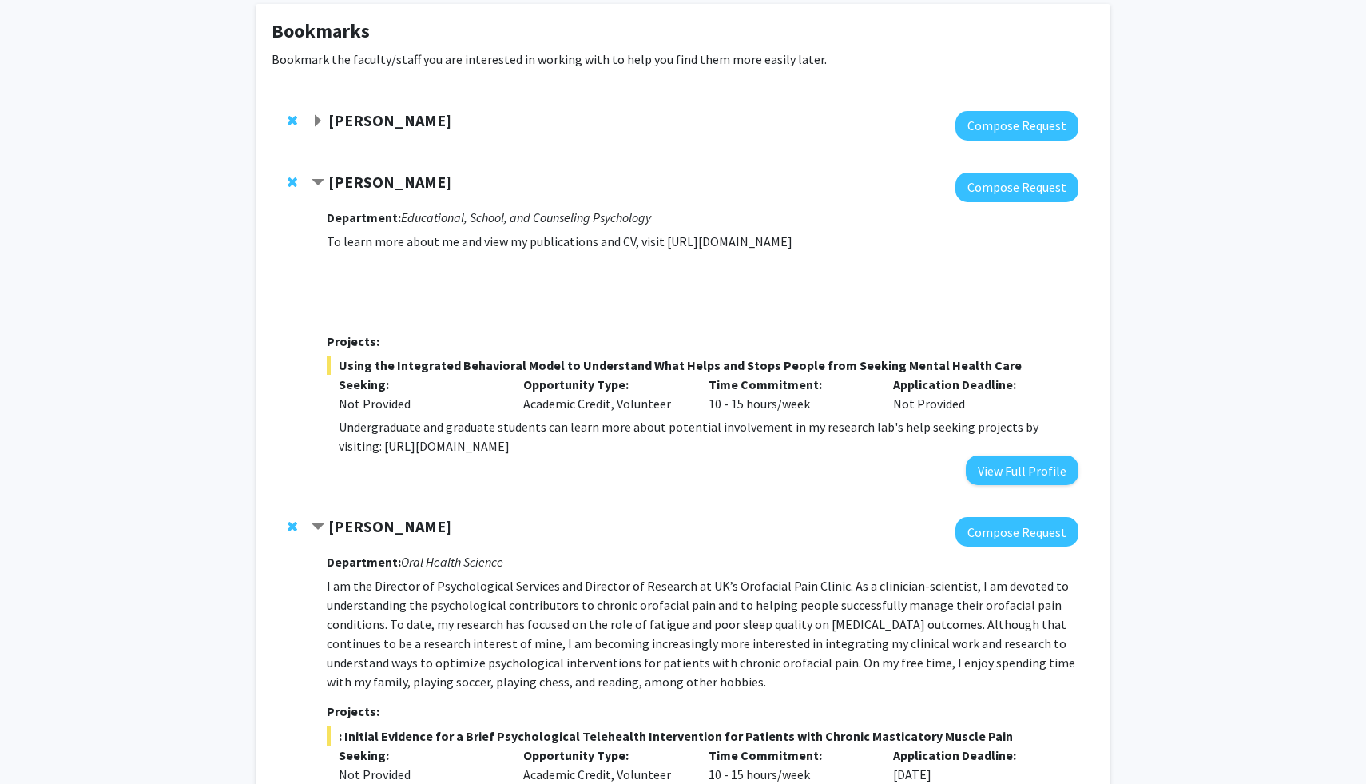
click at [437, 114] on strong "[PERSON_NAME]" at bounding box center [389, 120] width 123 height 20
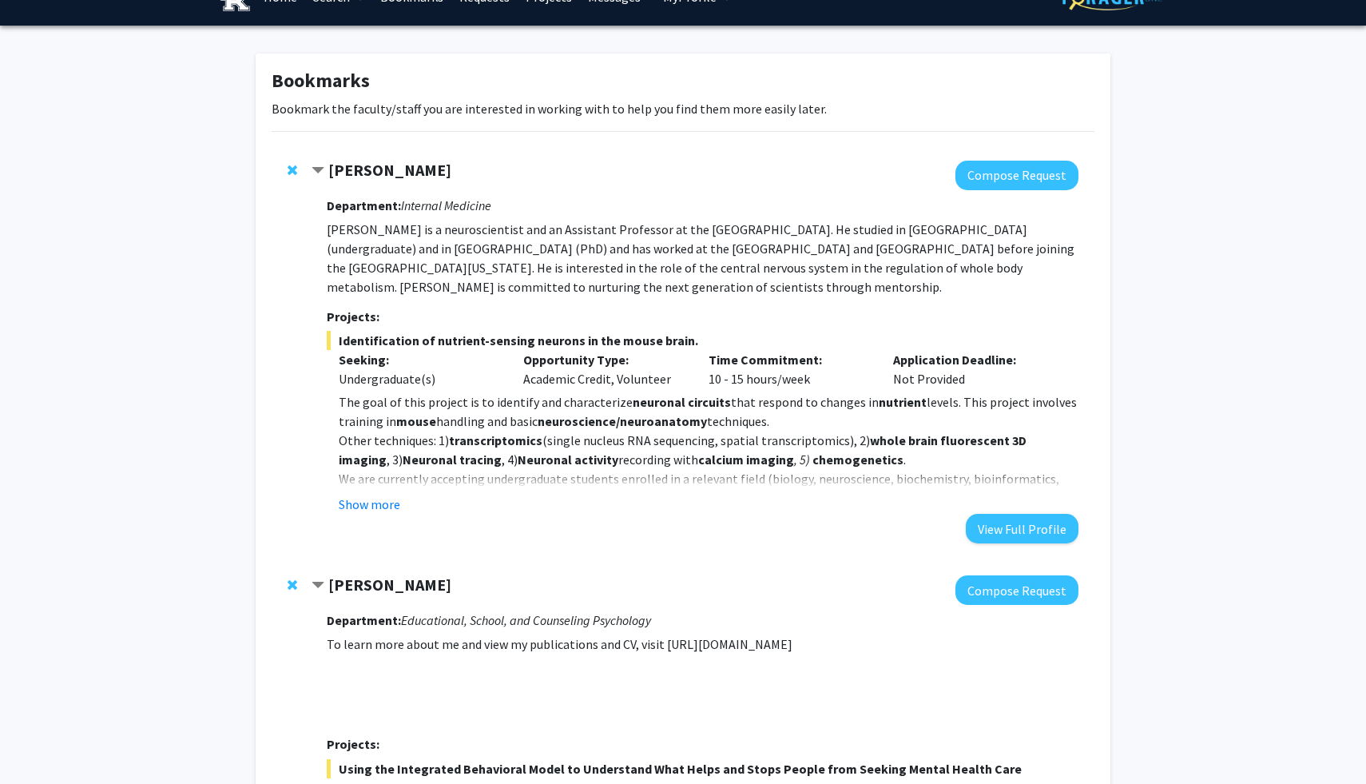
scroll to position [0, 0]
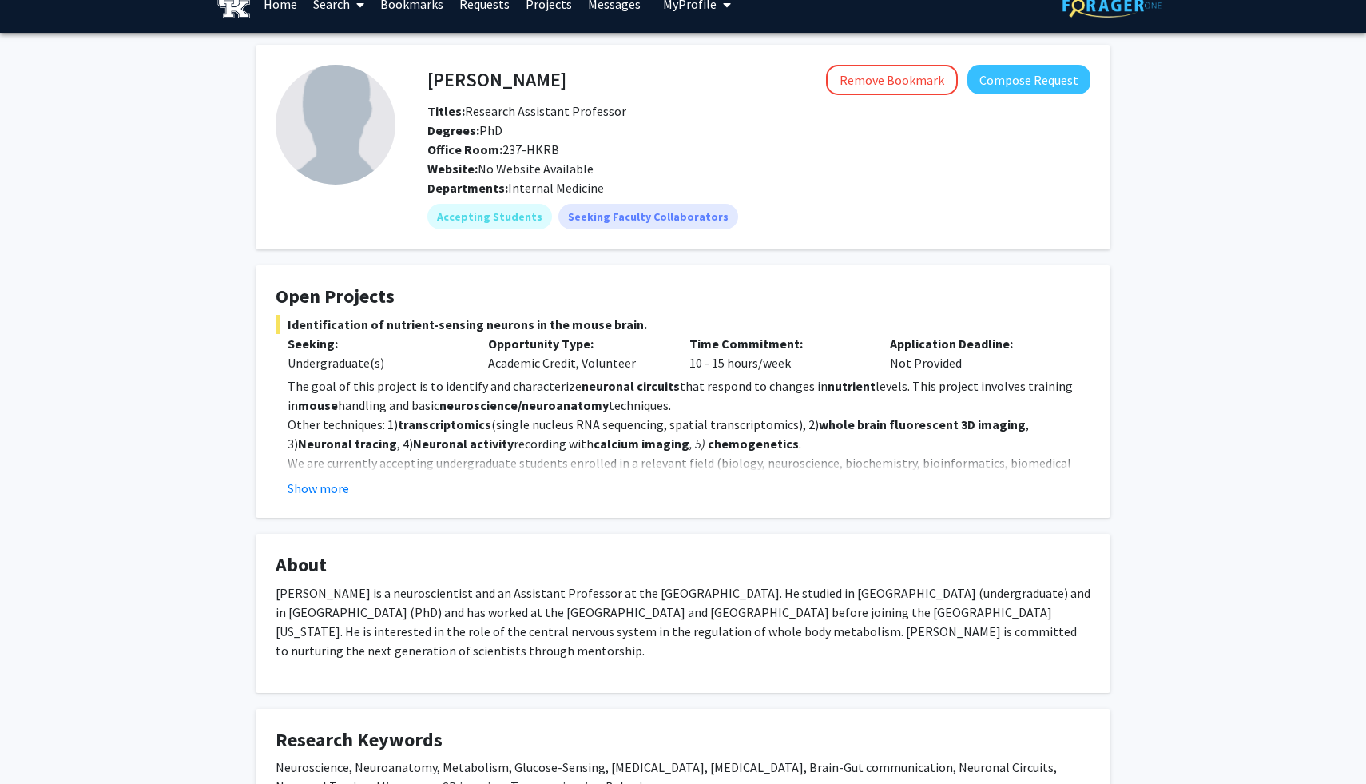
scroll to position [29, 0]
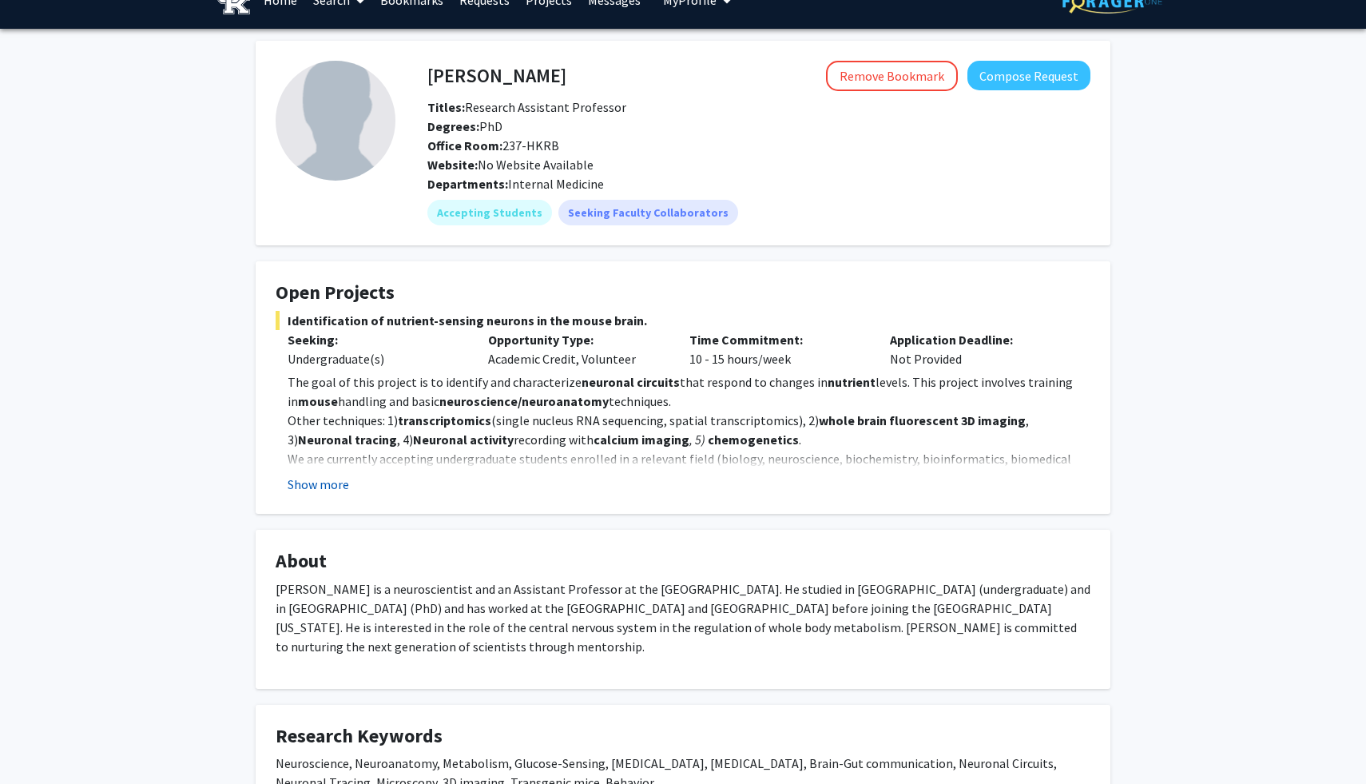
click at [338, 491] on button "Show more" at bounding box center [319, 483] width 62 height 19
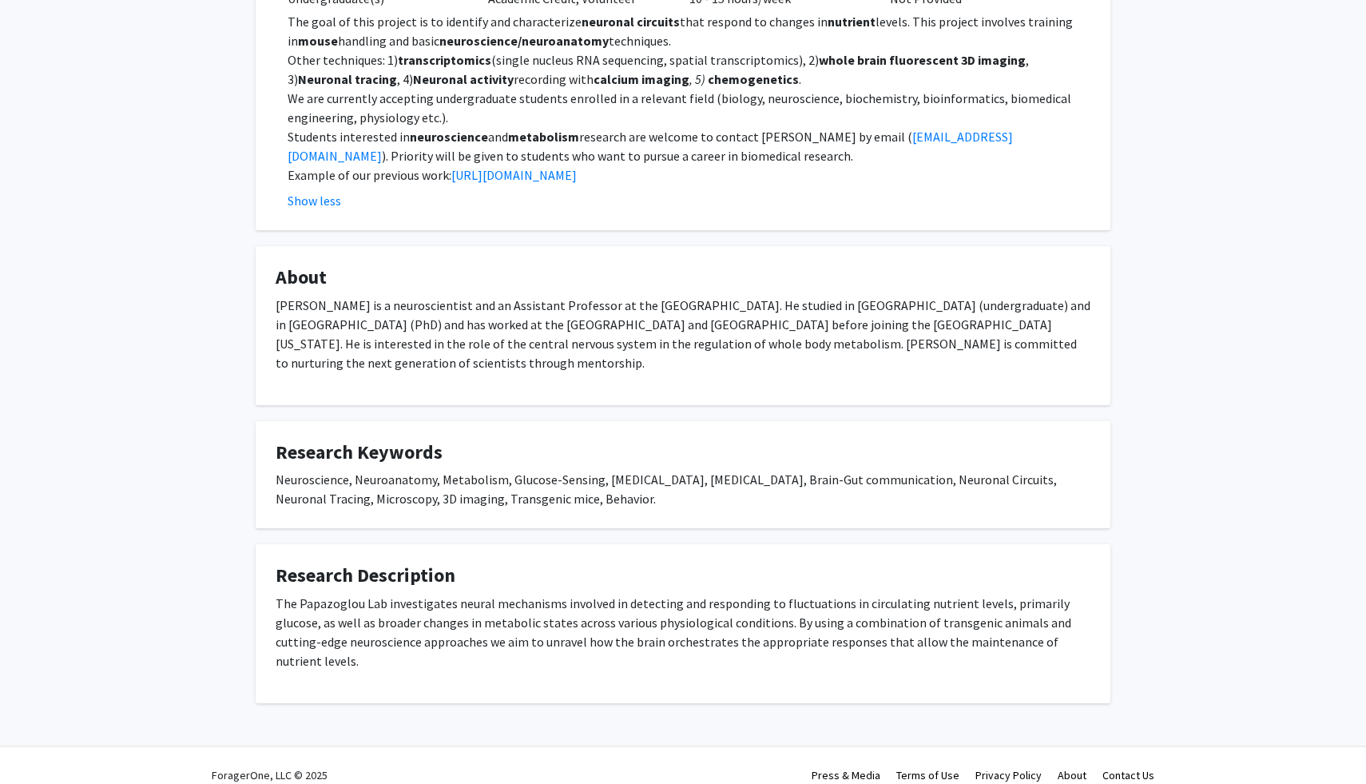
scroll to position [0, 0]
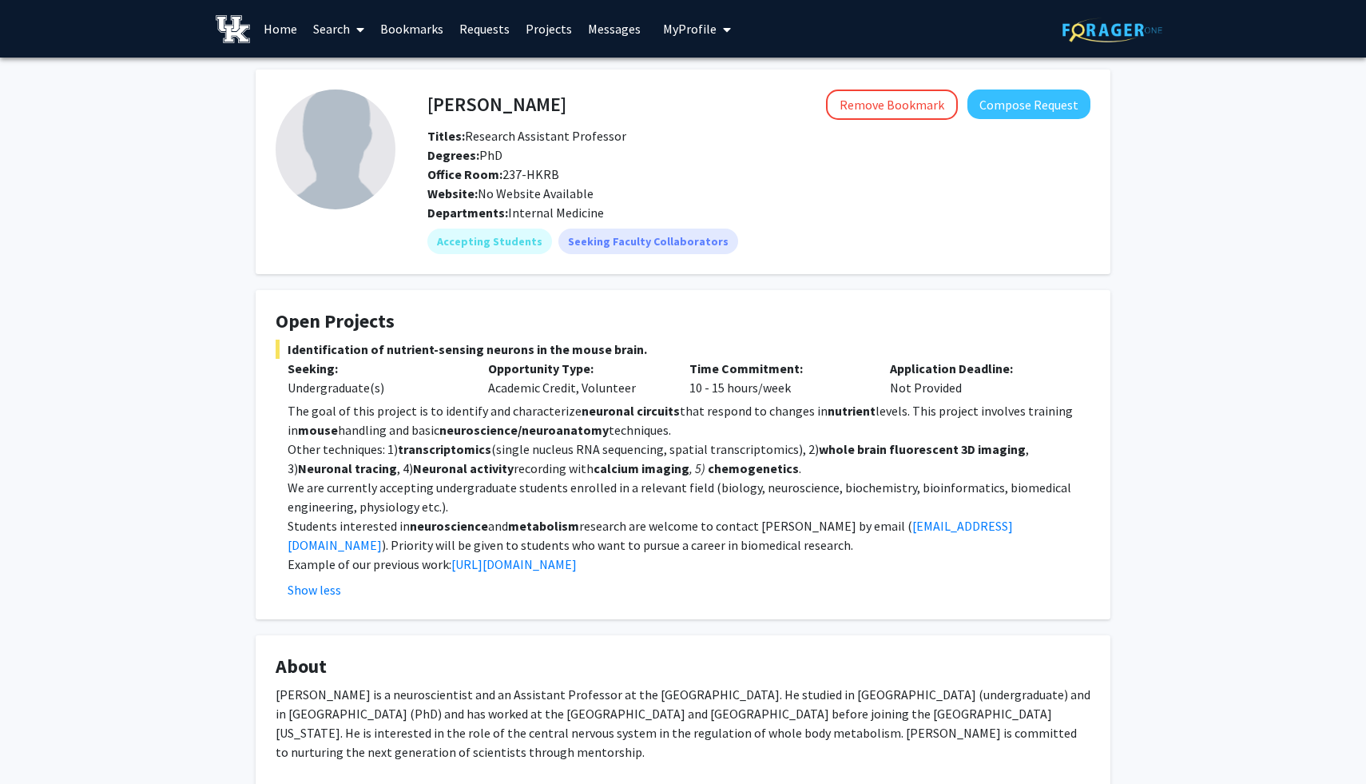
click at [351, 33] on span at bounding box center [357, 30] width 14 height 56
click at [358, 72] on span "Faculty/Staff" at bounding box center [363, 74] width 117 height 32
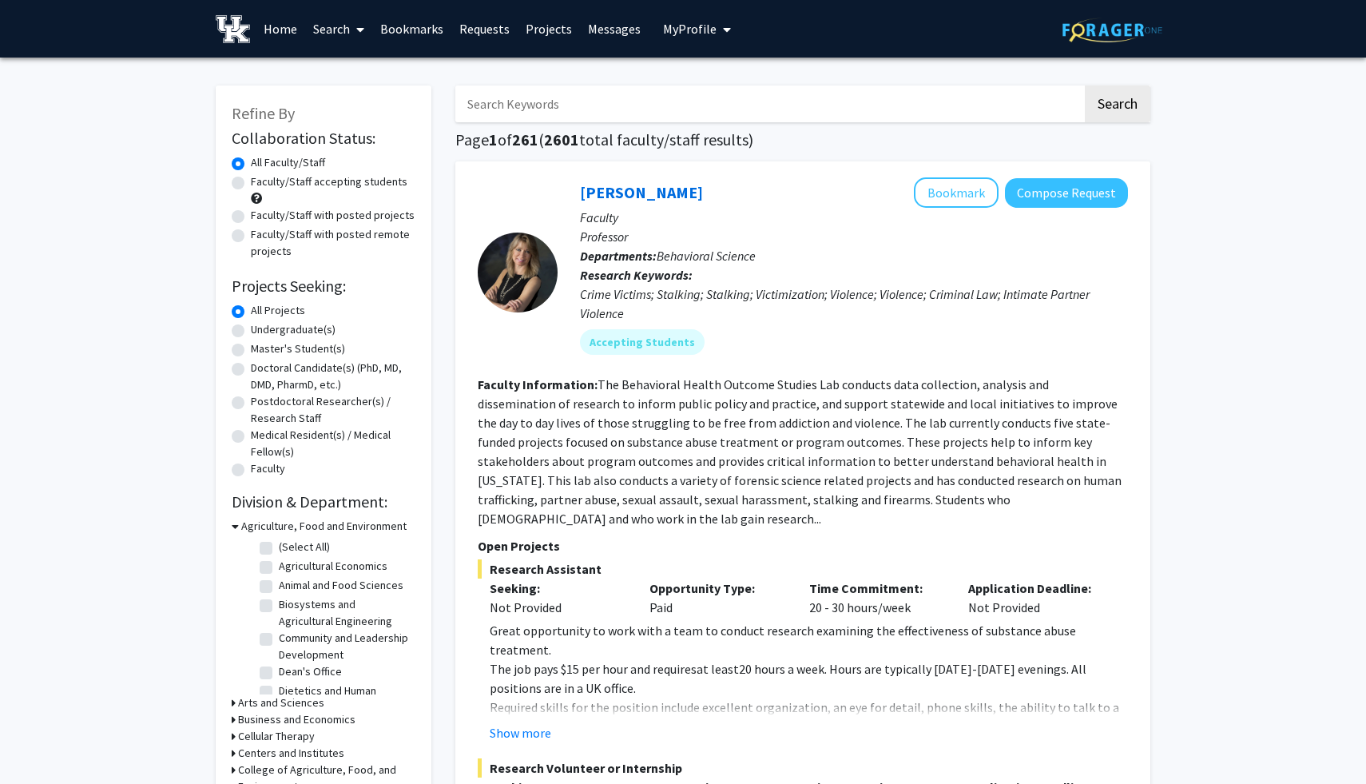
click at [524, 106] on input "Search Keywords" at bounding box center [768, 103] width 627 height 37
type input "psychology"
click at [1085, 85] on button "Search" at bounding box center [1117, 103] width 65 height 37
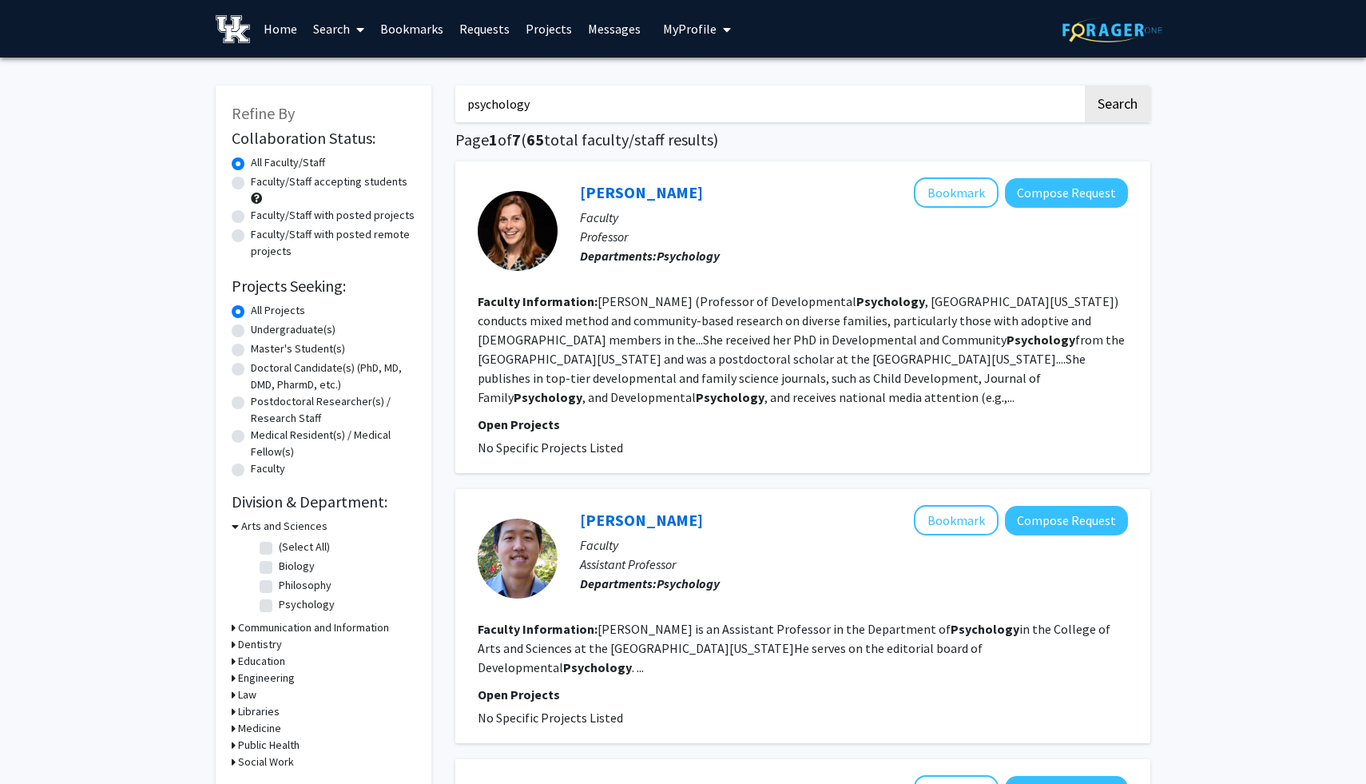
click at [363, 212] on label "Faculty/Staff with posted projects" at bounding box center [333, 215] width 164 height 17
click at [261, 212] on input "Faculty/Staff with posted projects" at bounding box center [256, 212] width 10 height 10
radio input "true"
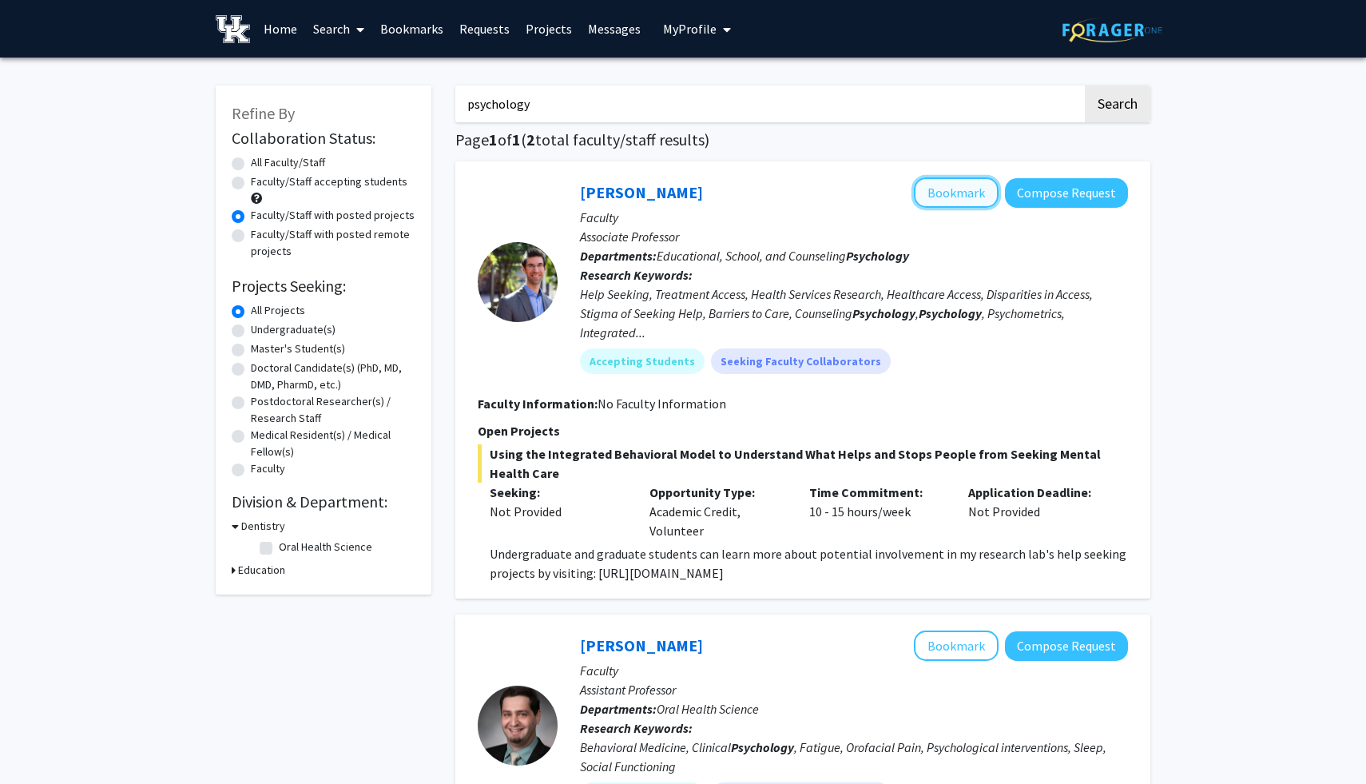
click at [961, 197] on button "Bookmark" at bounding box center [956, 192] width 85 height 30
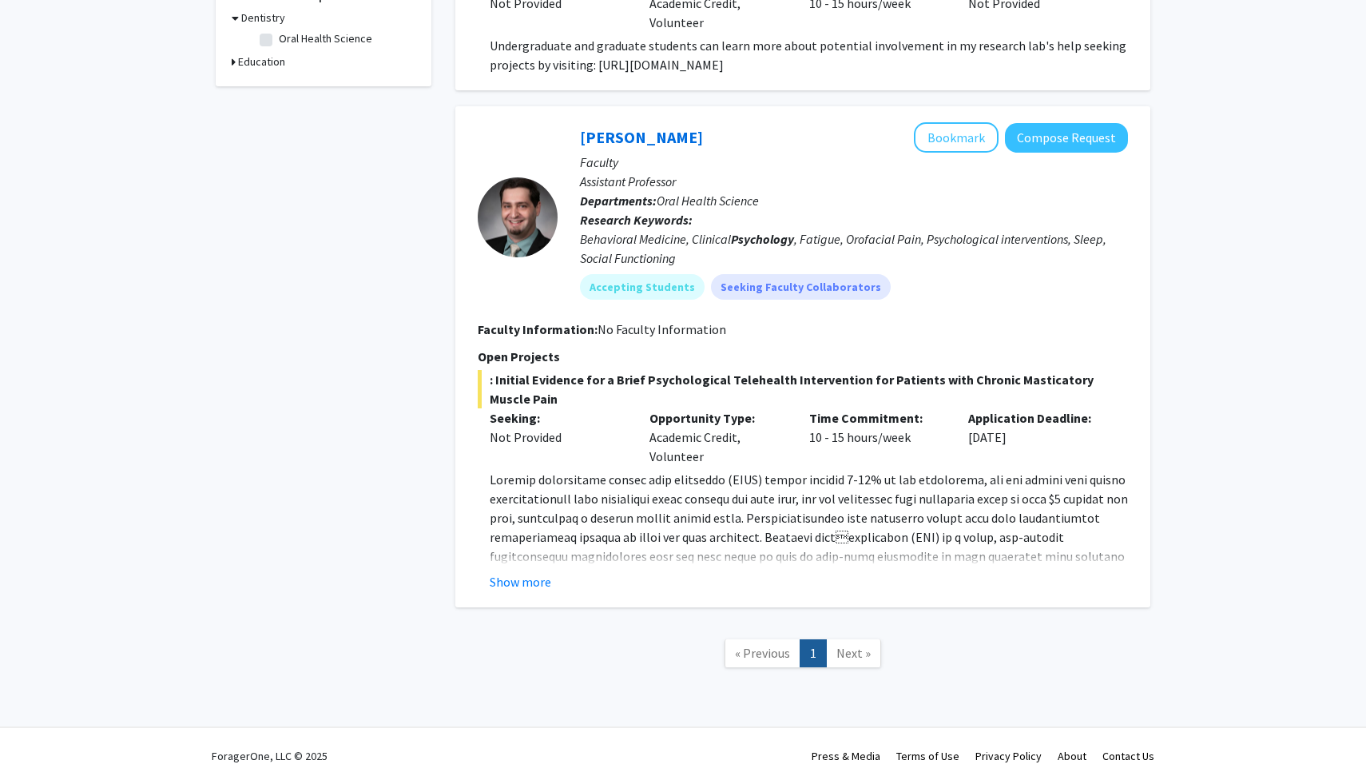
scroll to position [527, 0]
click at [525, 584] on button "Show more" at bounding box center [521, 581] width 62 height 19
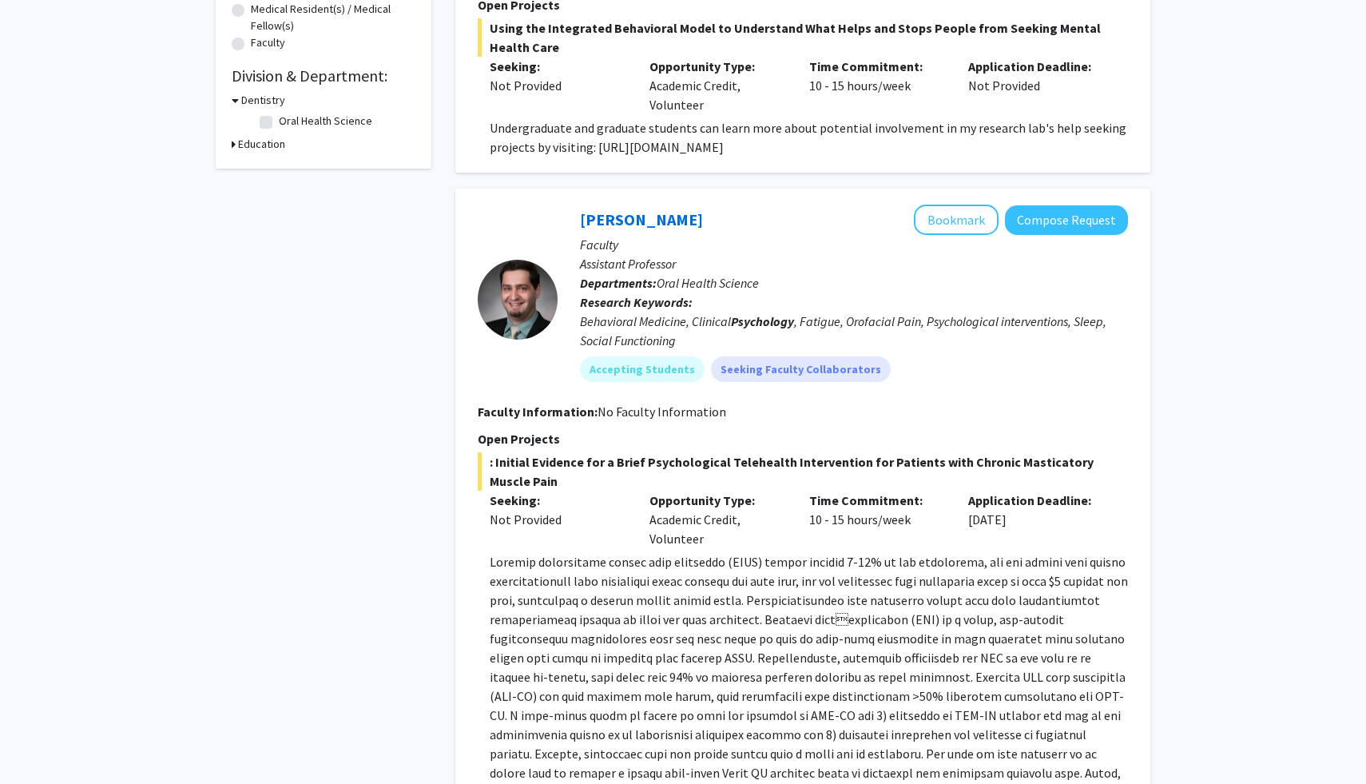
scroll to position [358, 0]
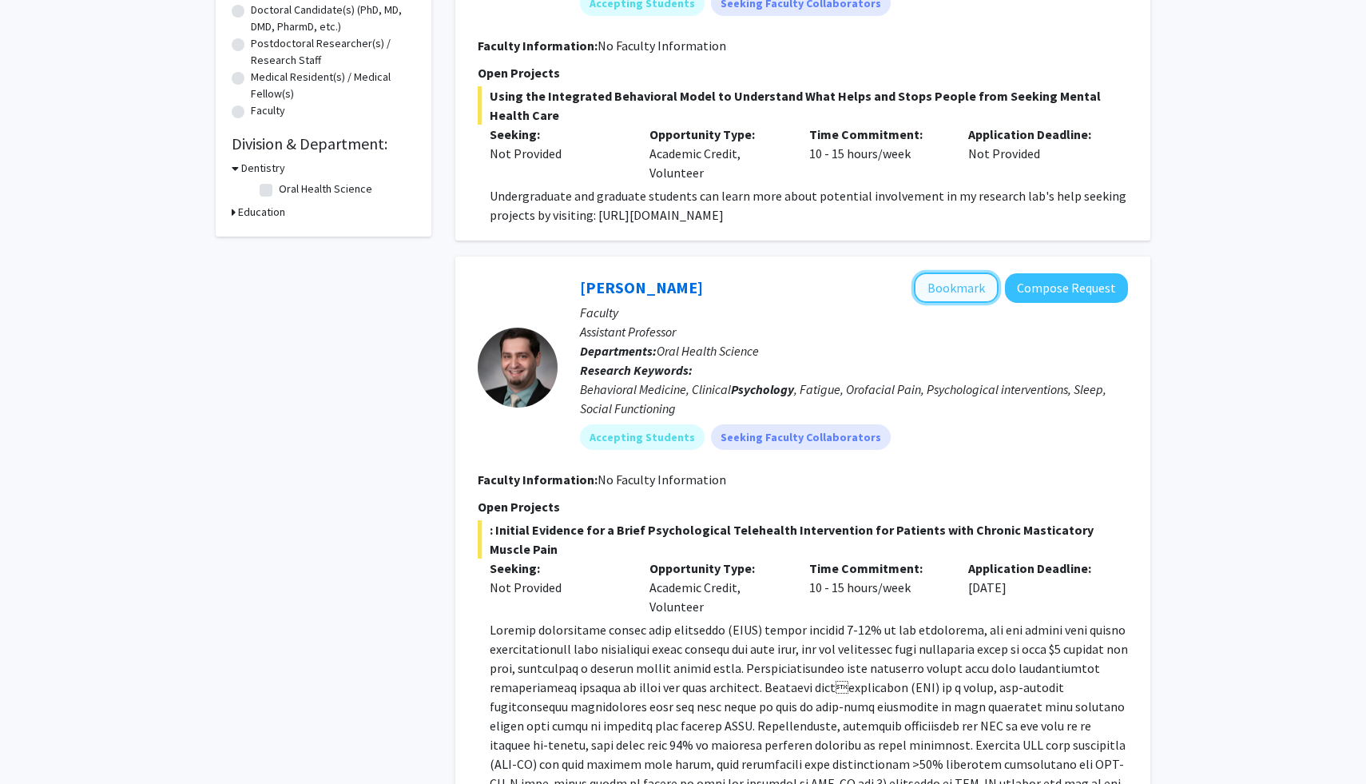
click at [940, 303] on button "Bookmark" at bounding box center [956, 287] width 85 height 30
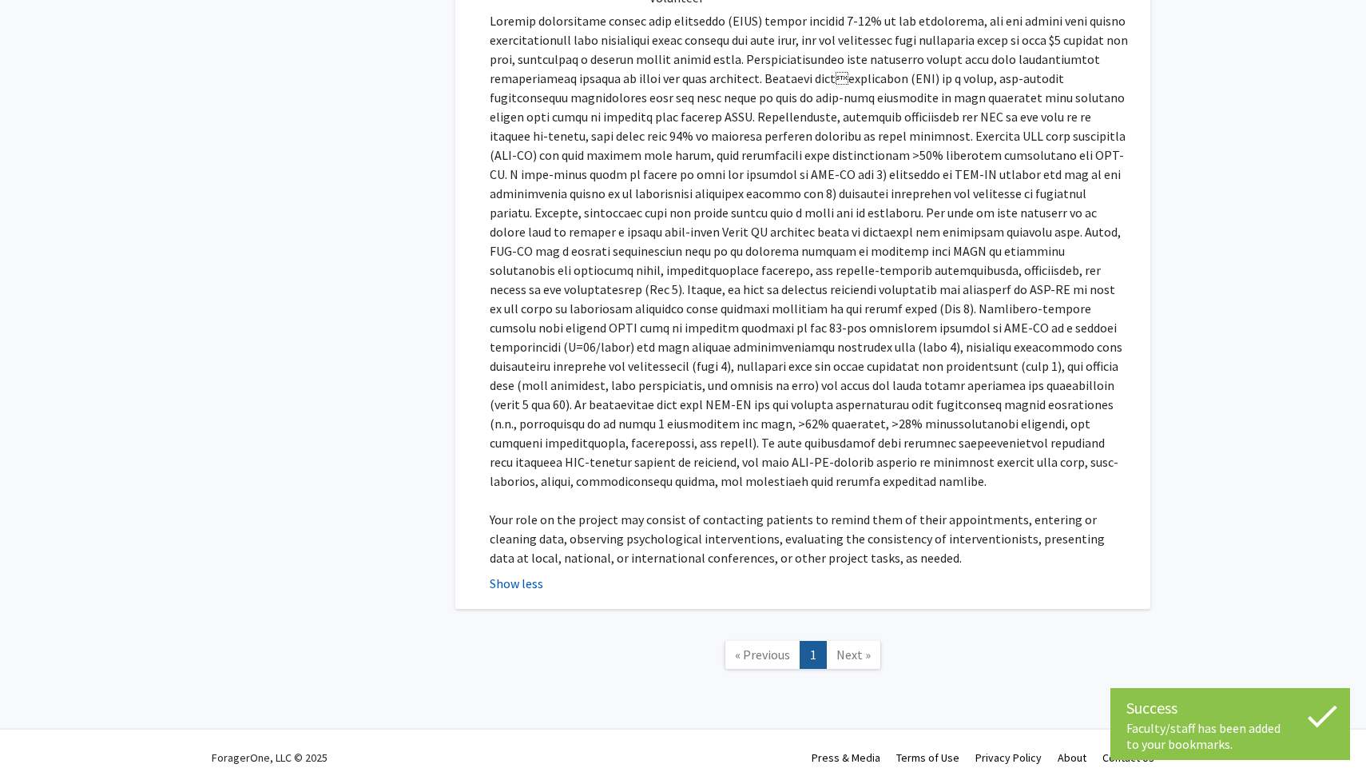
click at [519, 584] on button "Show less" at bounding box center [517, 583] width 54 height 19
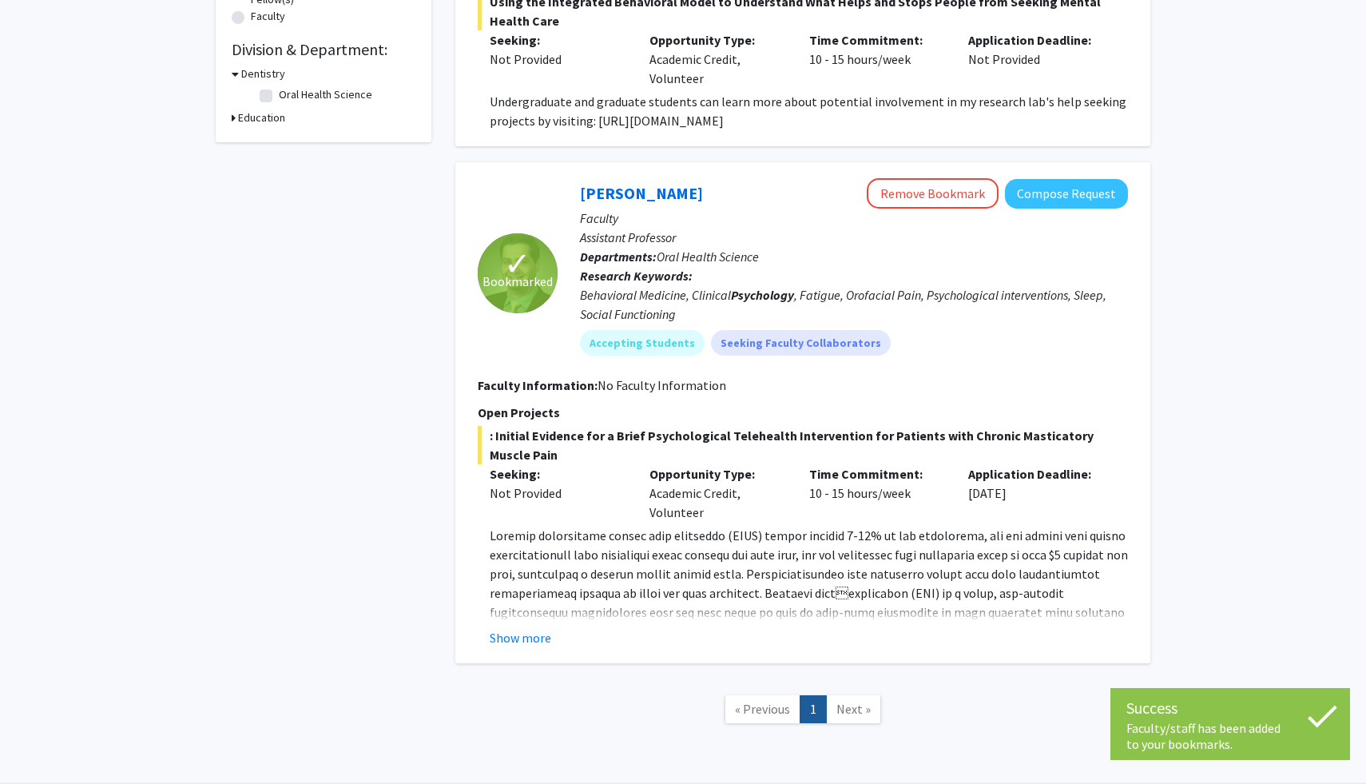
scroll to position [527, 0]
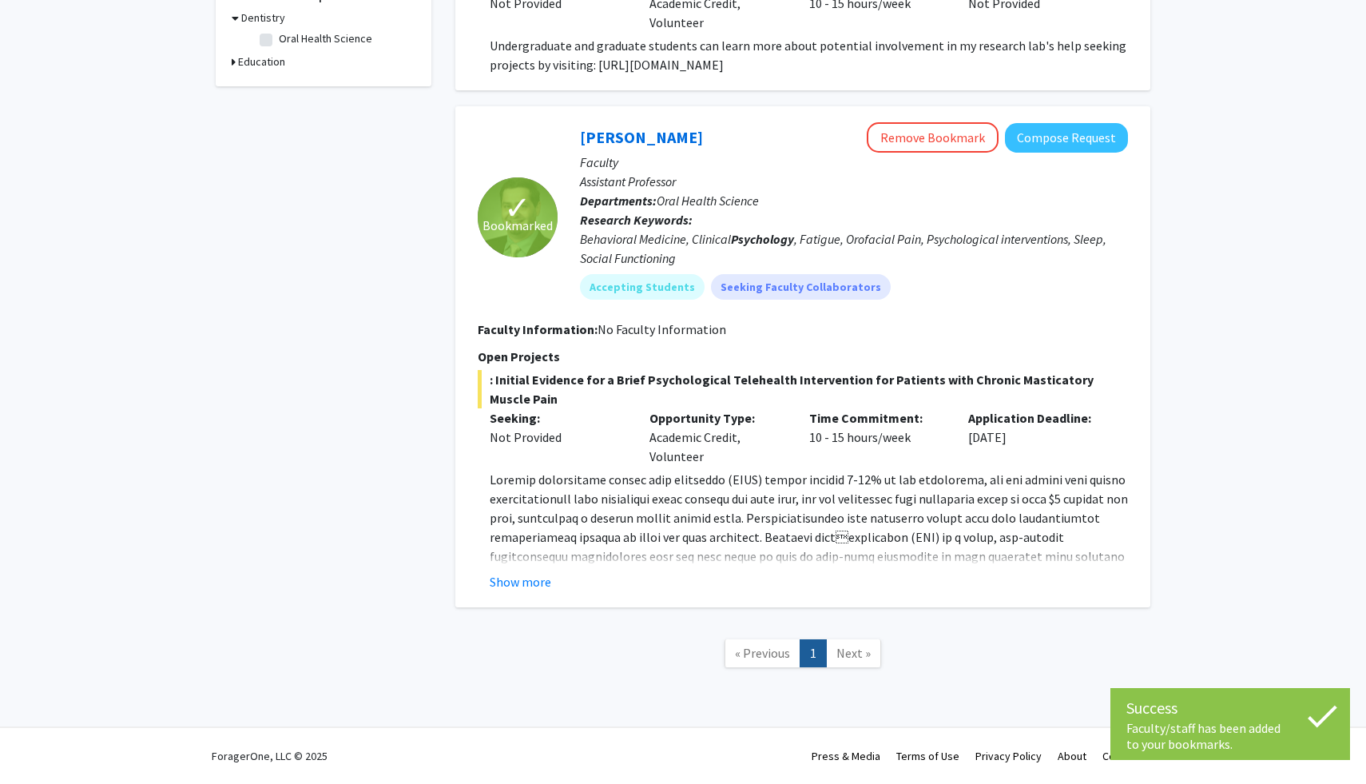
click at [844, 655] on span "Next »" at bounding box center [853, 653] width 34 height 16
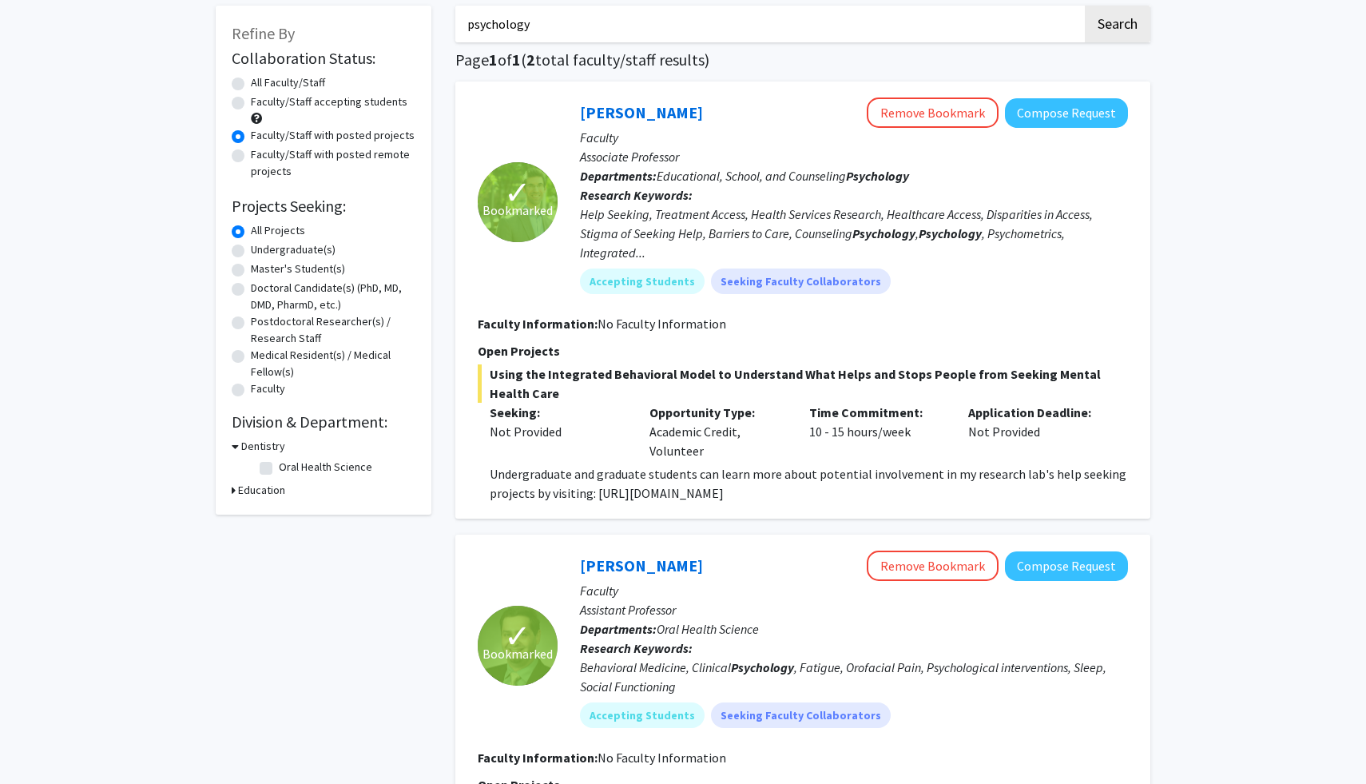
scroll to position [0, 0]
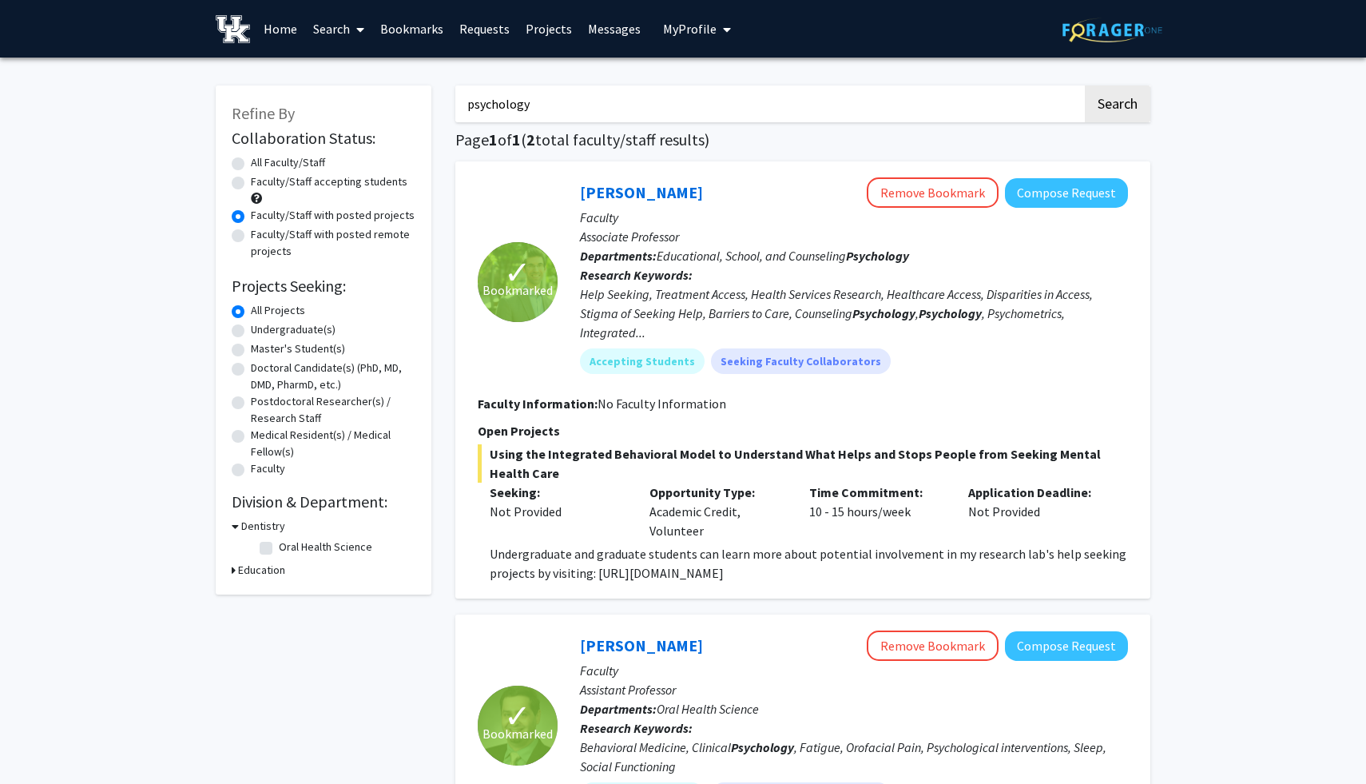
drag, startPoint x: 554, startPoint y: 109, endPoint x: 466, endPoint y: 109, distance: 87.9
click at [466, 109] on input "psychology" at bounding box center [768, 103] width 627 height 37
type input "brain"
click at [1085, 85] on button "Search" at bounding box center [1117, 103] width 65 height 37
radio input "true"
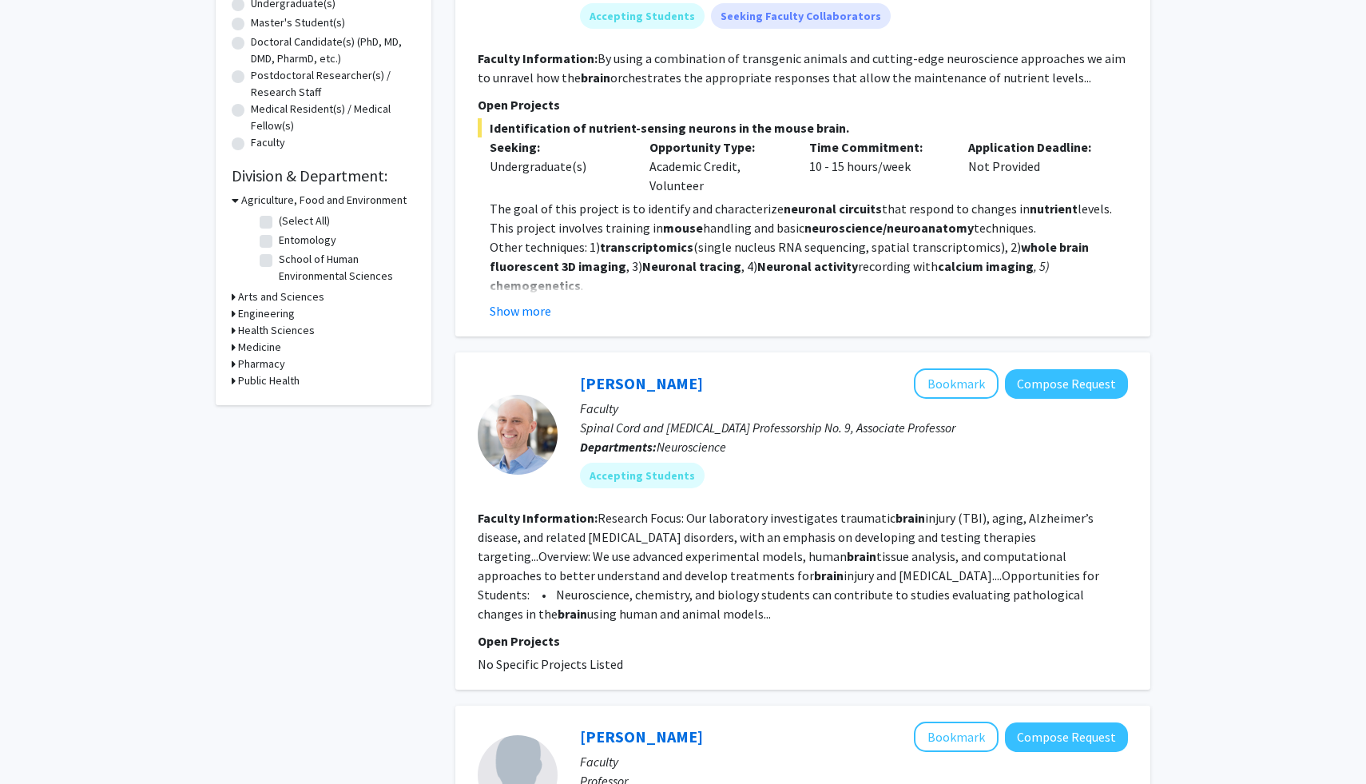
scroll to position [51, 0]
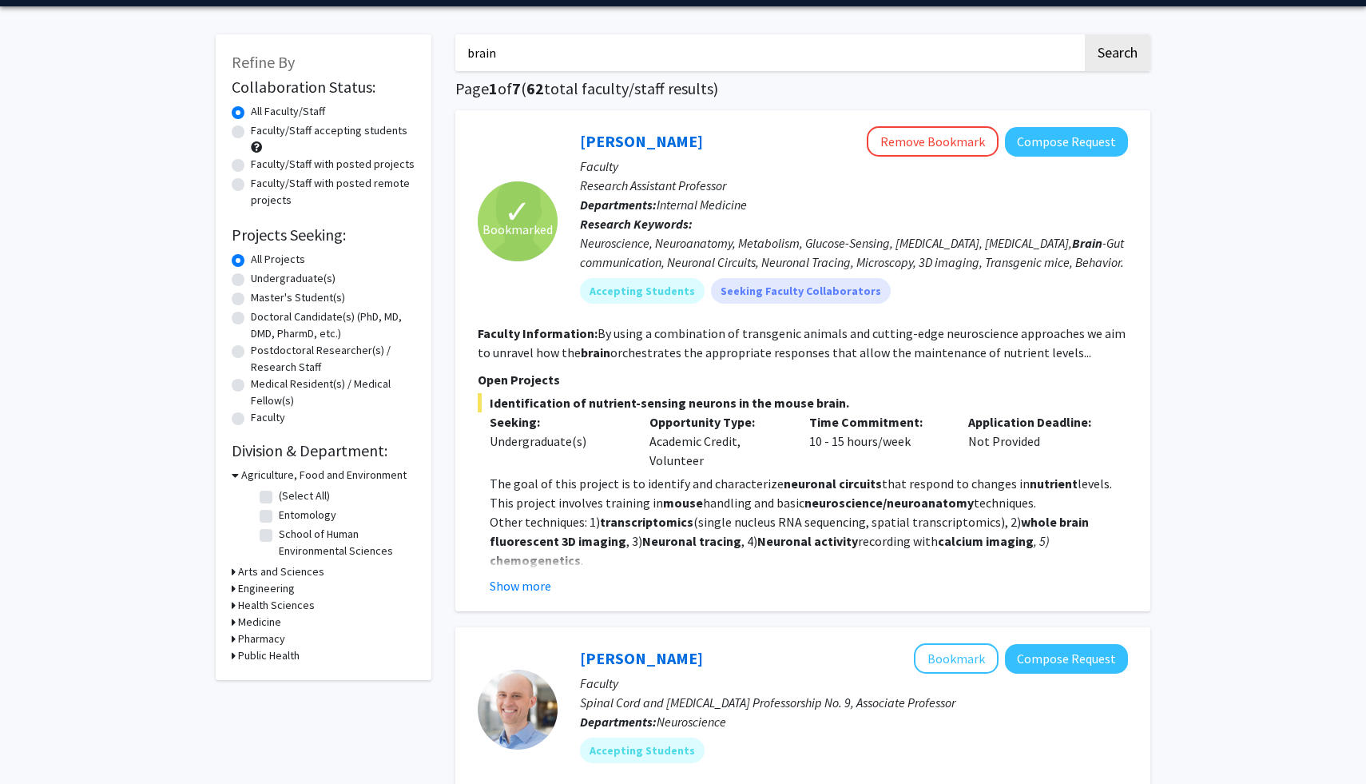
click at [366, 181] on label "Faculty/Staff with posted remote projects" at bounding box center [333, 192] width 165 height 34
click at [261, 181] on input "Faculty/Staff with posted remote projects" at bounding box center [256, 180] width 10 height 10
radio input "true"
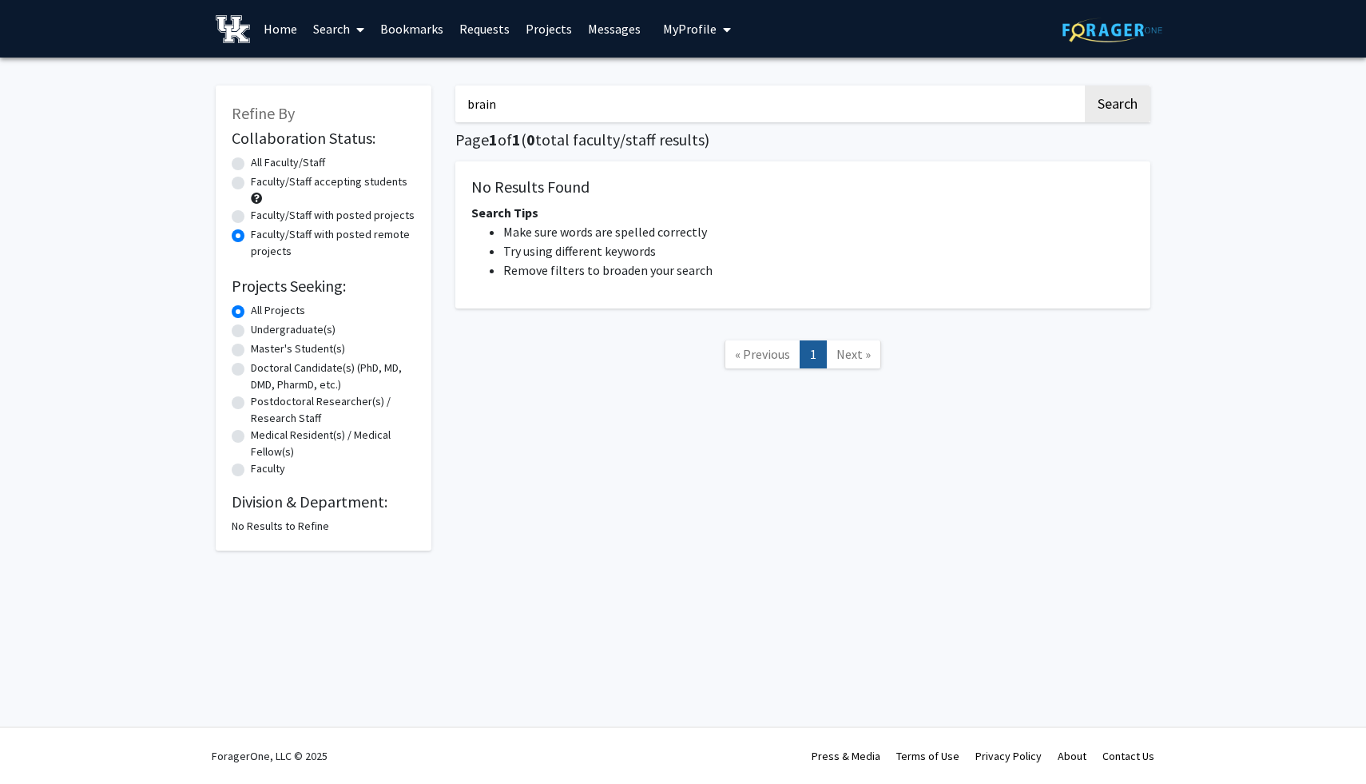
click at [343, 215] on label "Faculty/Staff with posted projects" at bounding box center [333, 215] width 164 height 17
click at [261, 215] on input "Faculty/Staff with posted projects" at bounding box center [256, 212] width 10 height 10
radio input "true"
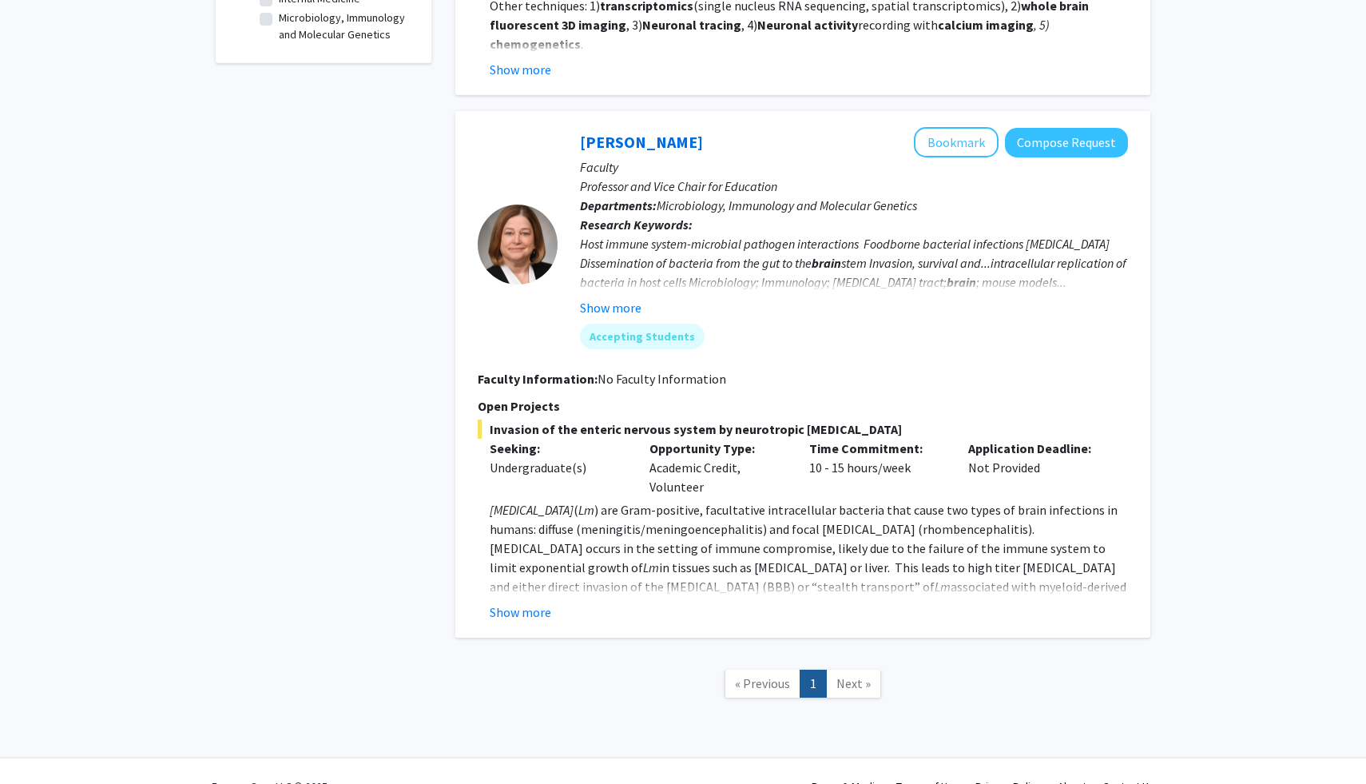
scroll to position [597, 0]
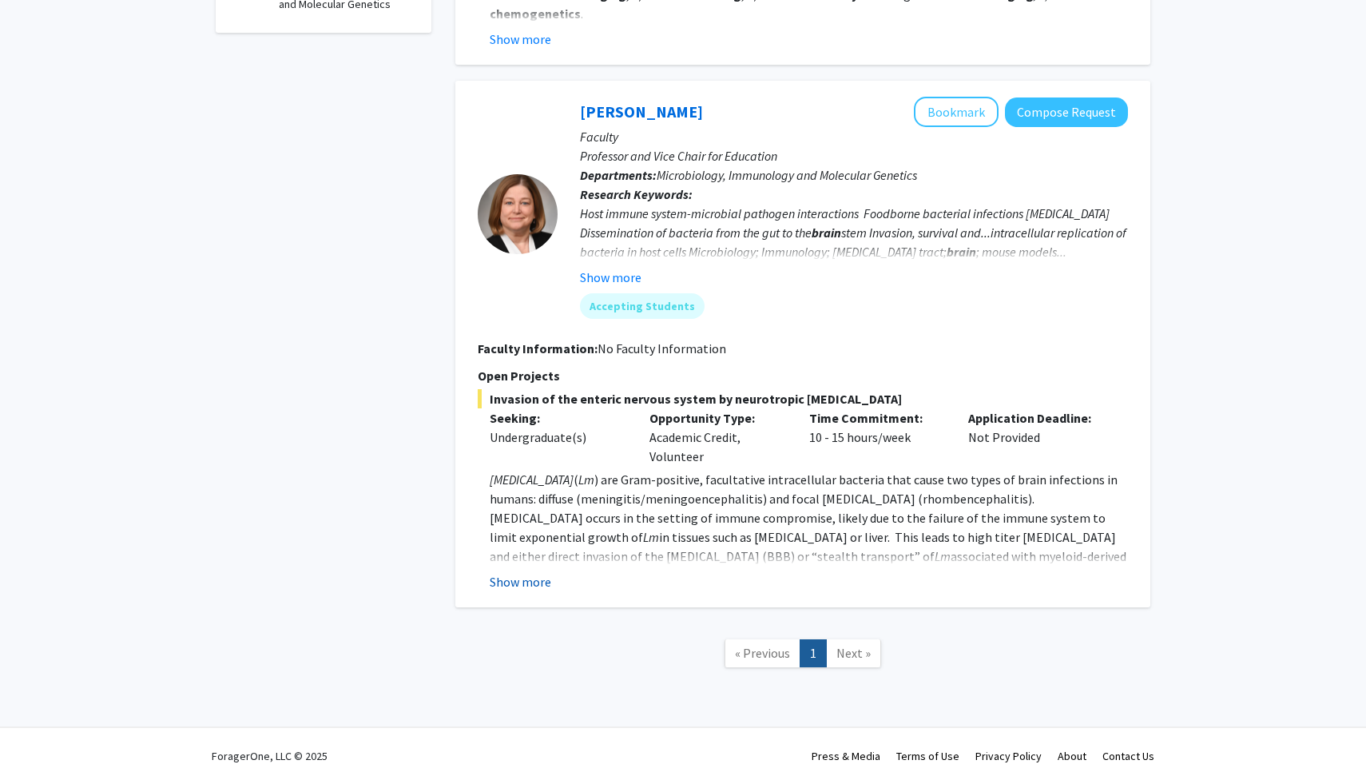
click at [538, 586] on button "Show more" at bounding box center [521, 581] width 62 height 19
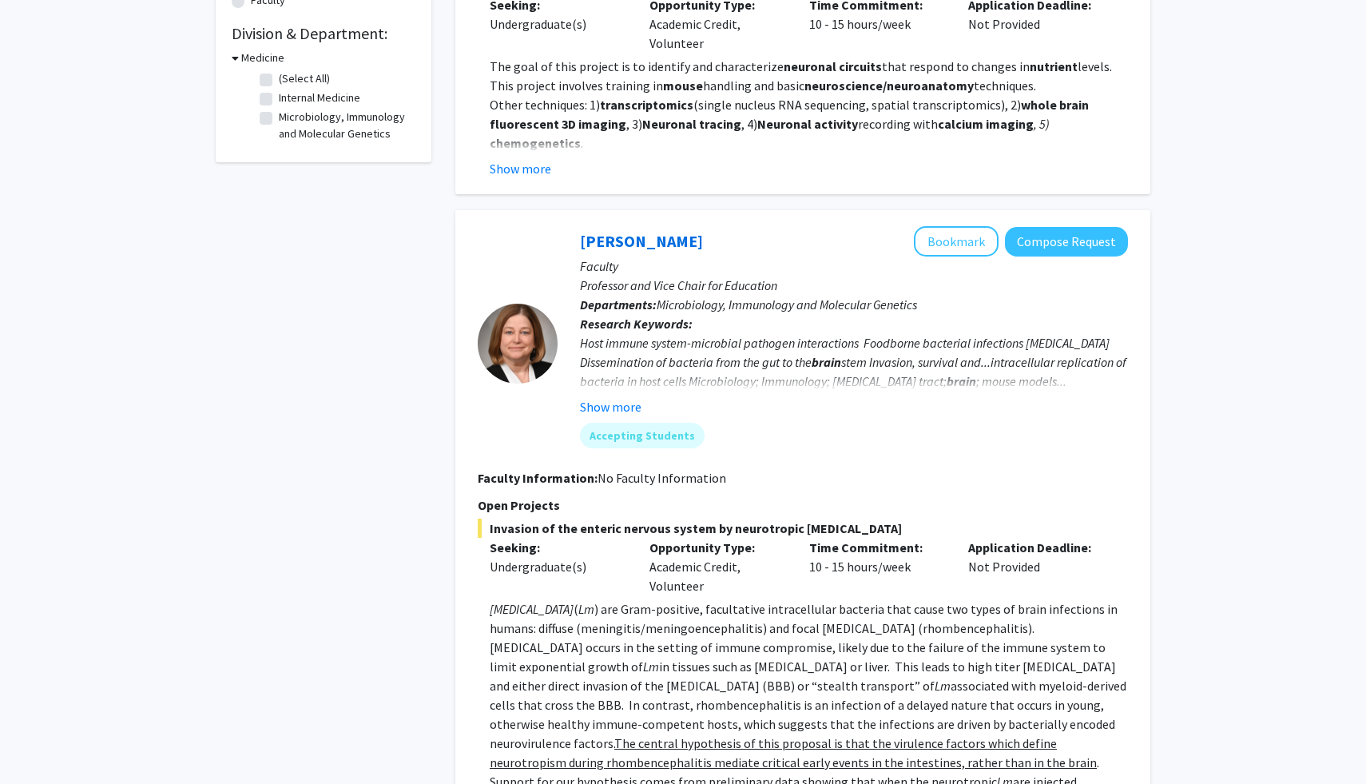
scroll to position [462, 0]
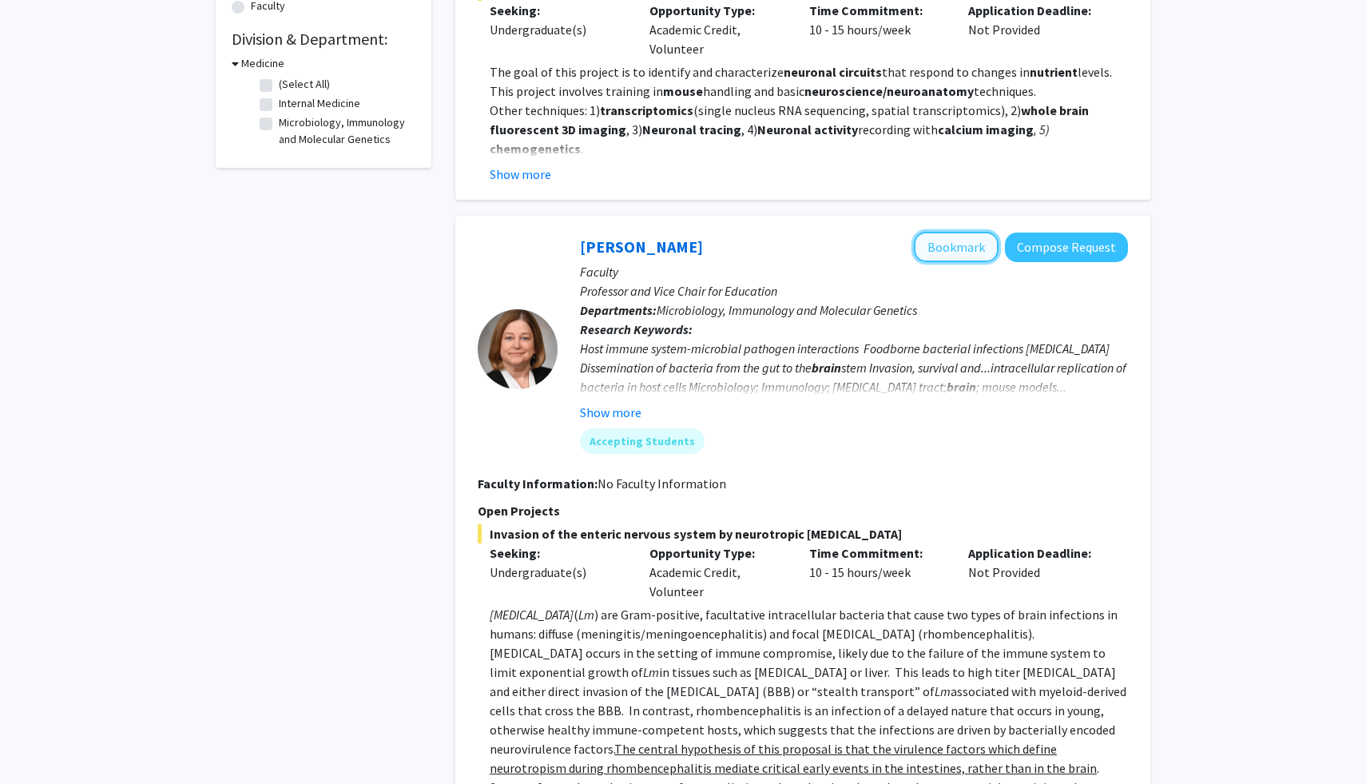
click at [982, 248] on button "Bookmark" at bounding box center [956, 247] width 85 height 30
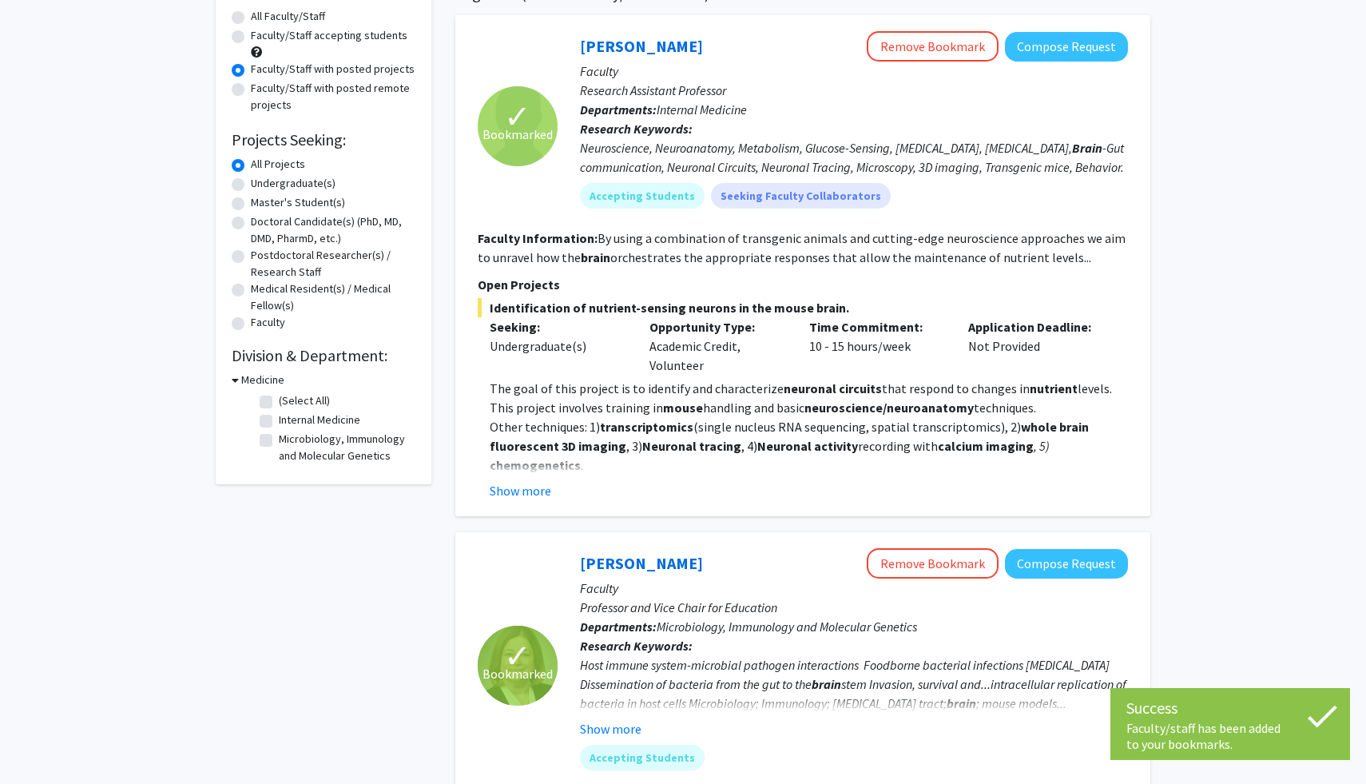
scroll to position [0, 0]
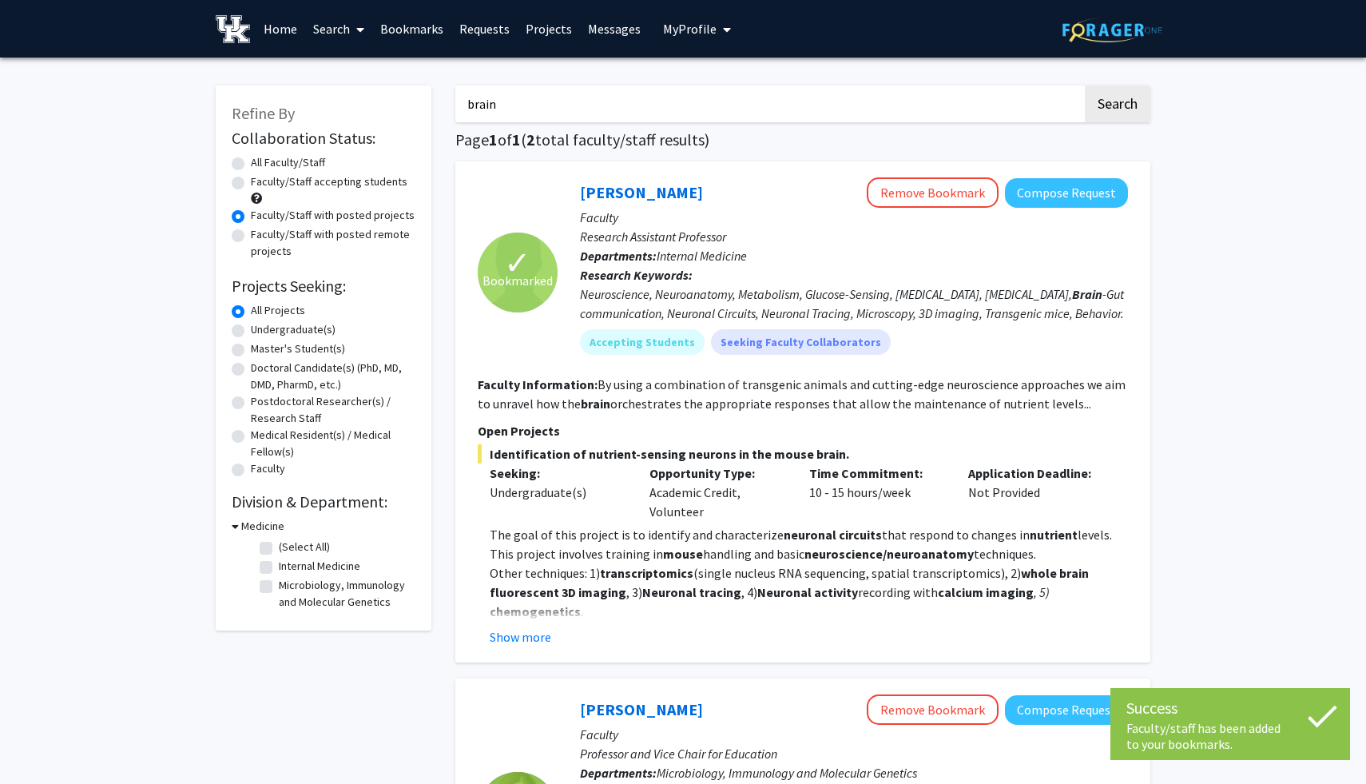
click at [414, 22] on link "Bookmarks" at bounding box center [411, 29] width 79 height 56
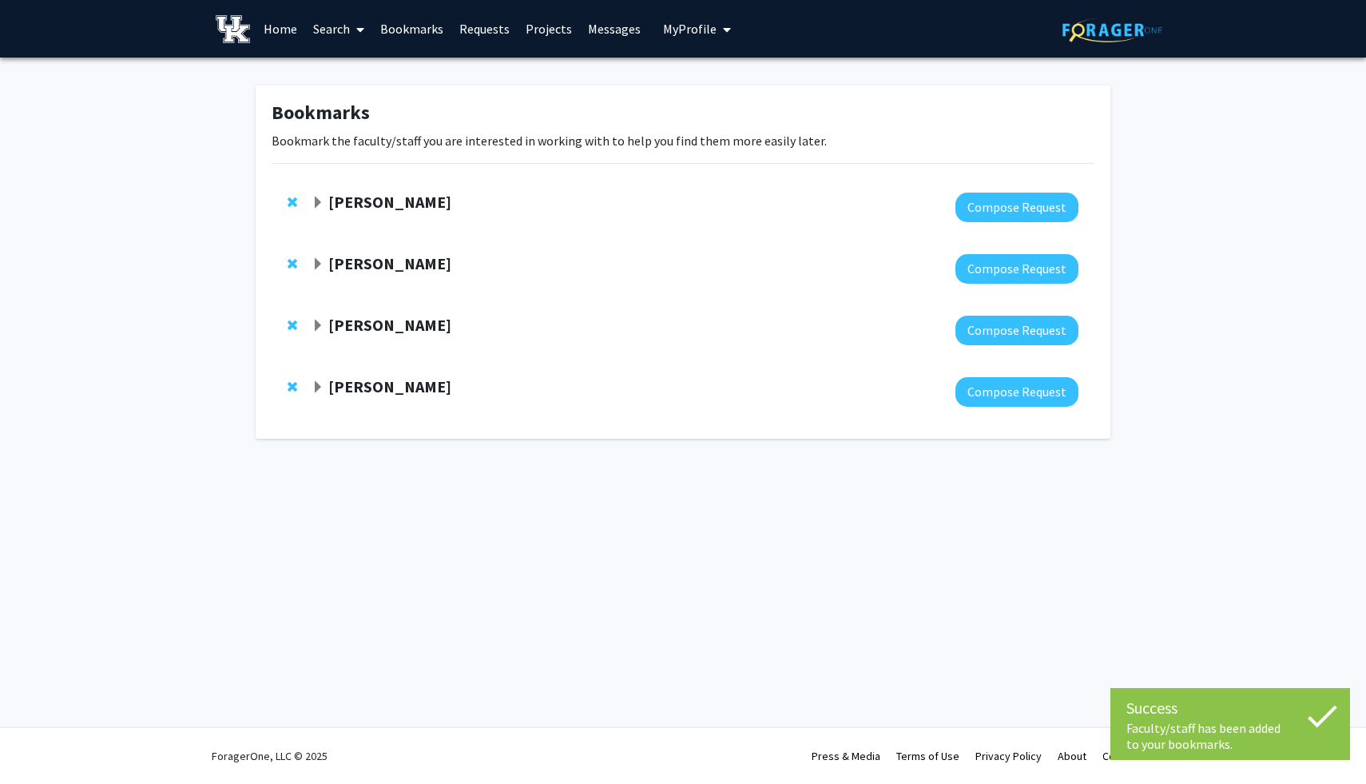
click at [373, 386] on strong "Sarah D'Orazio" at bounding box center [389, 386] width 123 height 20
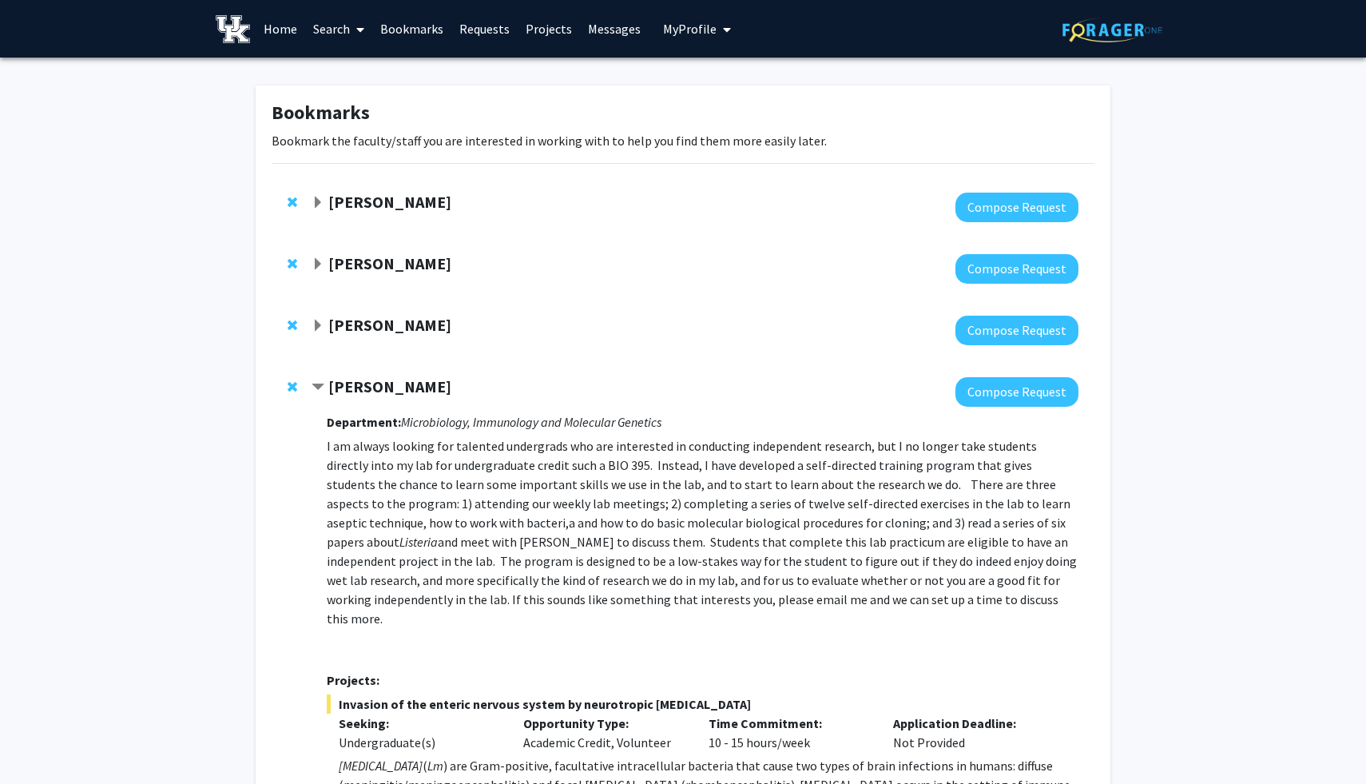
click at [363, 324] on strong "Ian Boggero" at bounding box center [389, 325] width 123 height 20
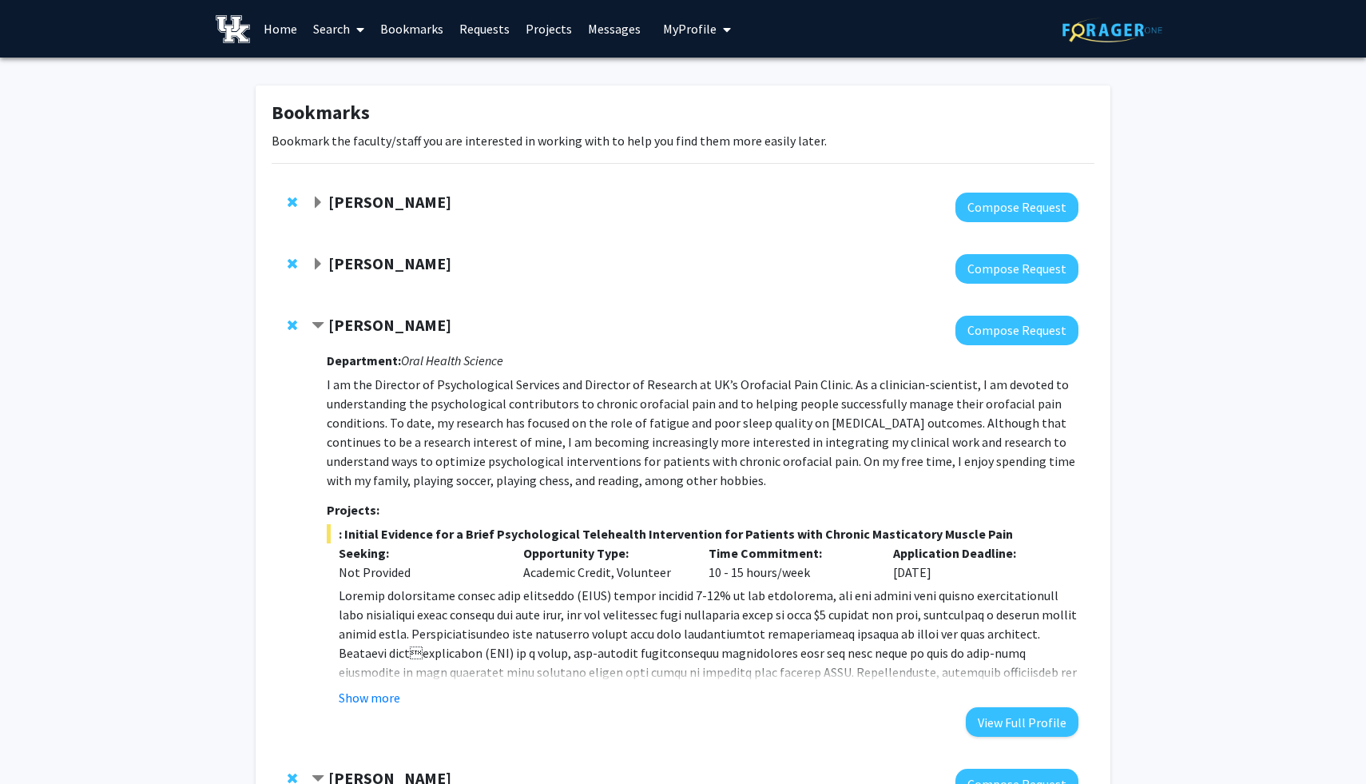
click at [375, 270] on strong "Joseph Hammer" at bounding box center [389, 263] width 123 height 20
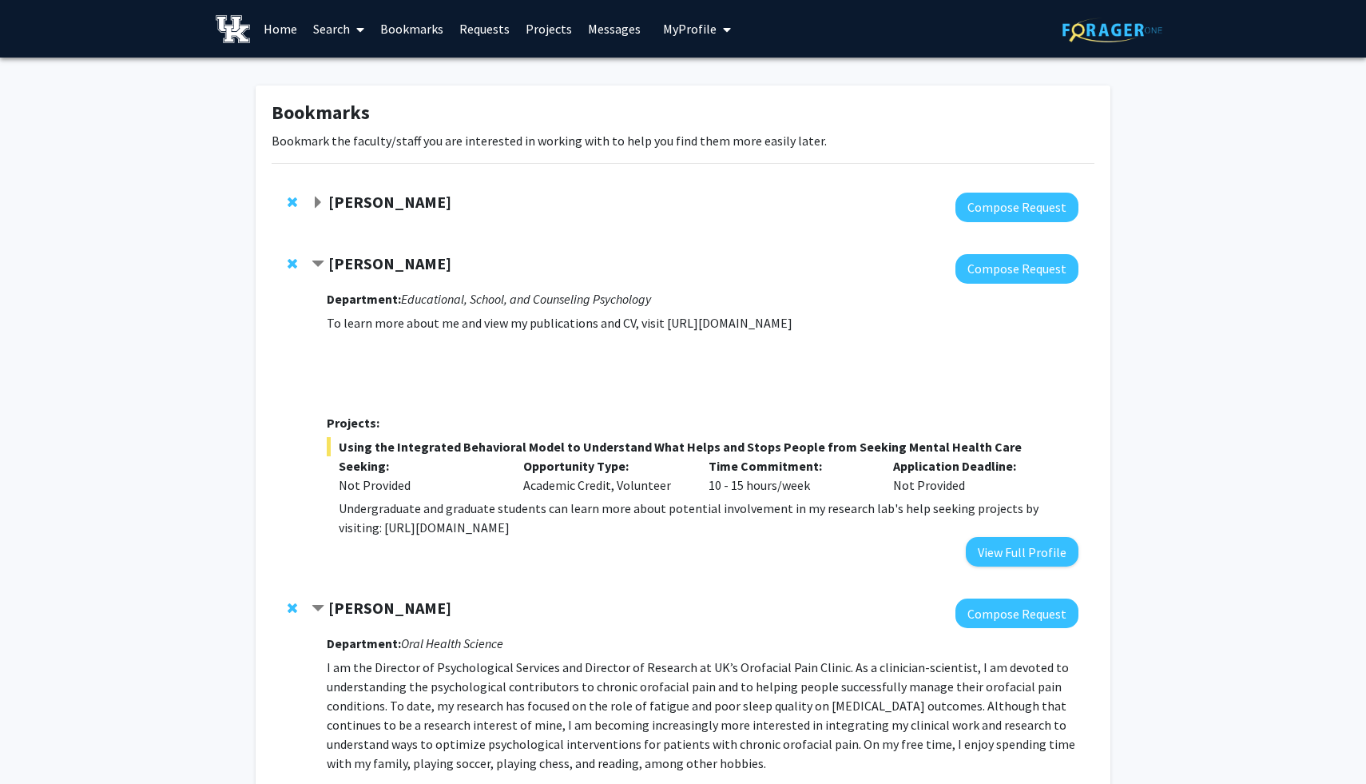
click at [397, 196] on strong "[PERSON_NAME]" at bounding box center [389, 202] width 123 height 20
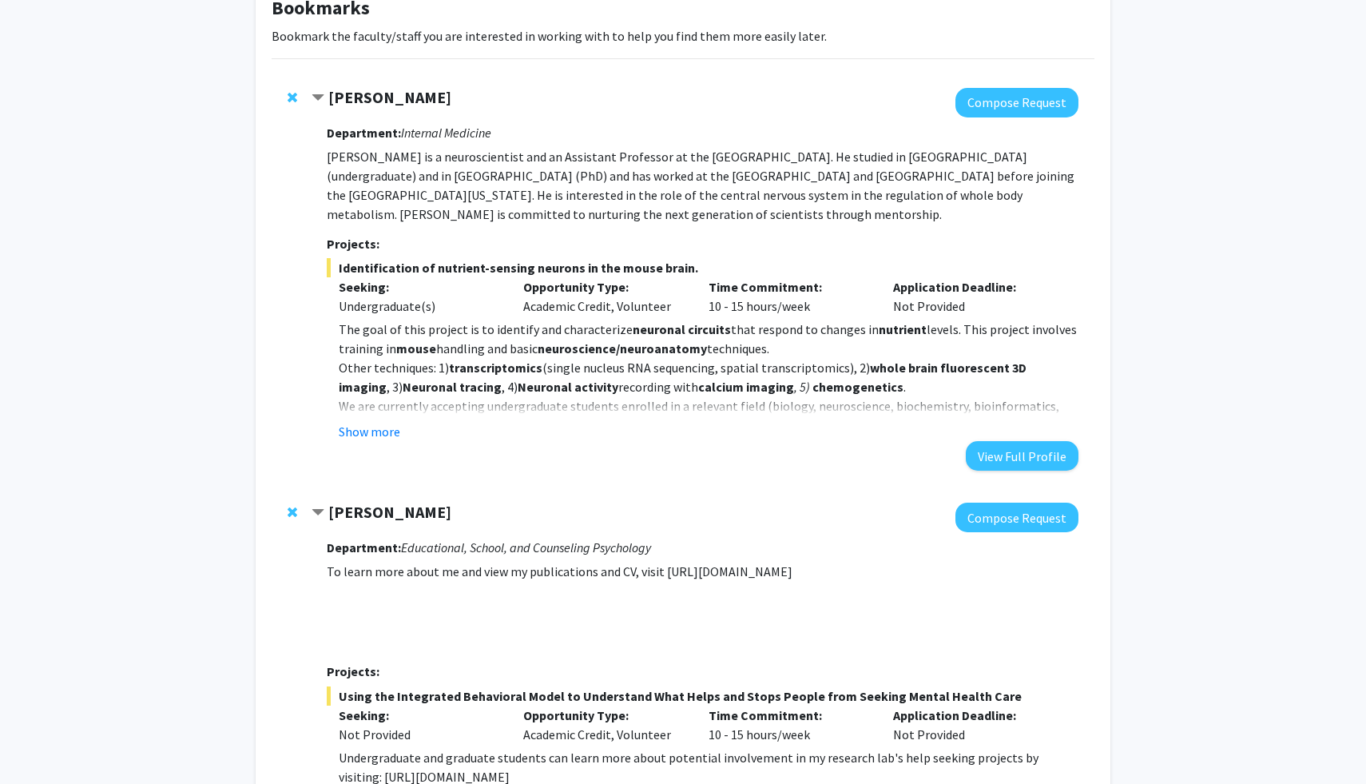
scroll to position [106, 0]
click at [369, 430] on button "Show more" at bounding box center [370, 429] width 62 height 19
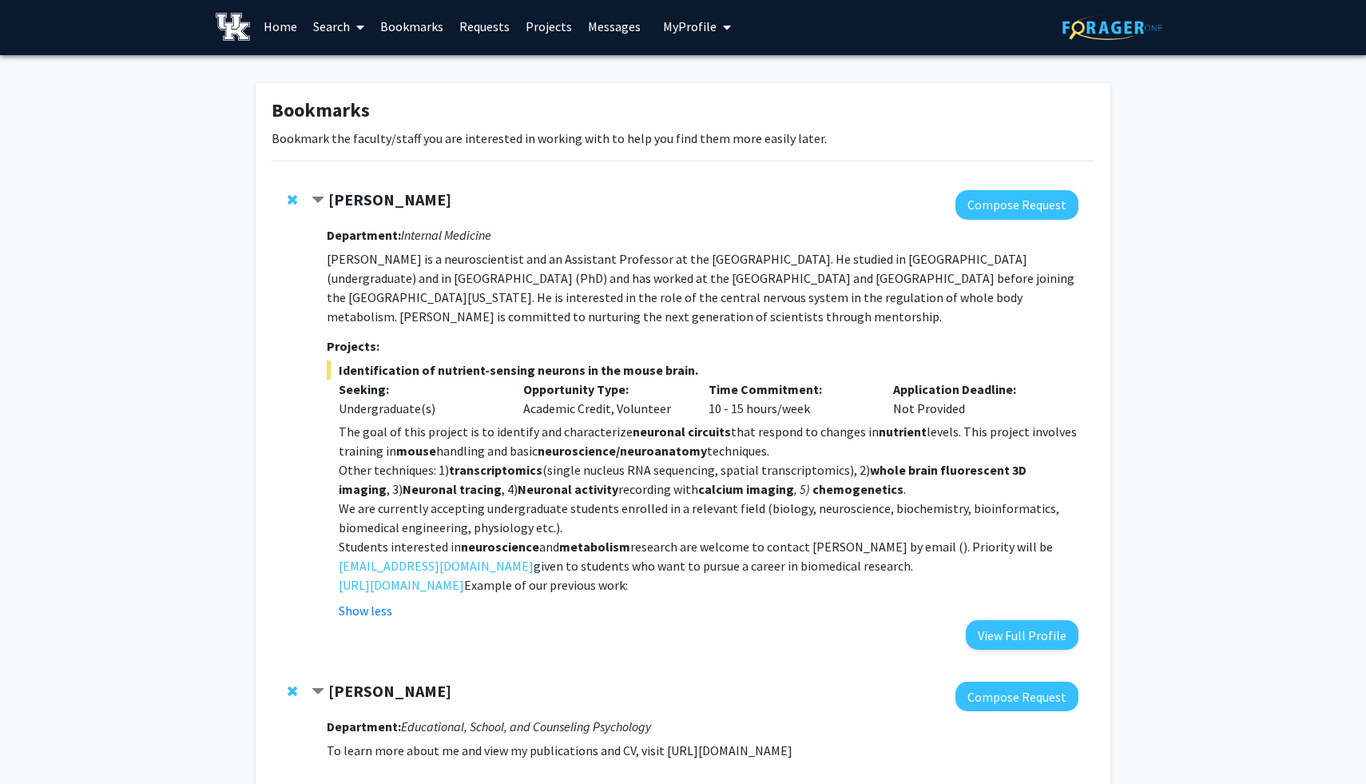
scroll to position [0, 0]
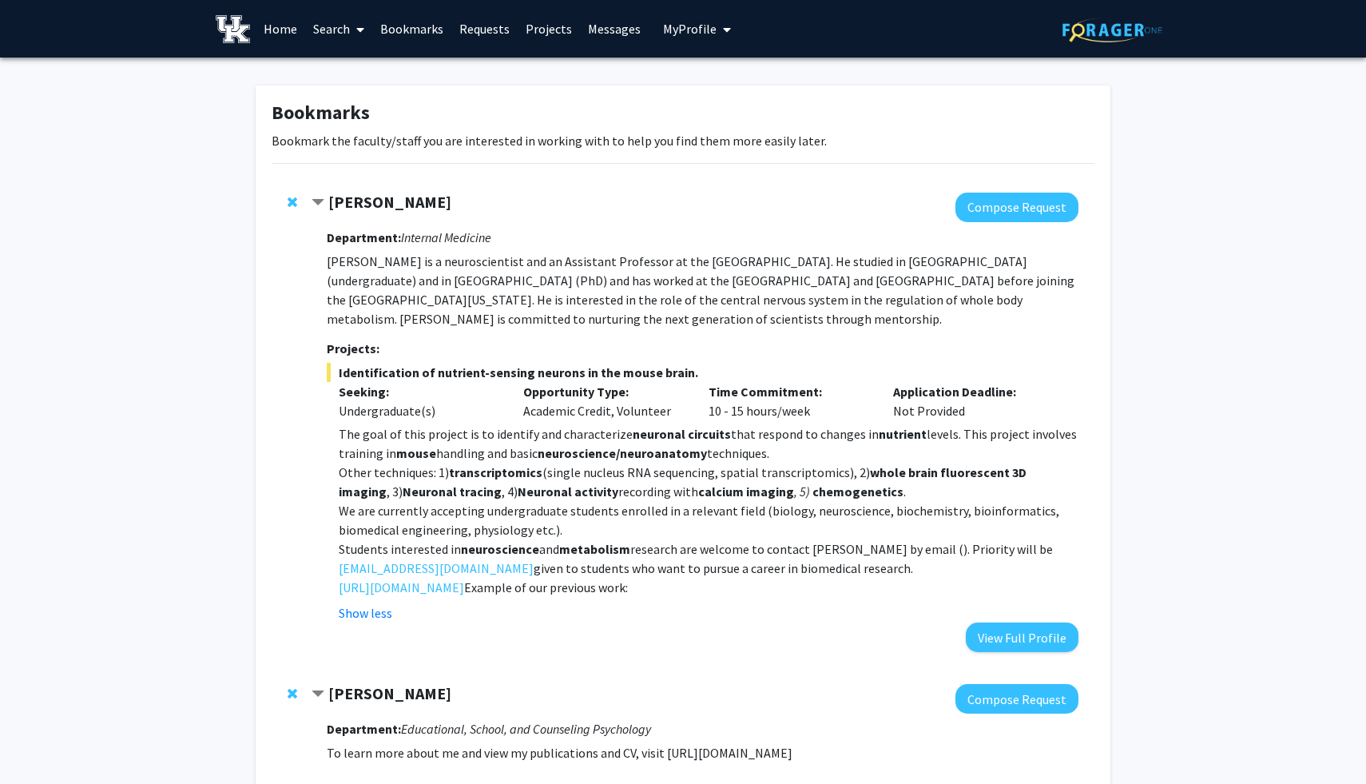
click at [284, 22] on link "Home" at bounding box center [281, 29] width 50 height 56
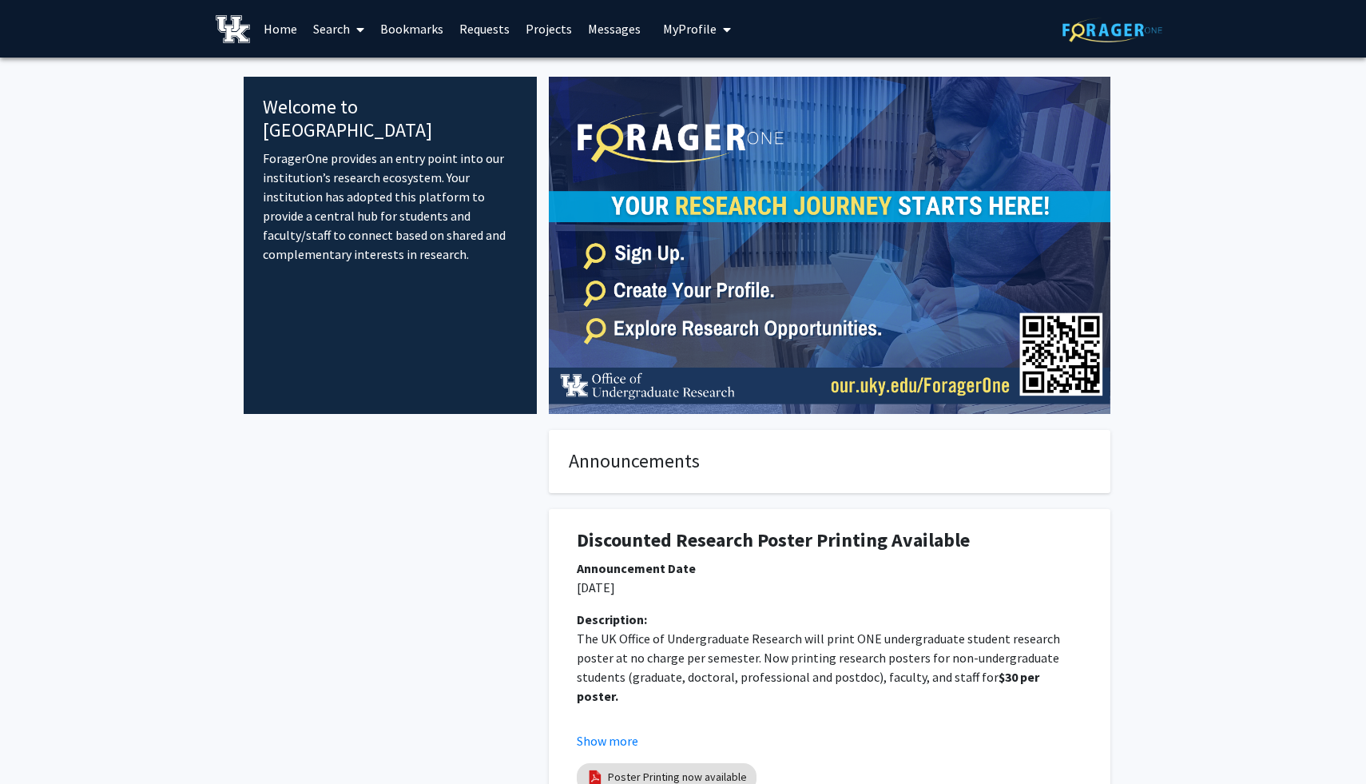
click at [353, 30] on span at bounding box center [357, 30] width 14 height 56
click at [353, 76] on span "Faculty/Staff" at bounding box center [363, 74] width 117 height 32
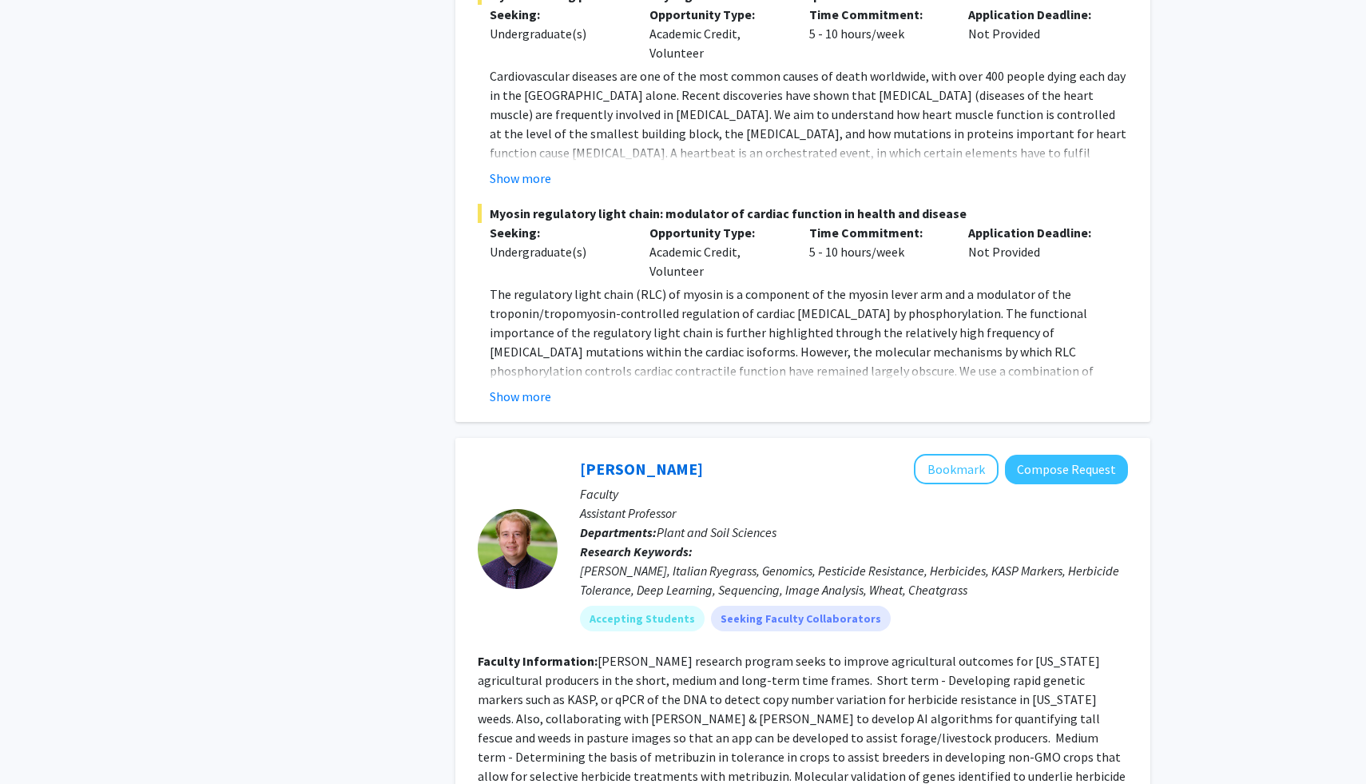
scroll to position [3257, 0]
click at [539, 387] on button "Show more" at bounding box center [521, 396] width 62 height 19
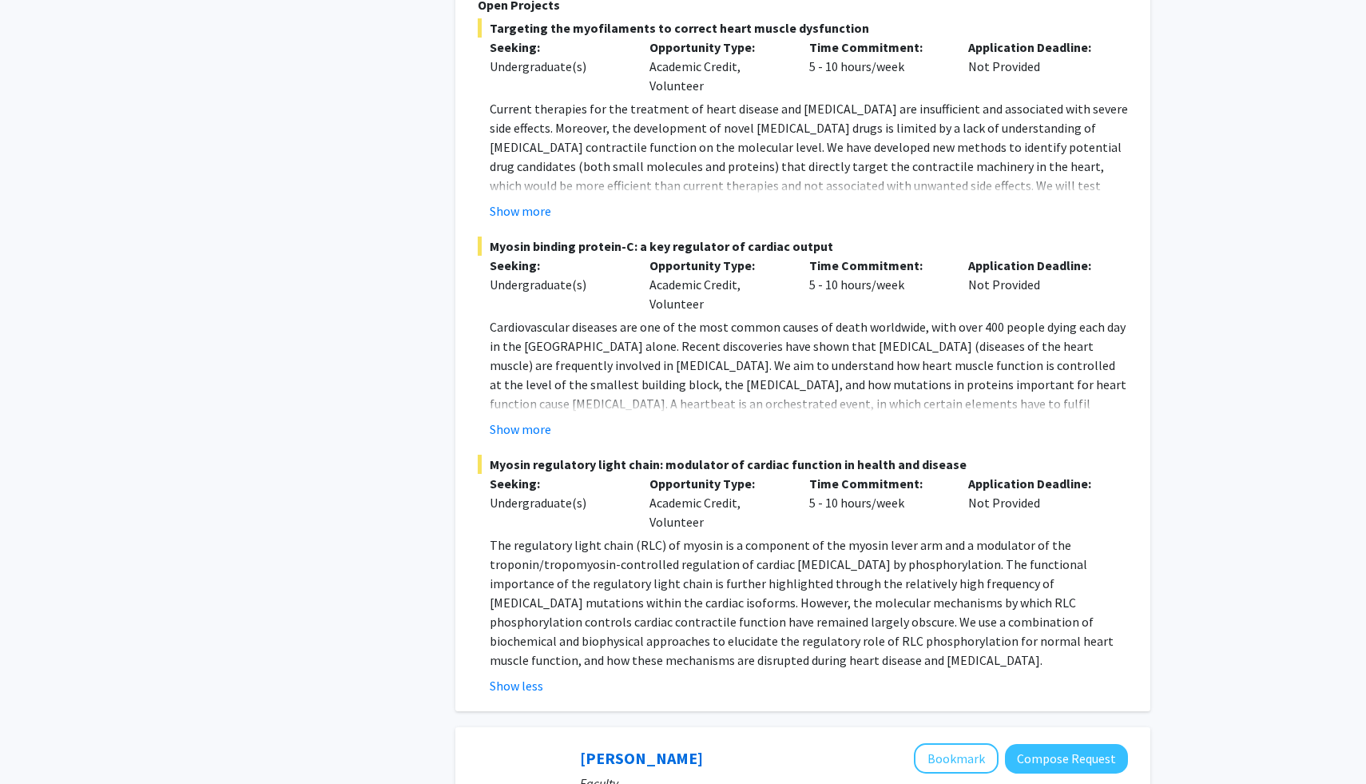
scroll to position [3005, 0]
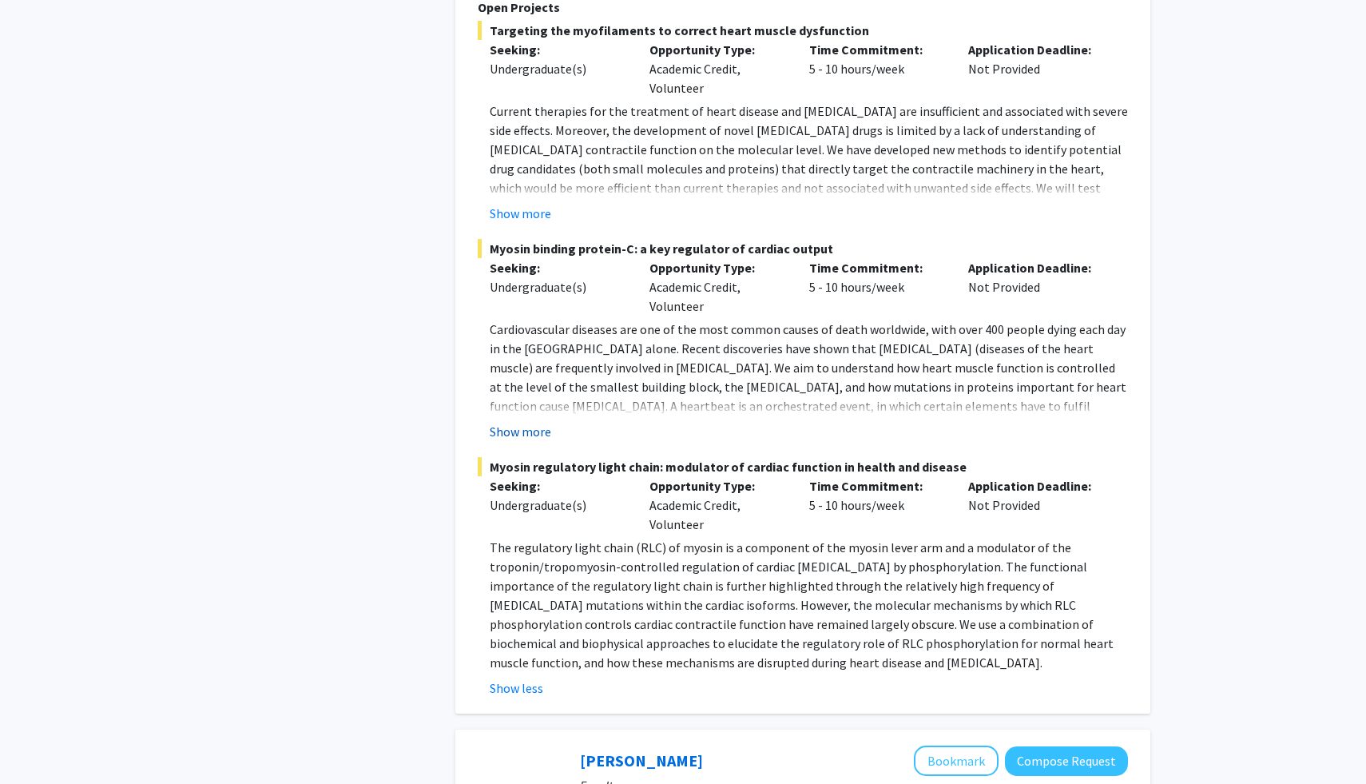
click at [533, 422] on button "Show more" at bounding box center [521, 431] width 62 height 19
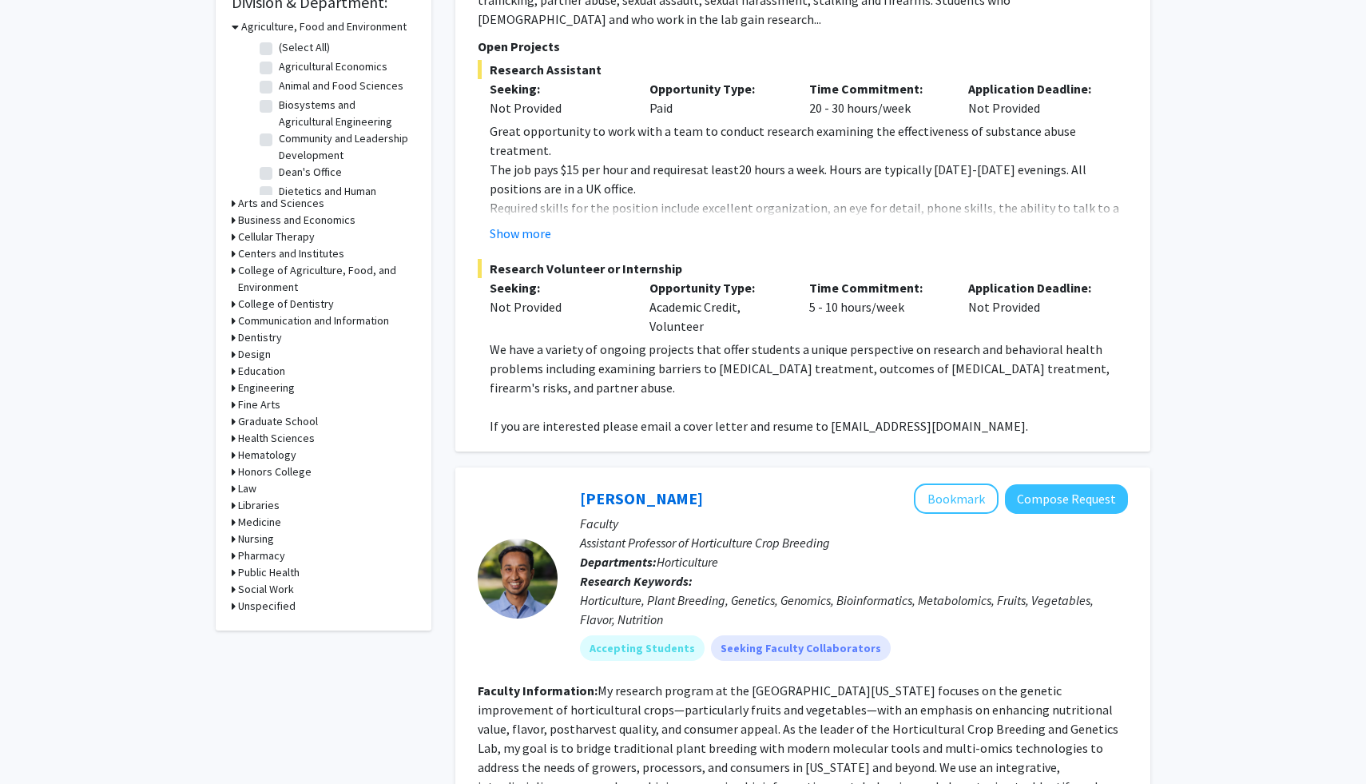
scroll to position [0, 0]
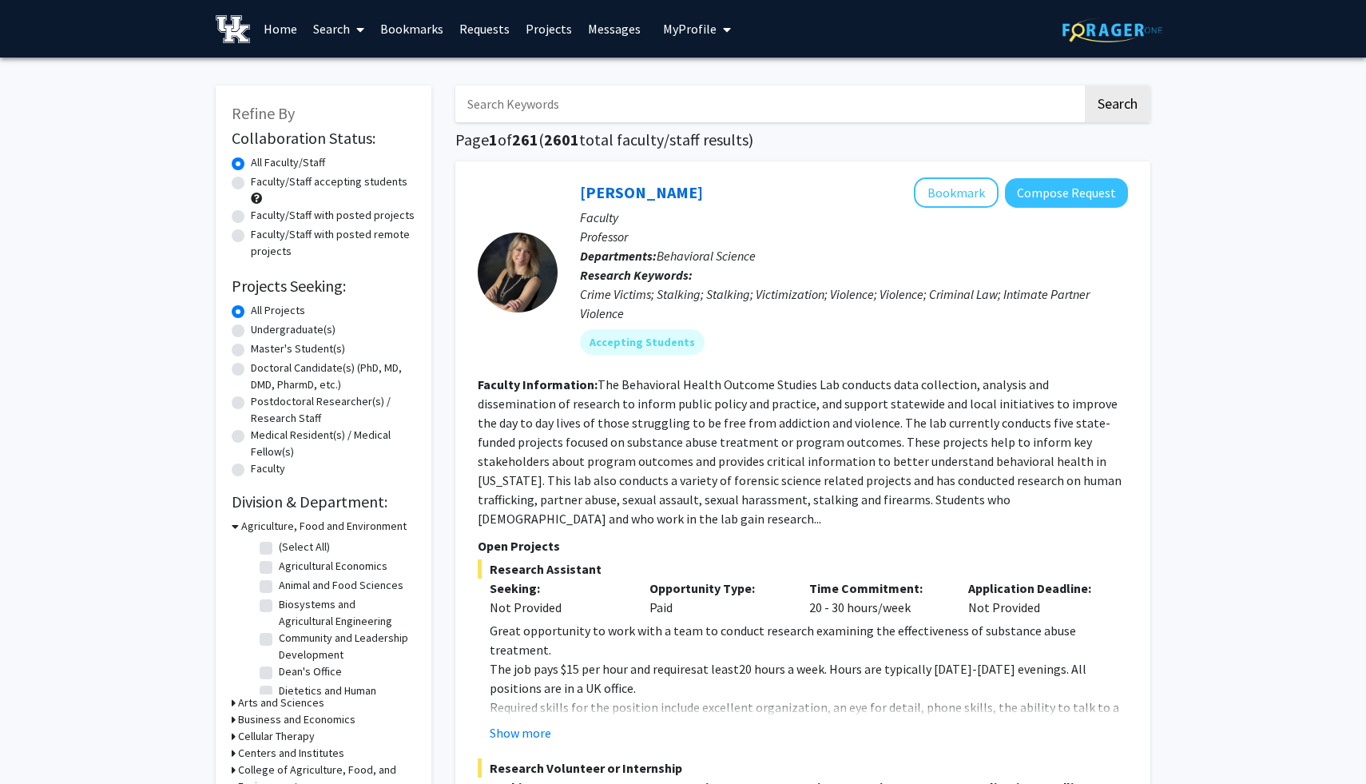
click at [333, 220] on label "Faculty/Staff with posted projects" at bounding box center [333, 215] width 164 height 17
click at [261, 217] on input "Faculty/Staff with posted projects" at bounding box center [256, 212] width 10 height 10
radio input "true"
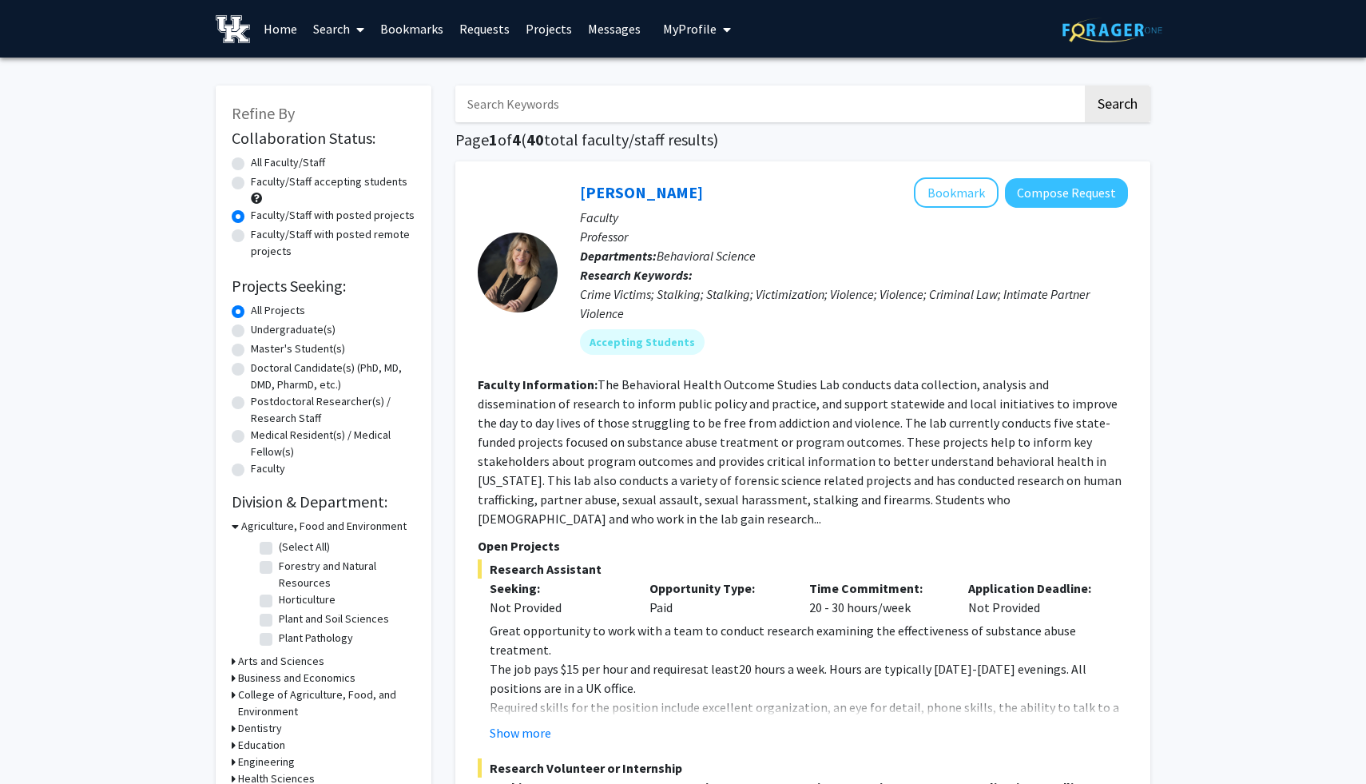
click at [605, 109] on input "Search Keywords" at bounding box center [768, 103] width 627 height 37
type input "honors"
click at [1085, 85] on button "Search" at bounding box center [1117, 103] width 65 height 37
radio input "true"
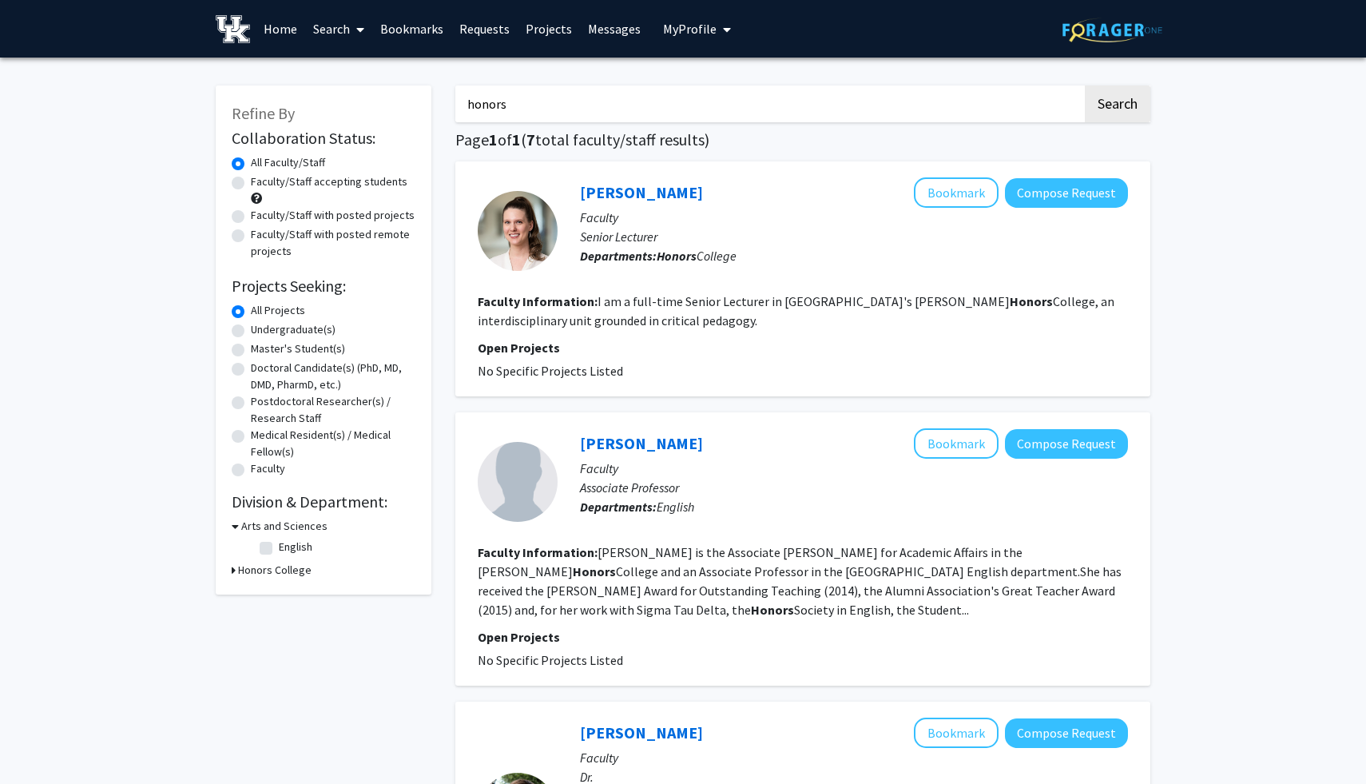
click at [347, 213] on label "Faculty/Staff with posted projects" at bounding box center [333, 215] width 164 height 17
click at [261, 213] on input "Faculty/Staff with posted projects" at bounding box center [256, 212] width 10 height 10
radio input "true"
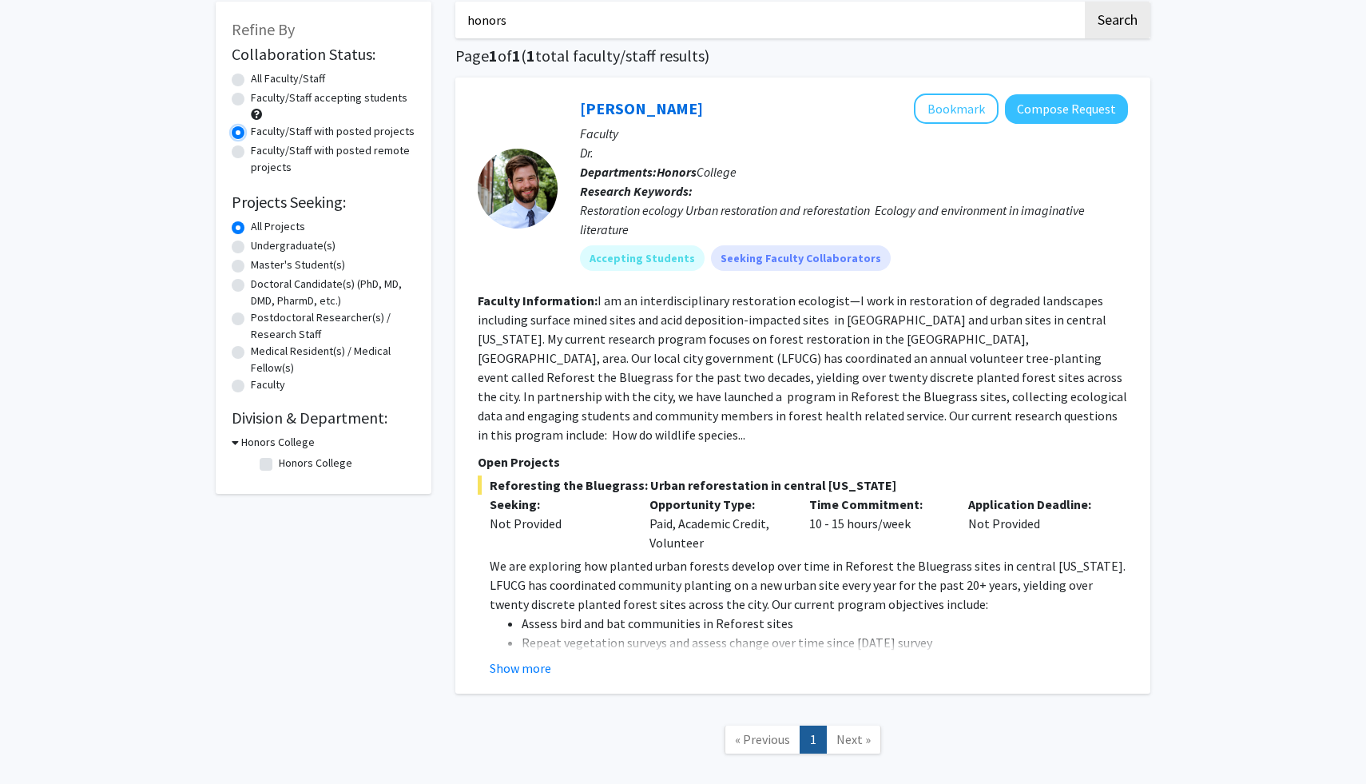
scroll to position [85, 0]
click at [523, 657] on button "Show more" at bounding box center [521, 666] width 62 height 19
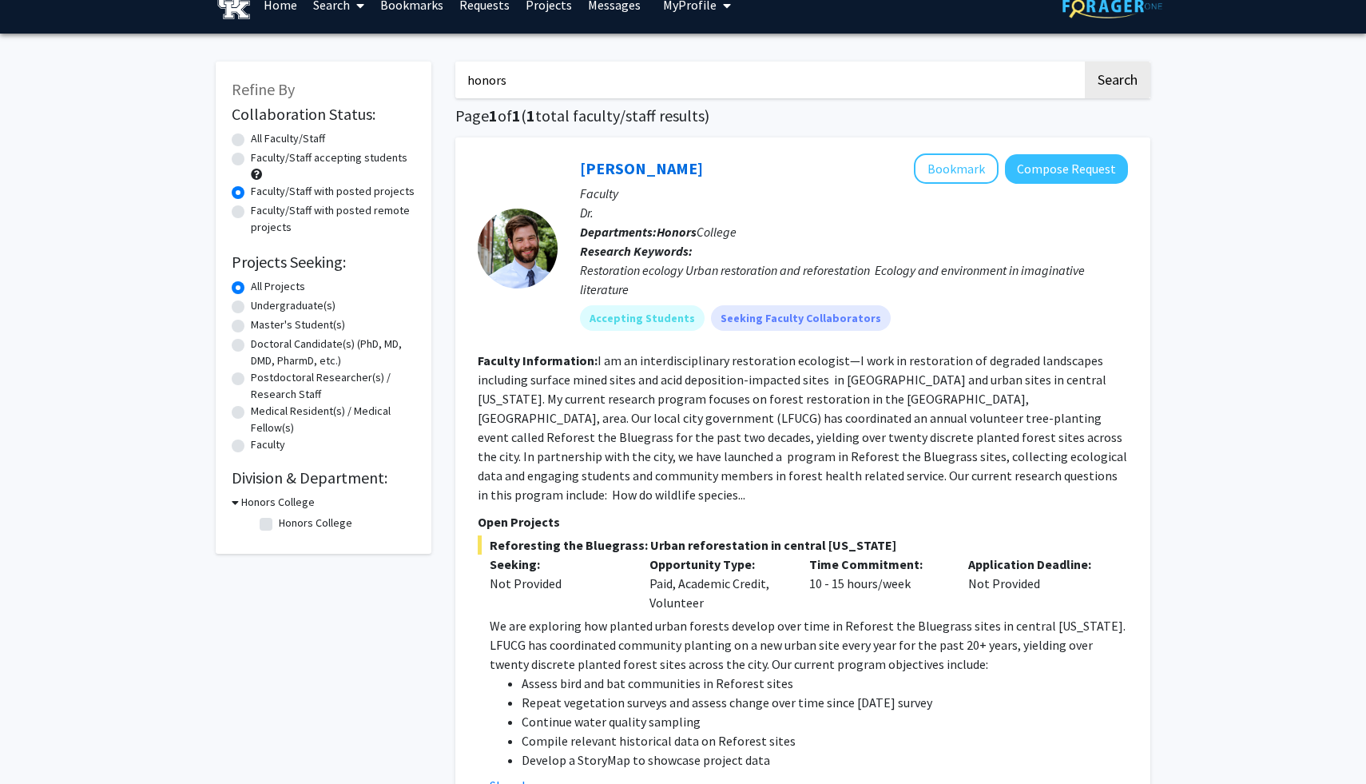
scroll to position [0, 0]
